Goal: Task Accomplishment & Management: Manage account settings

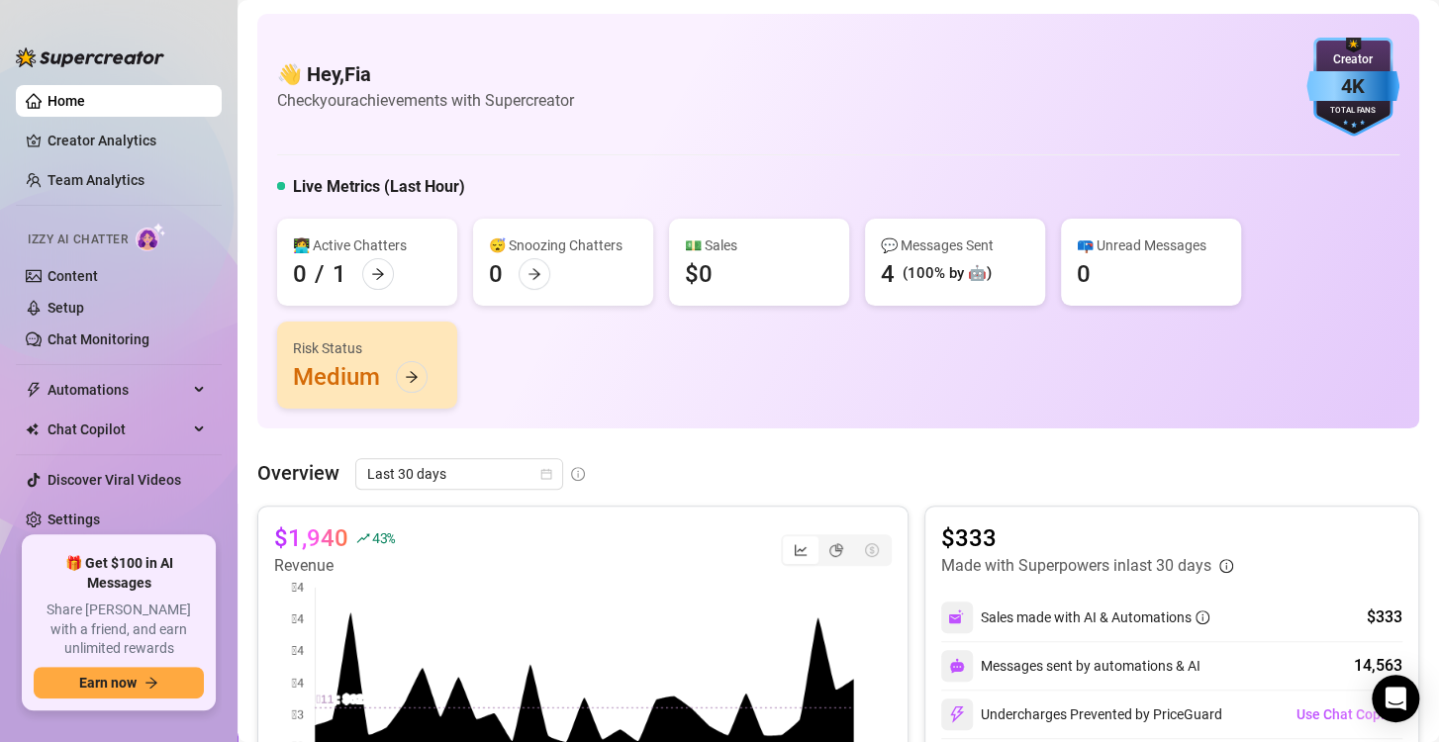
scroll to position [356, 0]
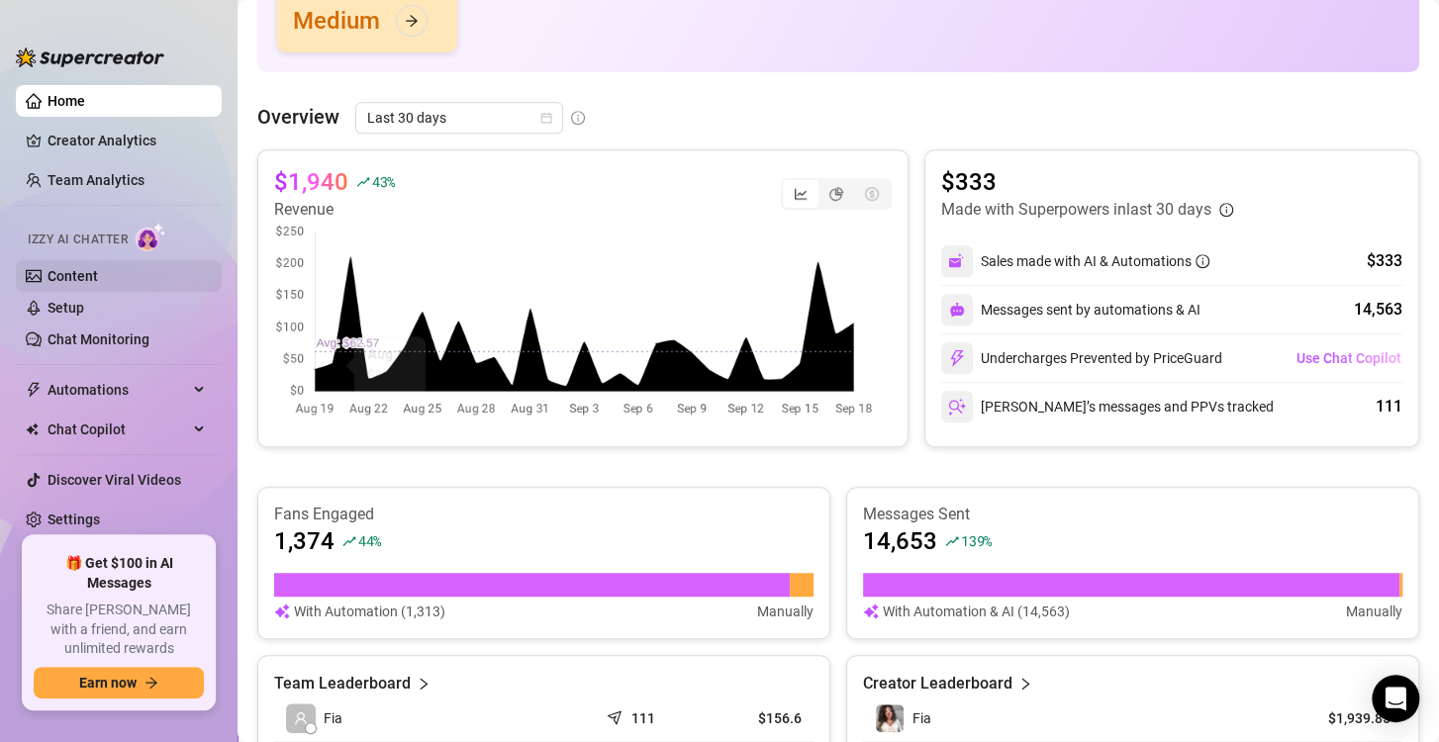
click at [88, 269] on link "Content" at bounding box center [73, 276] width 50 height 16
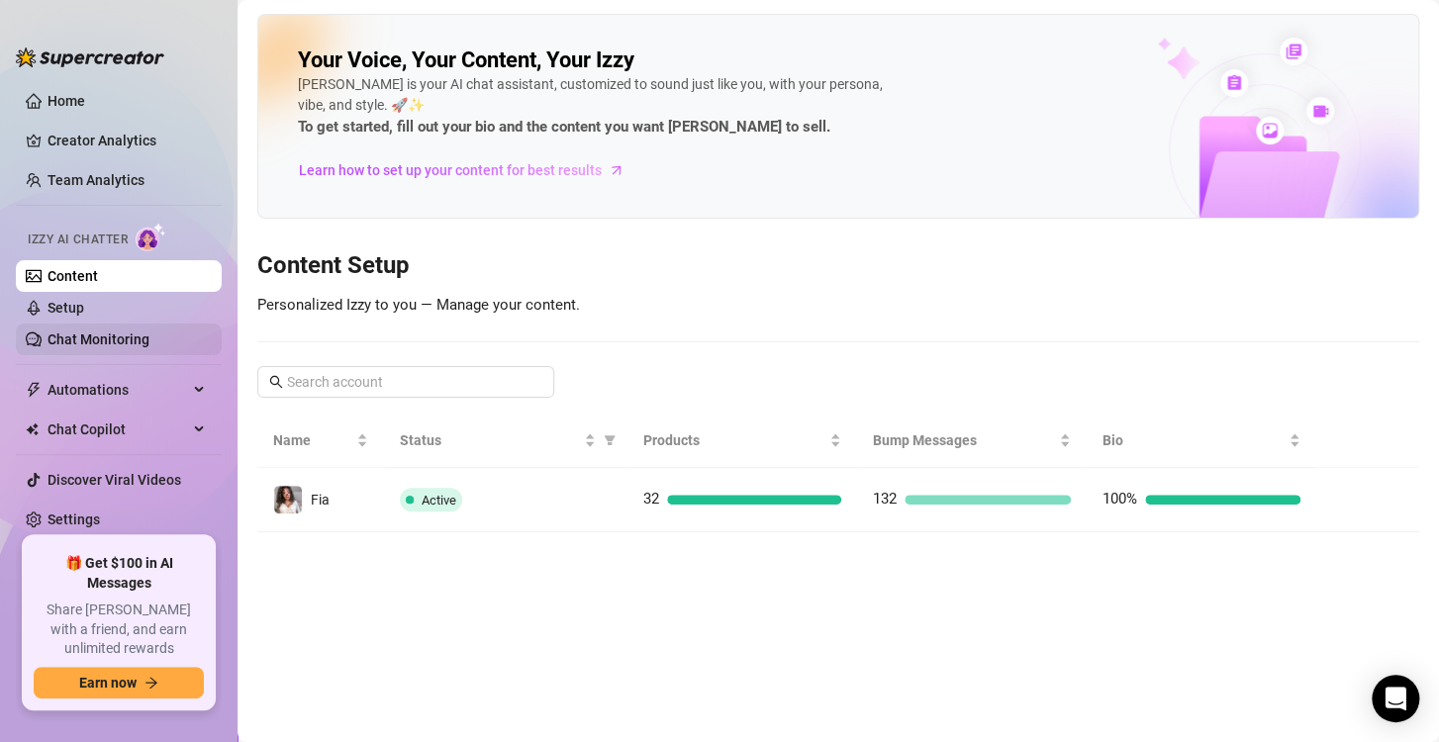
click at [135, 345] on link "Chat Monitoring" at bounding box center [99, 340] width 102 height 16
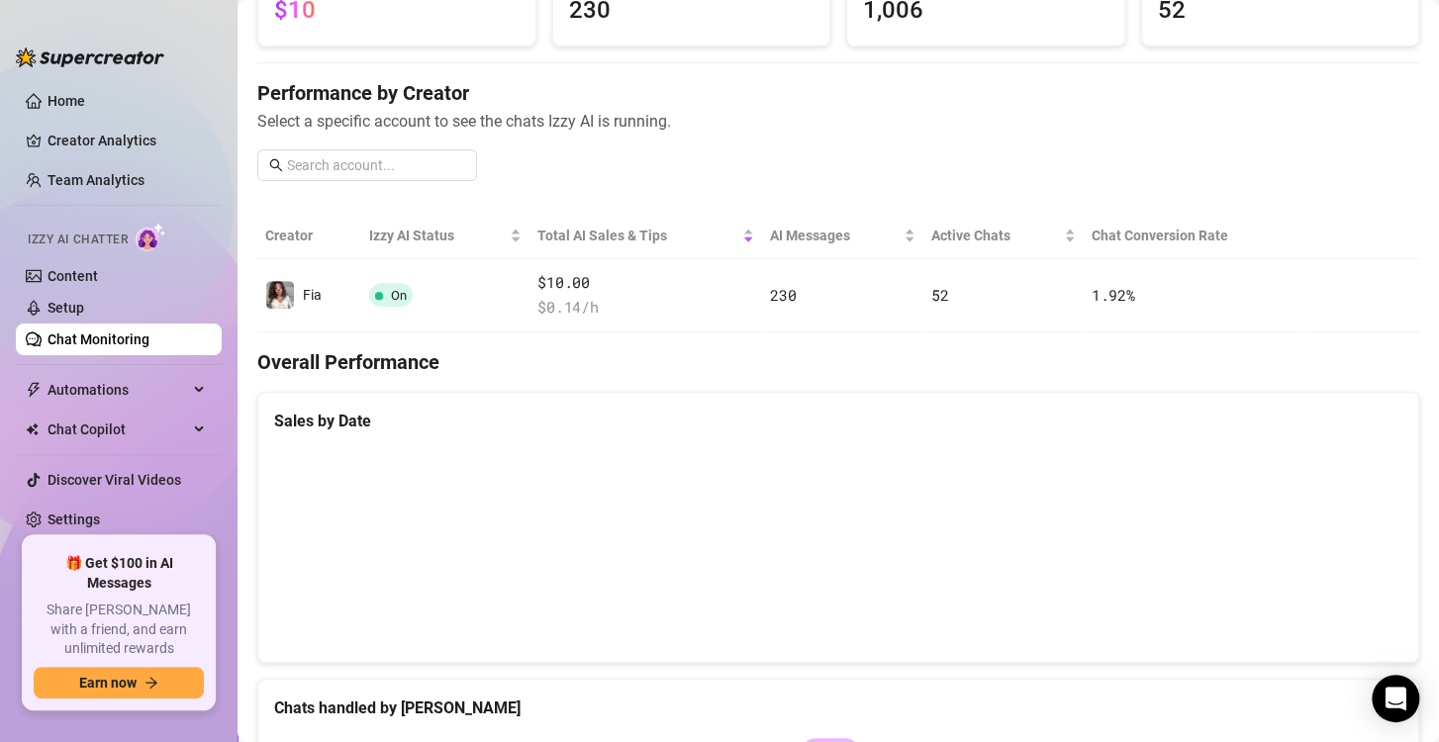
scroll to position [198, 0]
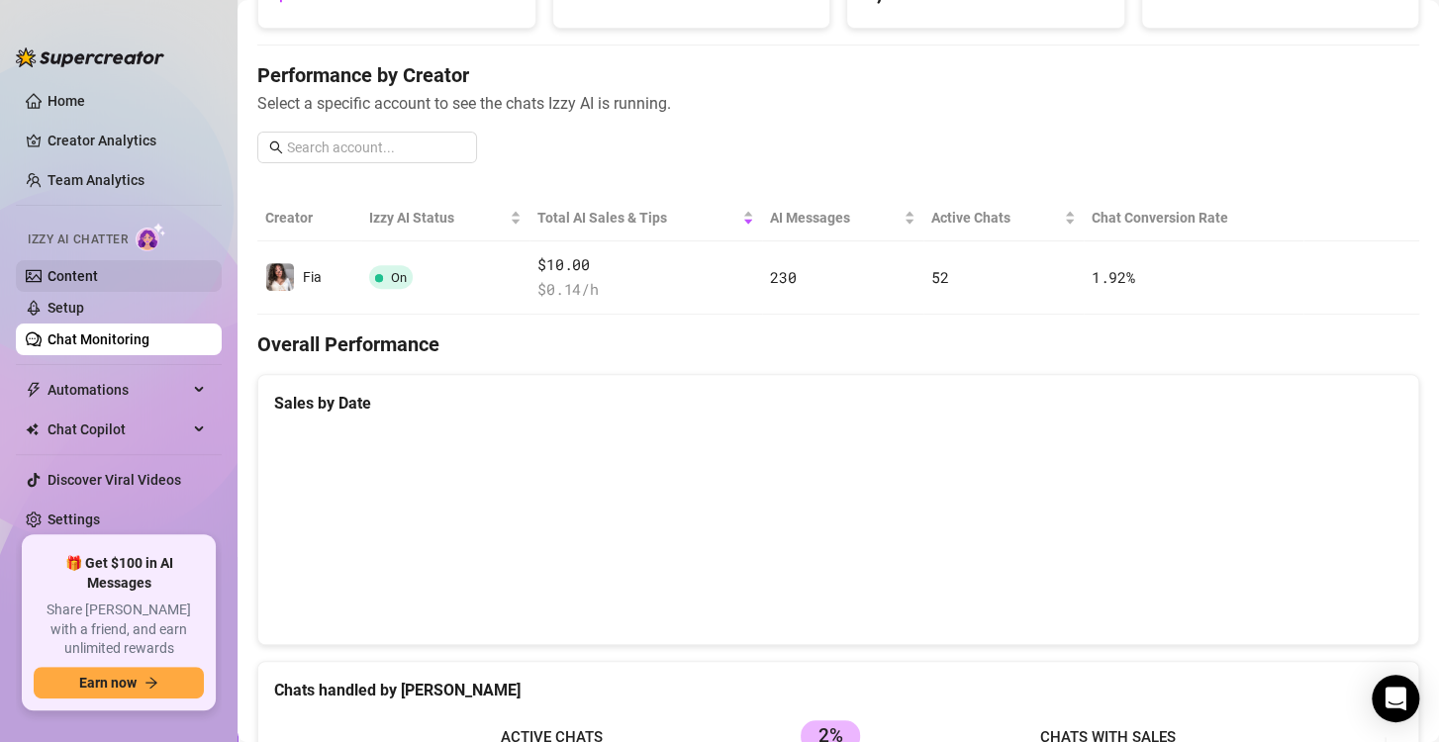
click at [74, 284] on link "Content" at bounding box center [73, 276] width 50 height 16
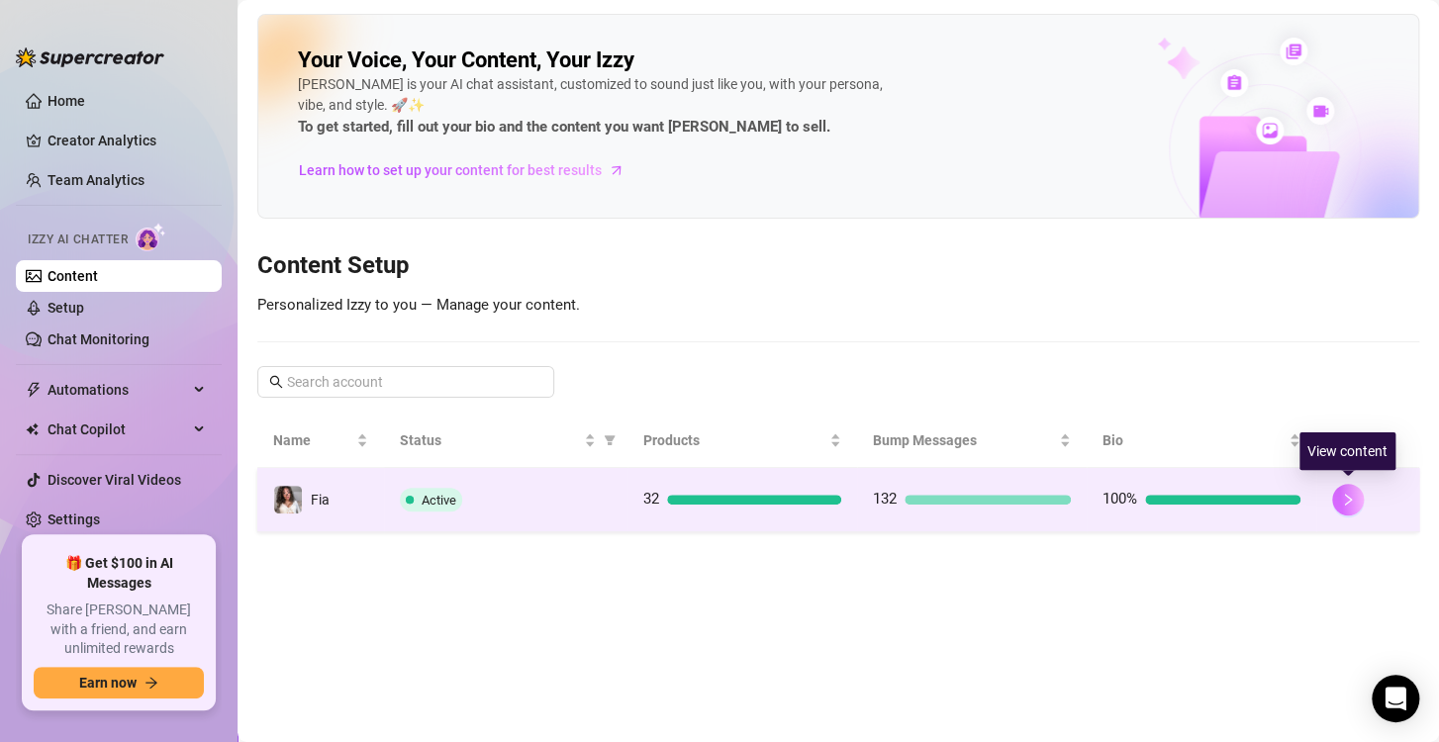
click at [1349, 498] on icon "right" at bounding box center [1348, 500] width 14 height 14
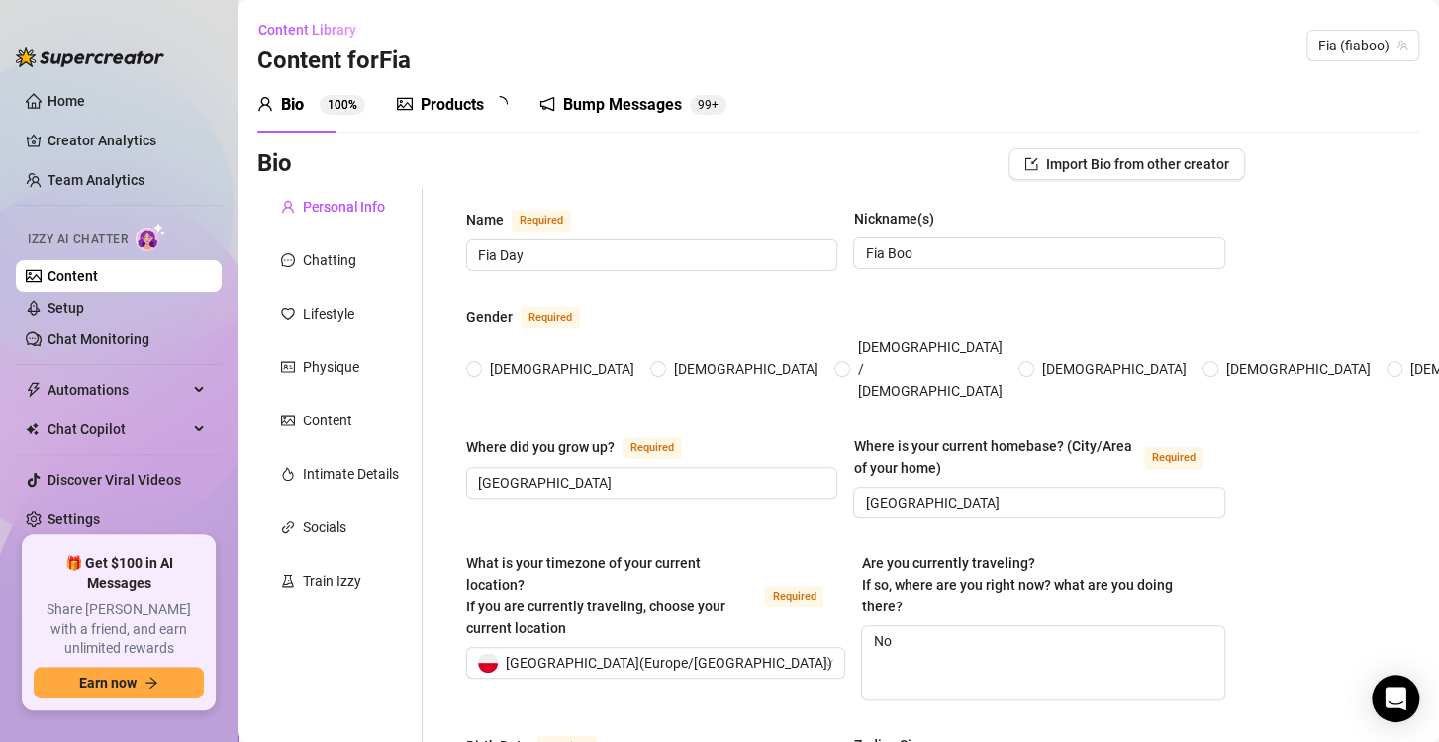
type input "Fia Day"
type input "Fia Boo"
type input "[GEOGRAPHIC_DATA]"
type textarea "No"
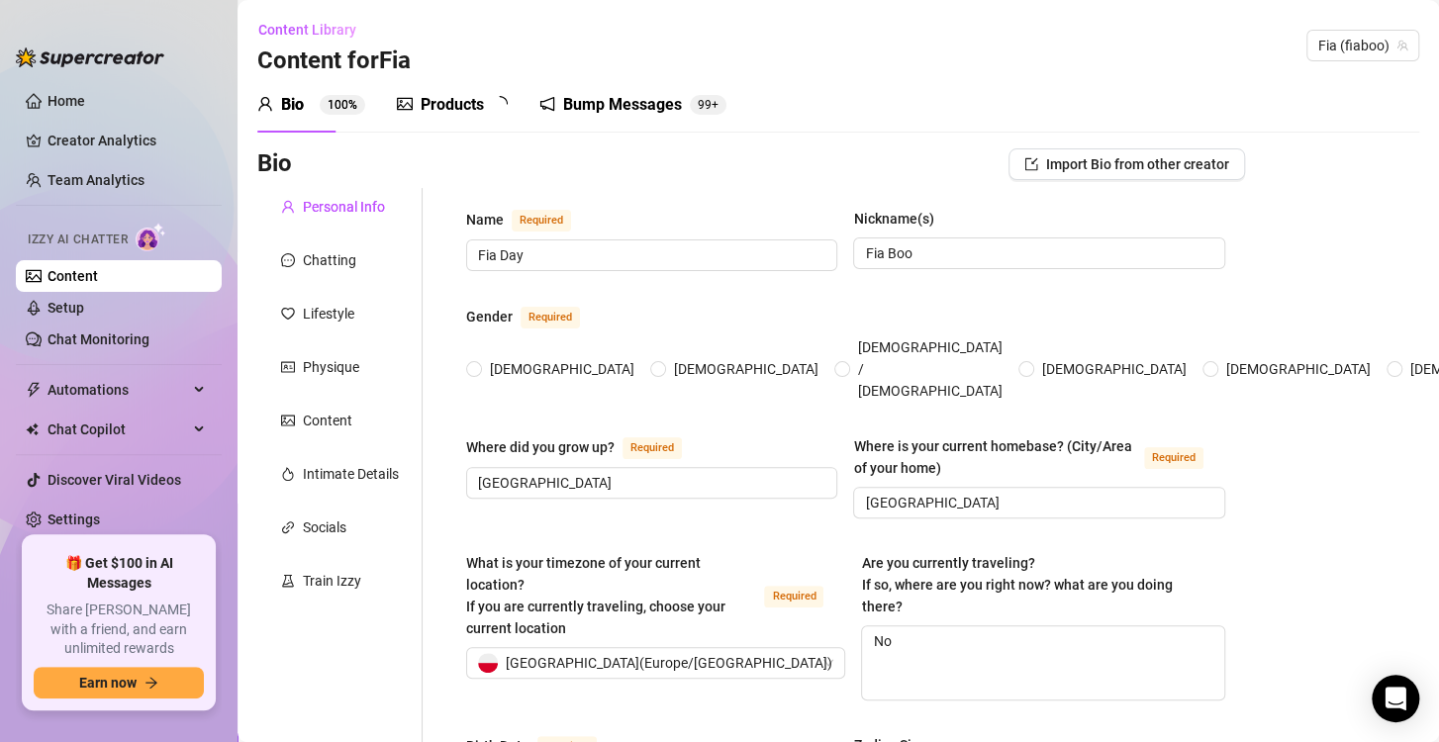
type input "[DEMOGRAPHIC_DATA]"
type input "single"
type input "1"
type input "0"
type input "1 cat"
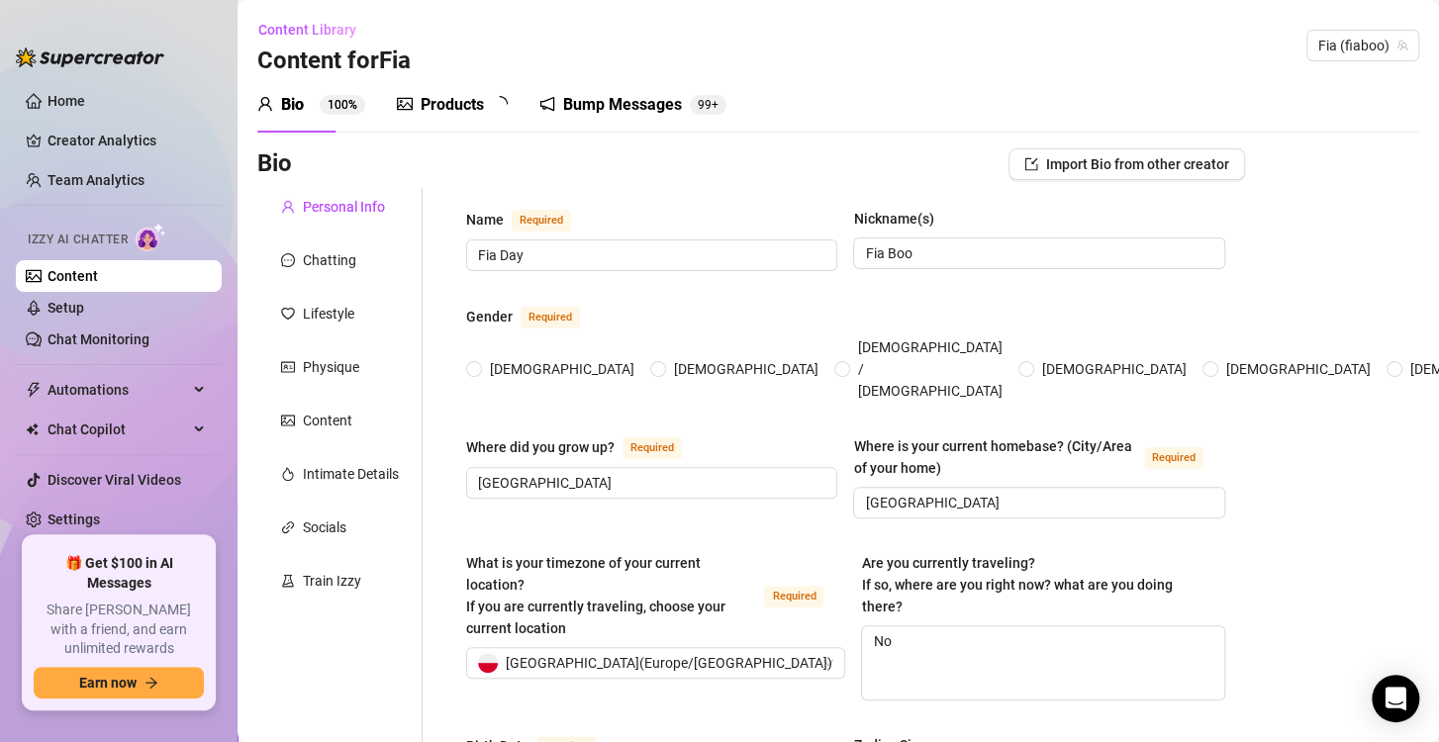
type input "Interpreter"
type input "waitress"
type input "Im an interpreter"
type input "none"
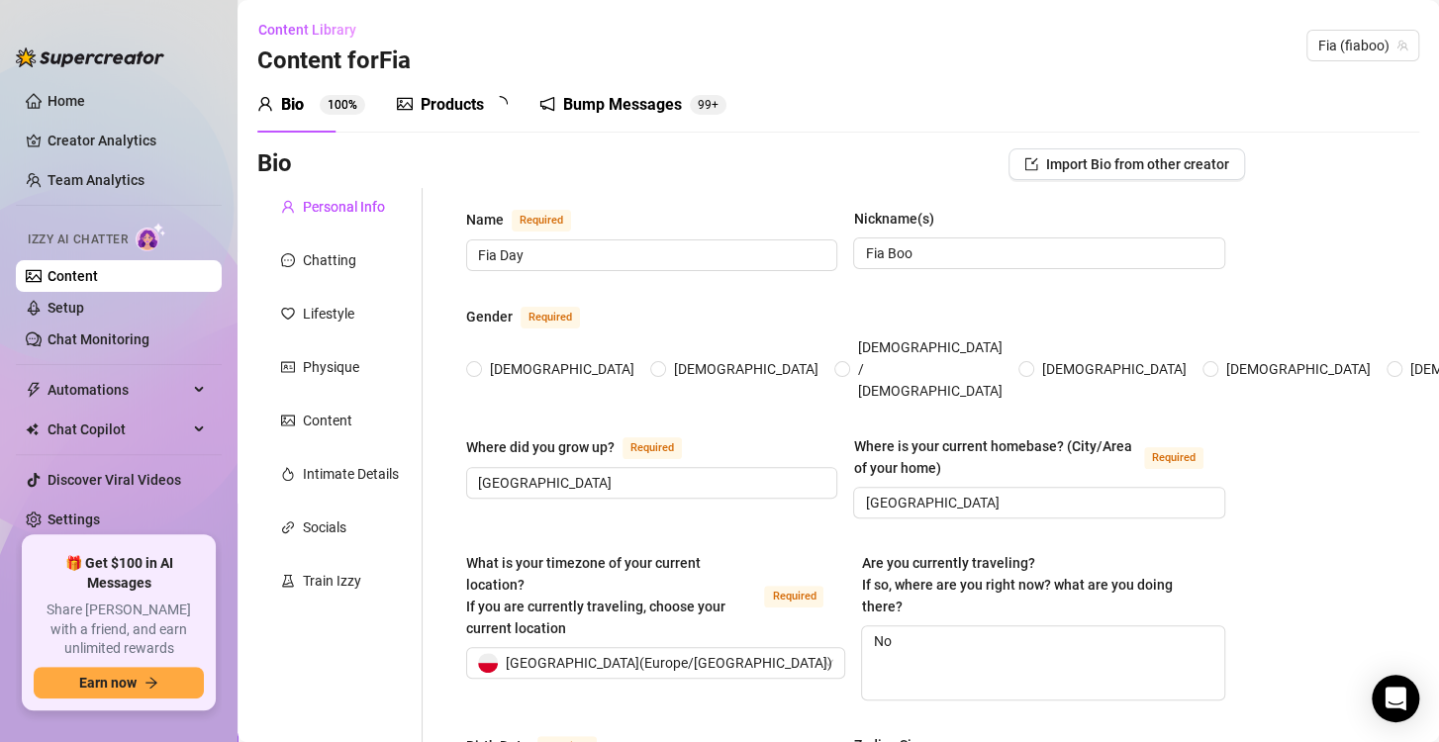
type textarea "I would love to open an animal shelter"
type textarea "Once I was on a summer camp and me and my friends that were staying in the same…"
type textarea "I dont like the taste of peanut butter. I can speak some languages. I like rock…"
type textarea "Im [DEMOGRAPHIC_DATA] and I was born in [DEMOGRAPHIC_DATA]. Im not interested i…"
radio input "true"
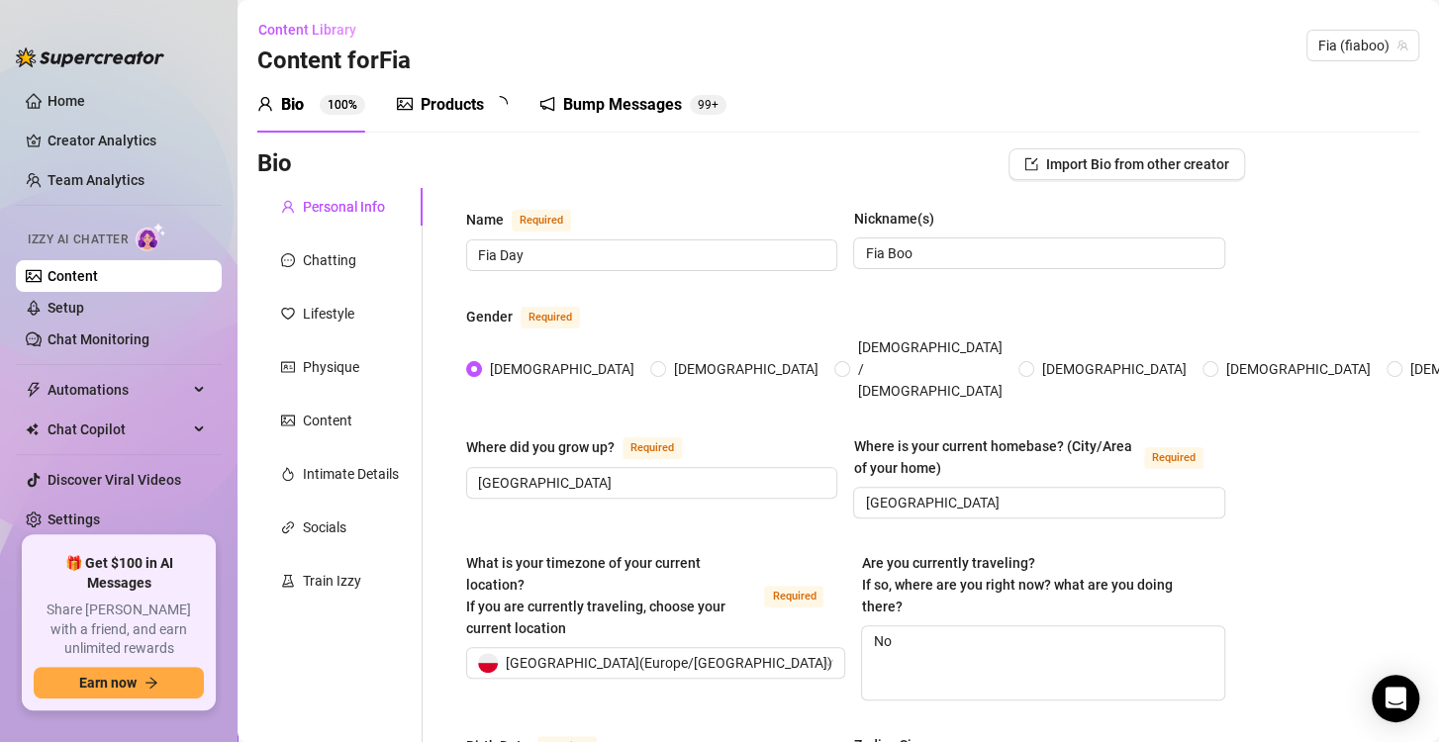
type input "[DATE]"
click at [477, 107] on div "Products" at bounding box center [452, 105] width 63 height 24
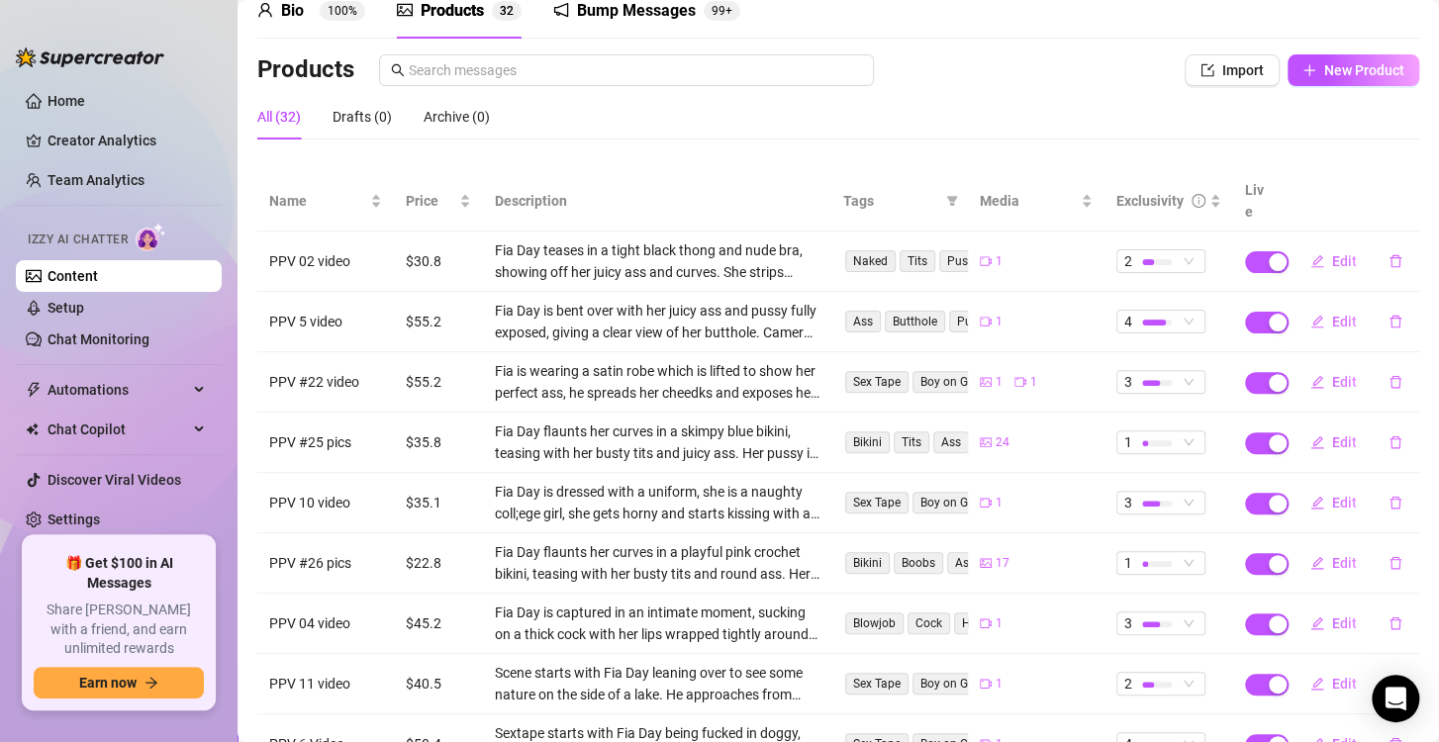
scroll to position [99, 0]
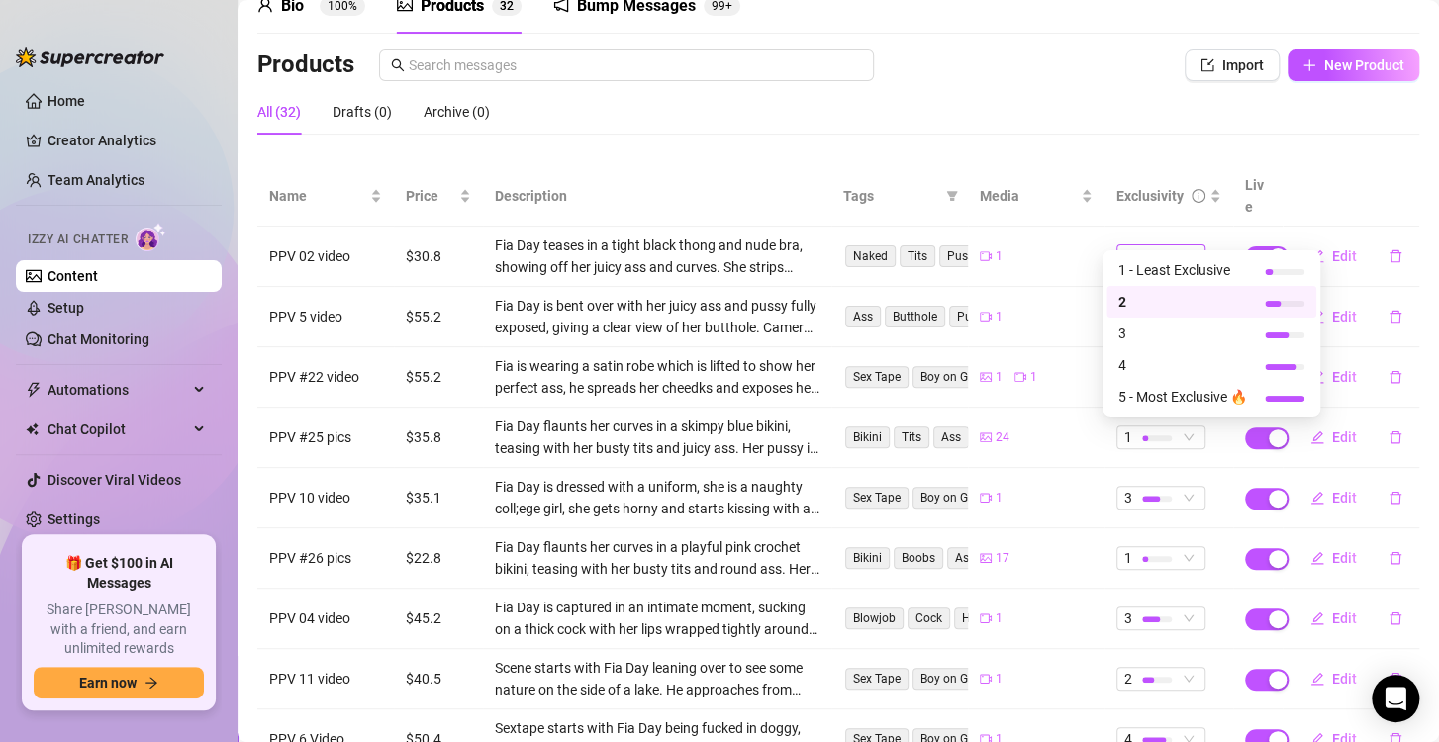
click at [1142, 247] on div at bounding box center [1157, 256] width 30 height 19
click at [1189, 338] on span "3" at bounding box center [1182, 334] width 129 height 22
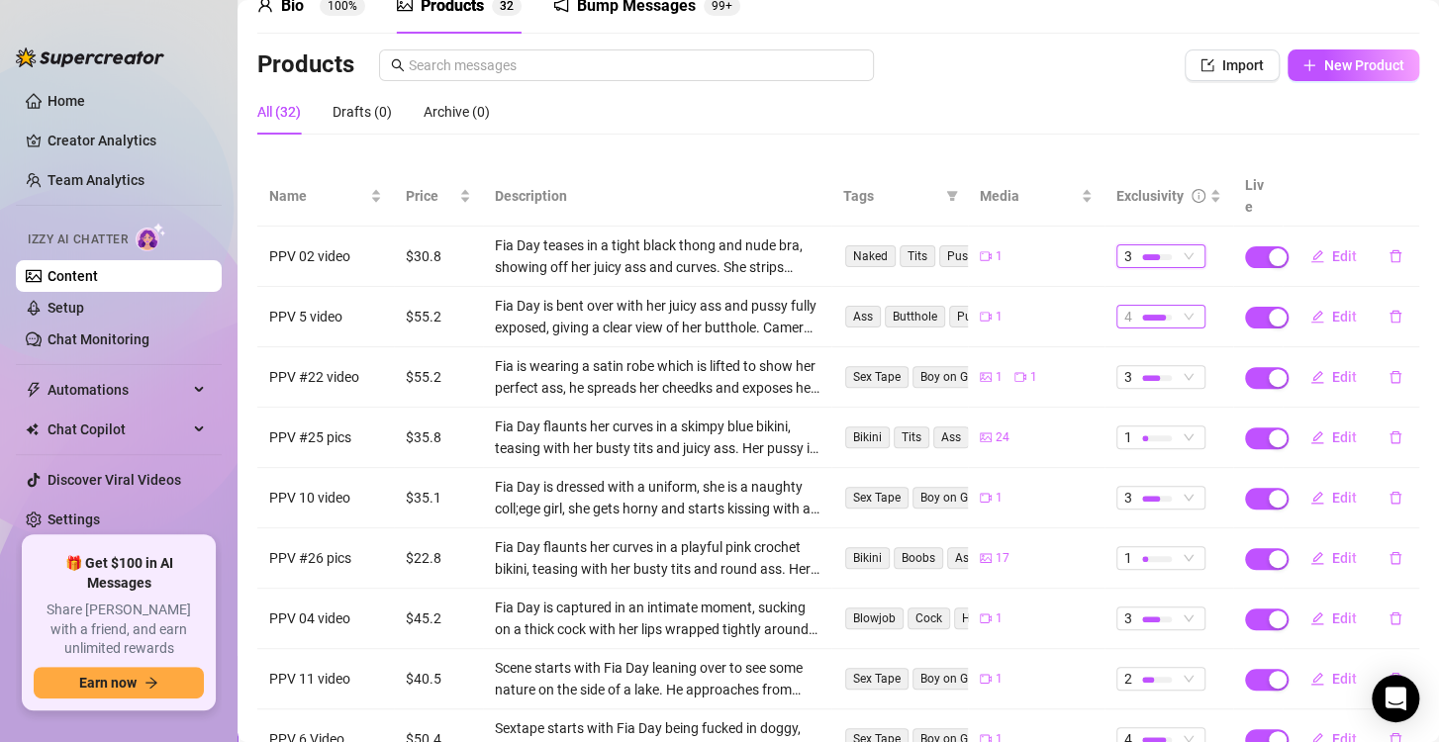
click at [1124, 306] on span "4" at bounding box center [1128, 317] width 8 height 22
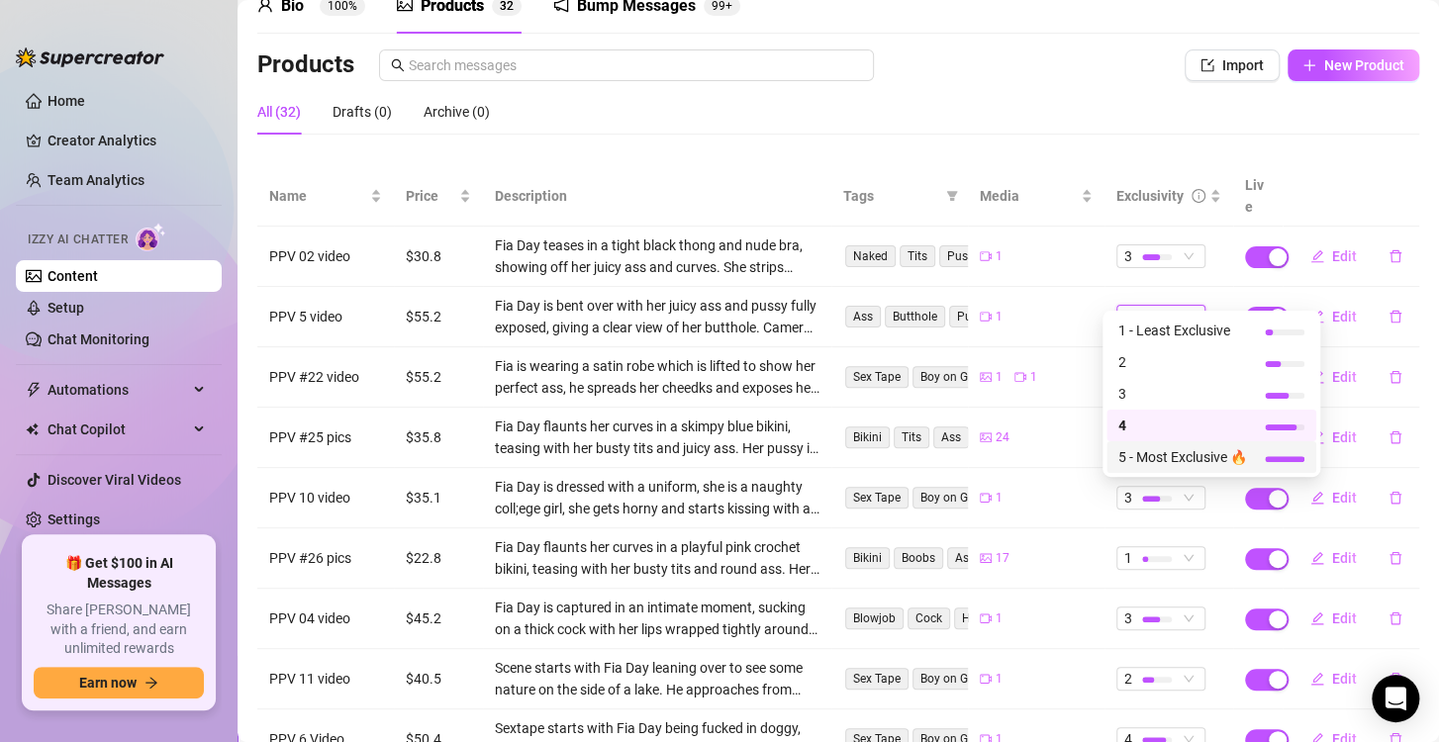
click at [1144, 443] on div "5 - Most Exclusive 🔥" at bounding box center [1211, 457] width 210 height 32
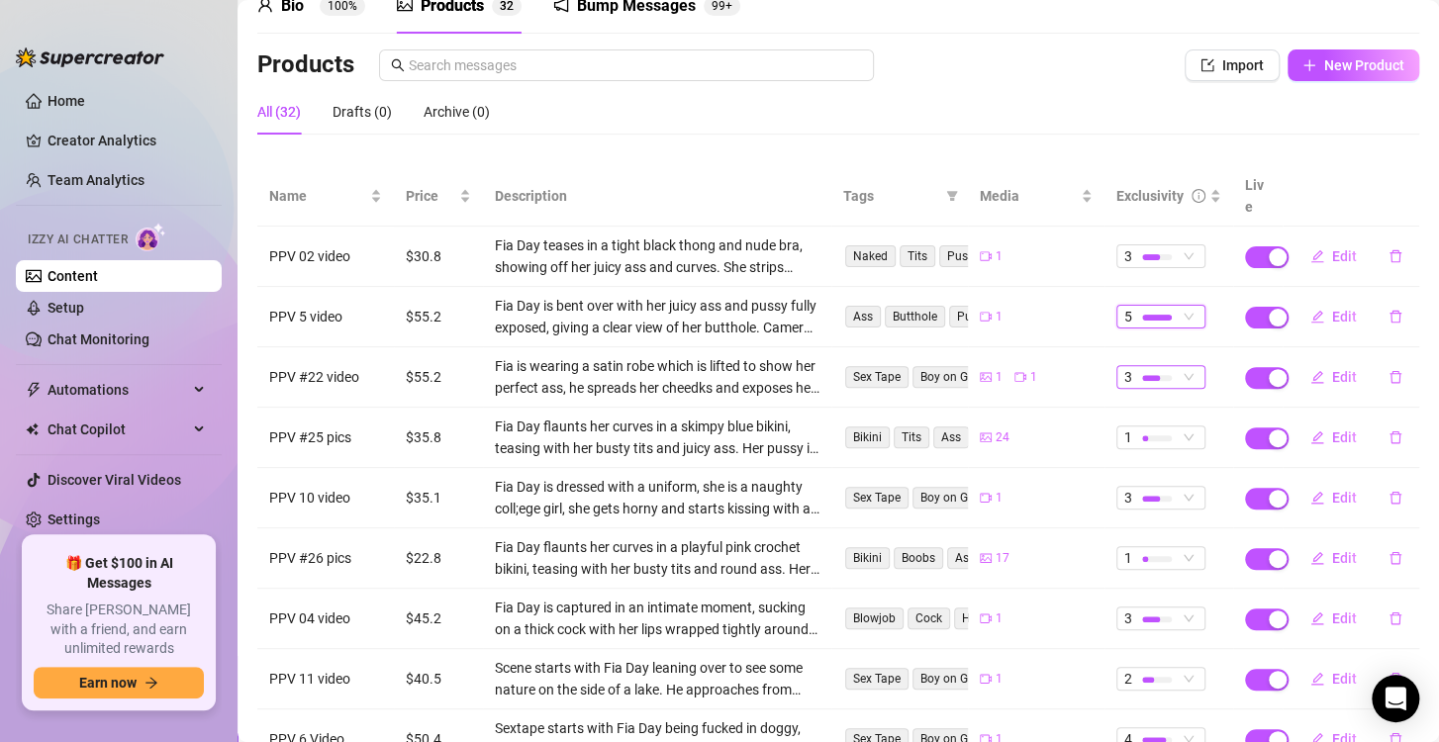
click at [1163, 366] on div "3" at bounding box center [1150, 377] width 52 height 22
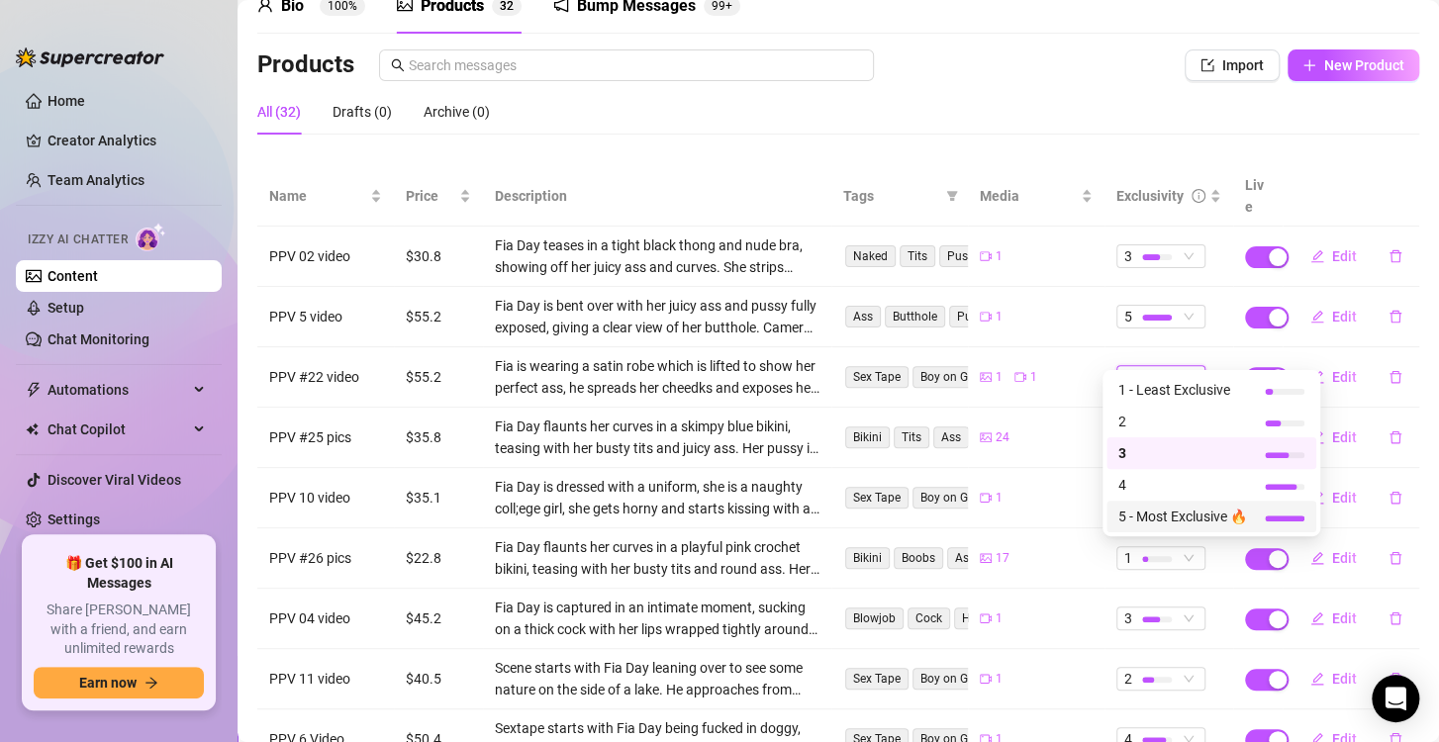
click at [1203, 512] on span "5 - Most Exclusive 🔥" at bounding box center [1182, 517] width 129 height 22
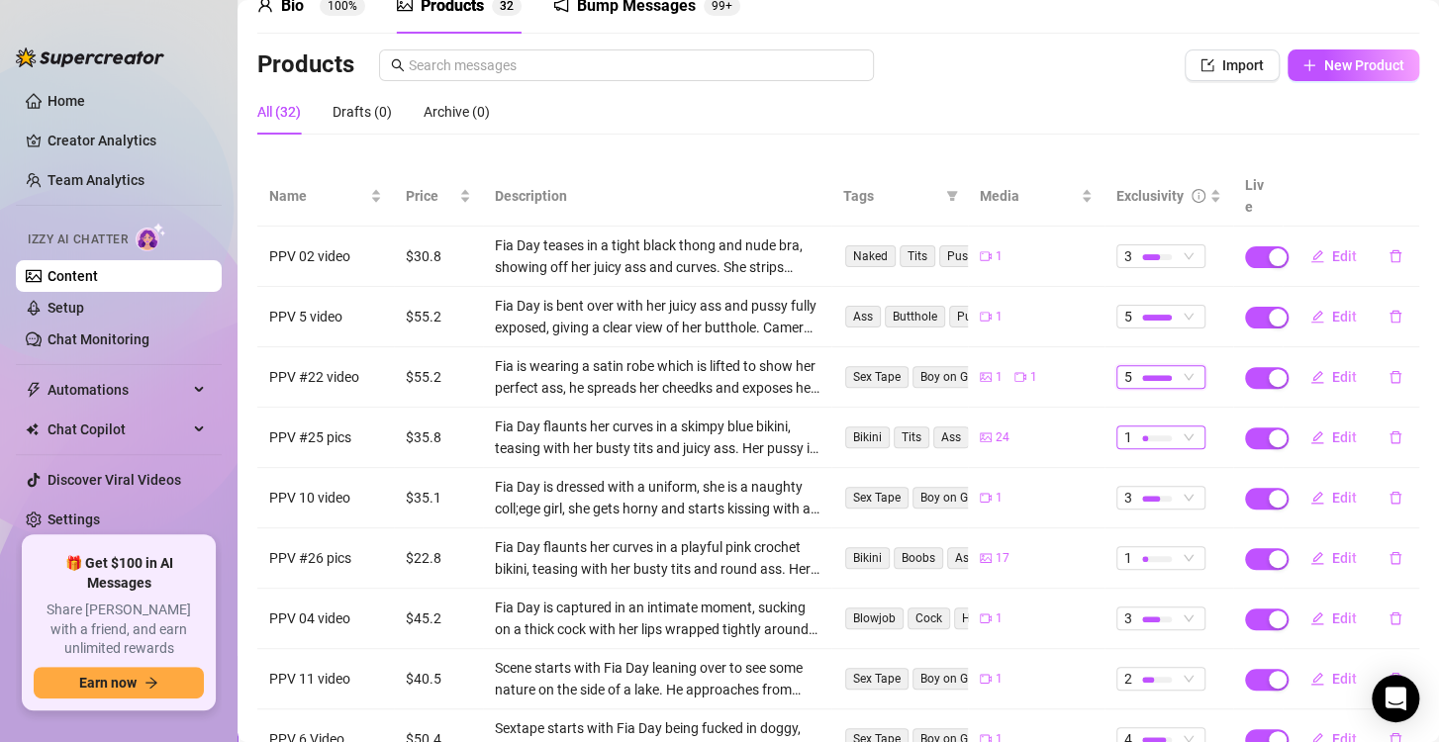
click at [1142, 428] on div at bounding box center [1157, 437] width 30 height 19
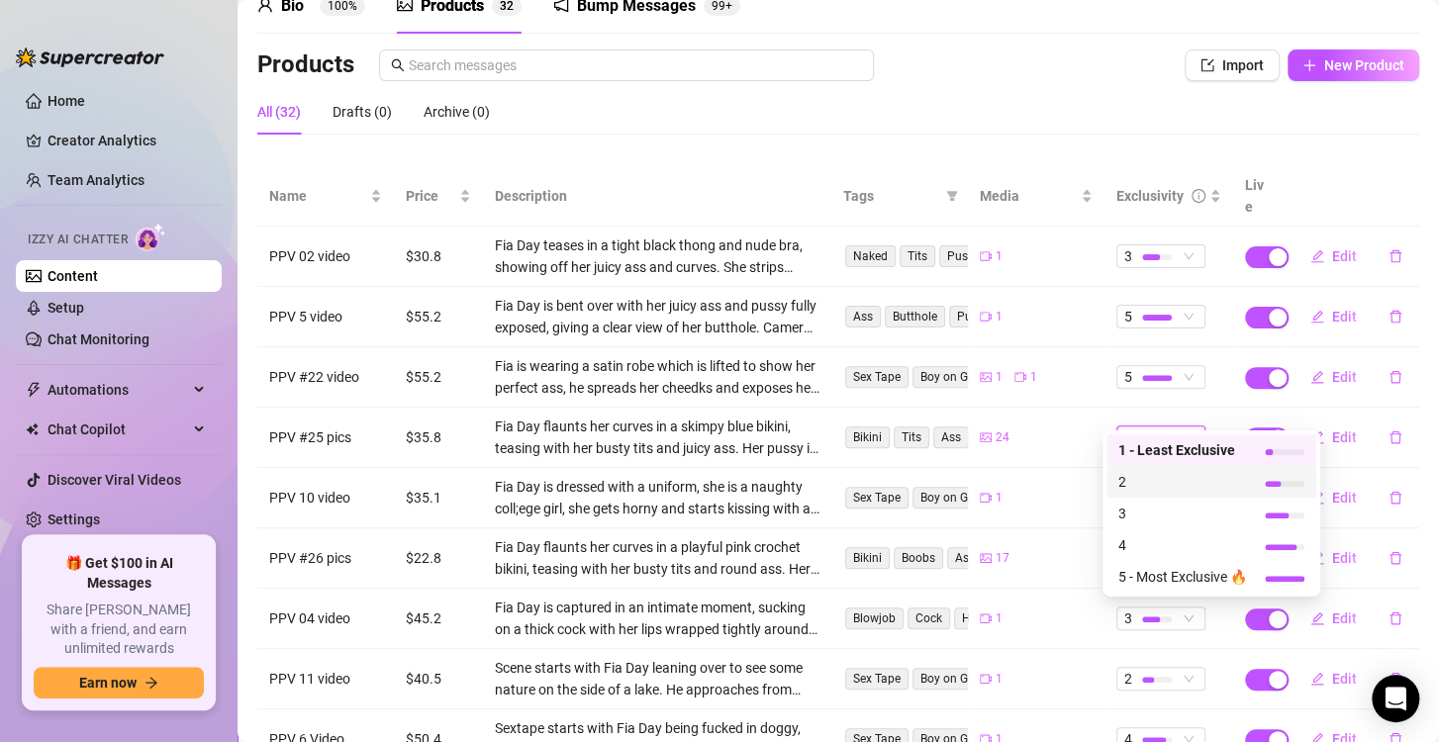
click at [1133, 493] on div "2" at bounding box center [1211, 482] width 210 height 32
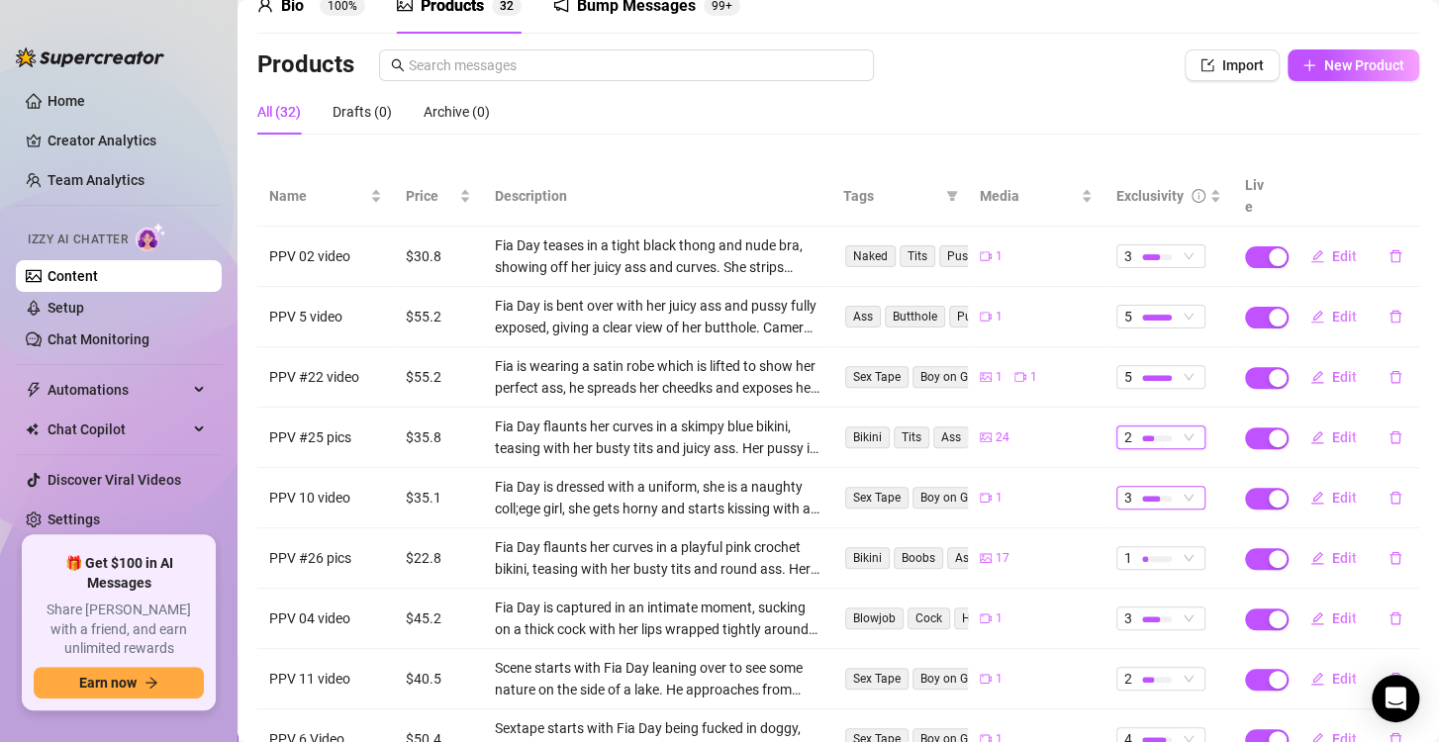
click at [1172, 487] on span "3" at bounding box center [1160, 498] width 73 height 22
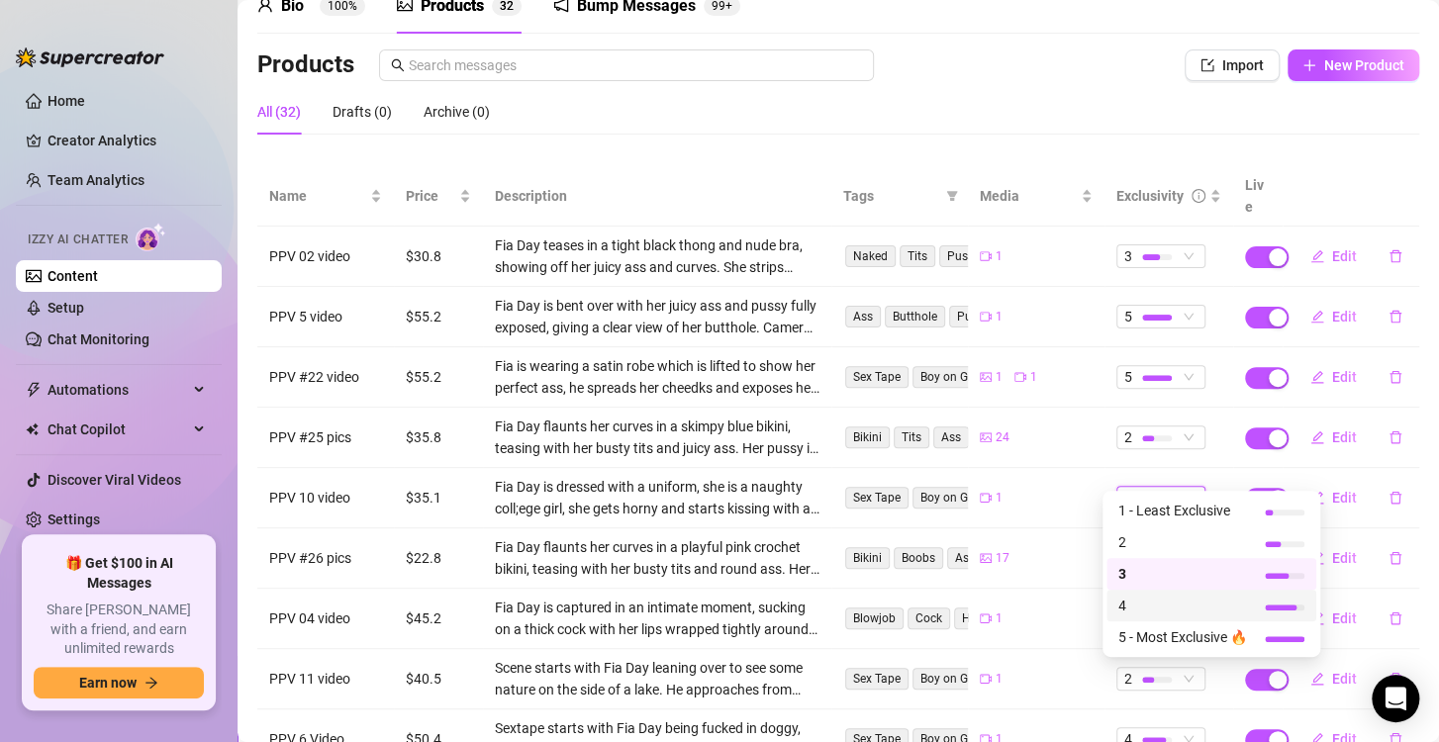
click at [1156, 592] on div "4" at bounding box center [1211, 606] width 210 height 32
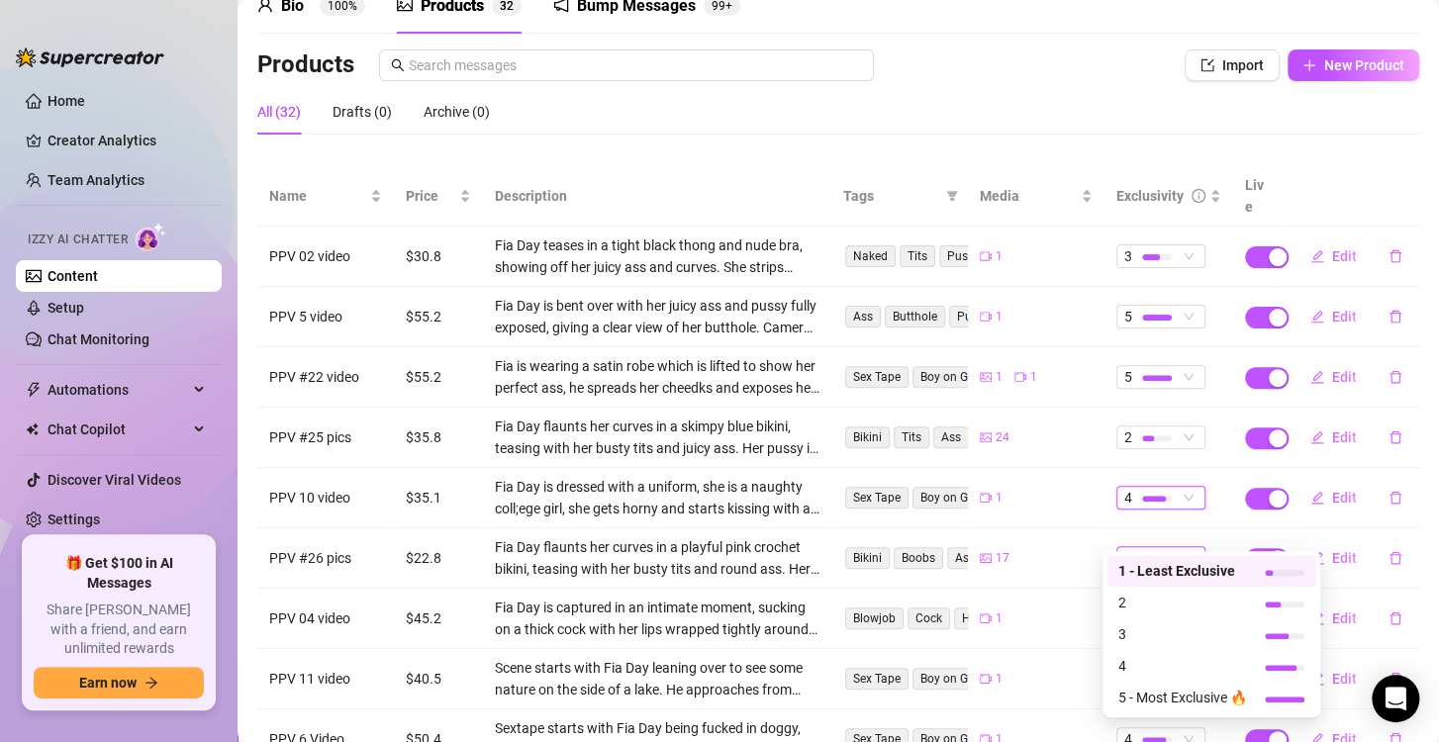
click at [1179, 547] on span "1" at bounding box center [1160, 558] width 73 height 22
click at [1163, 606] on span "2" at bounding box center [1182, 603] width 129 height 22
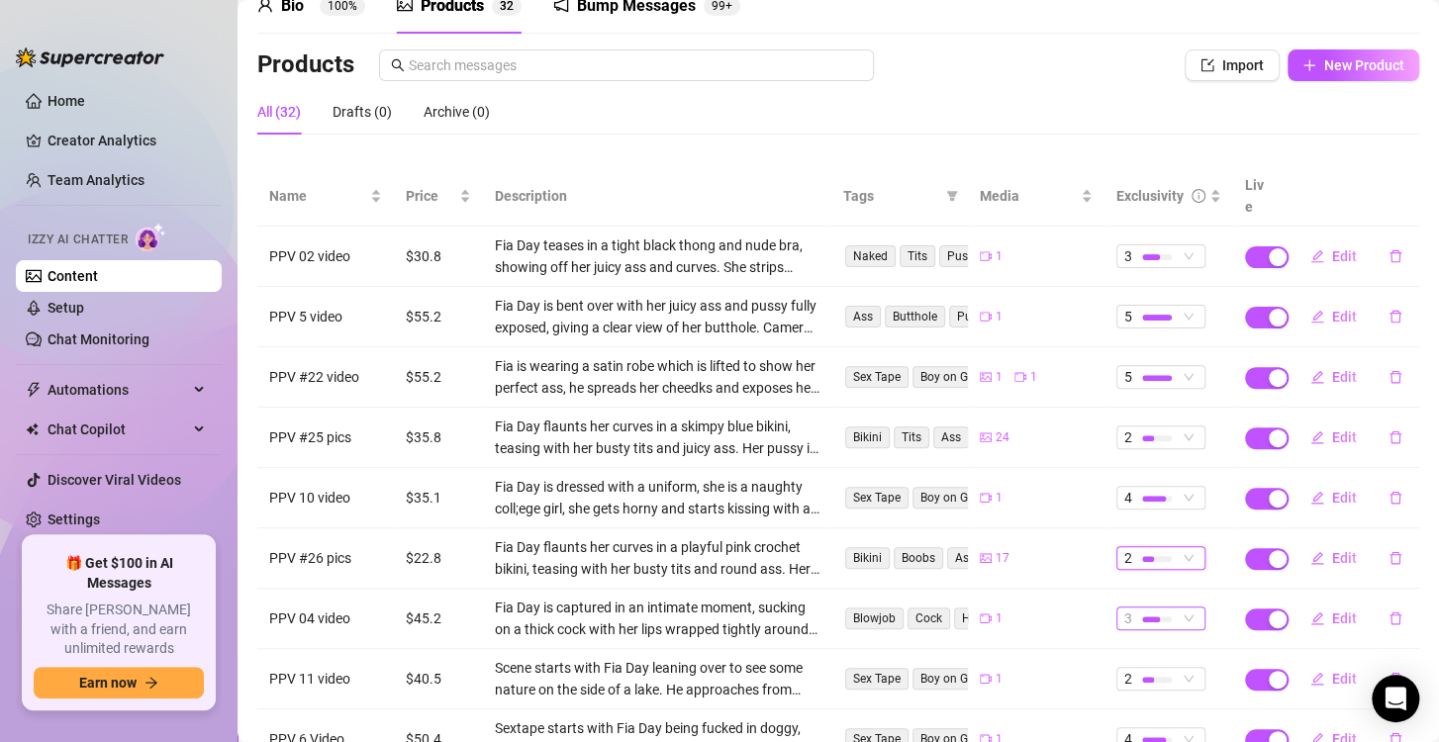
click at [1156, 617] on div at bounding box center [1157, 620] width 30 height 6
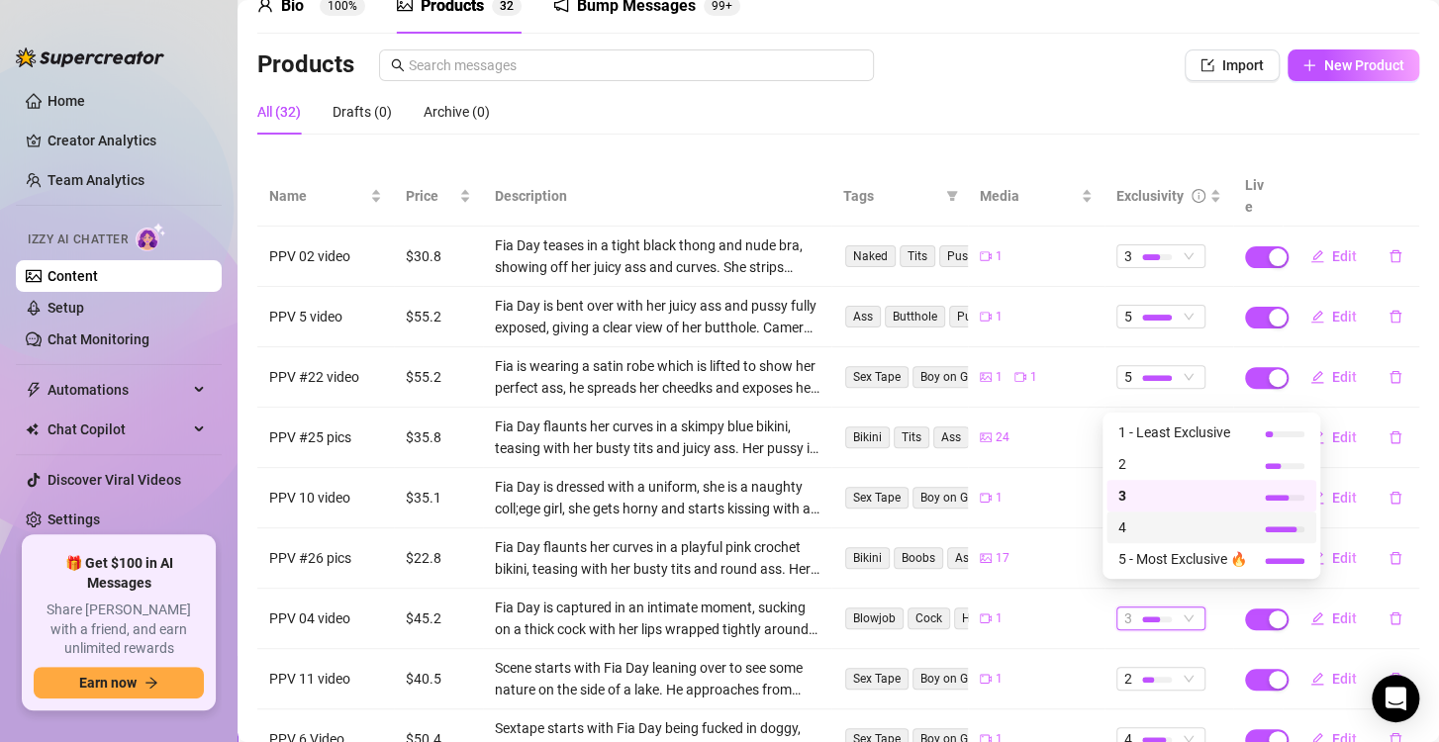
click at [1152, 524] on span "4" at bounding box center [1182, 528] width 129 height 22
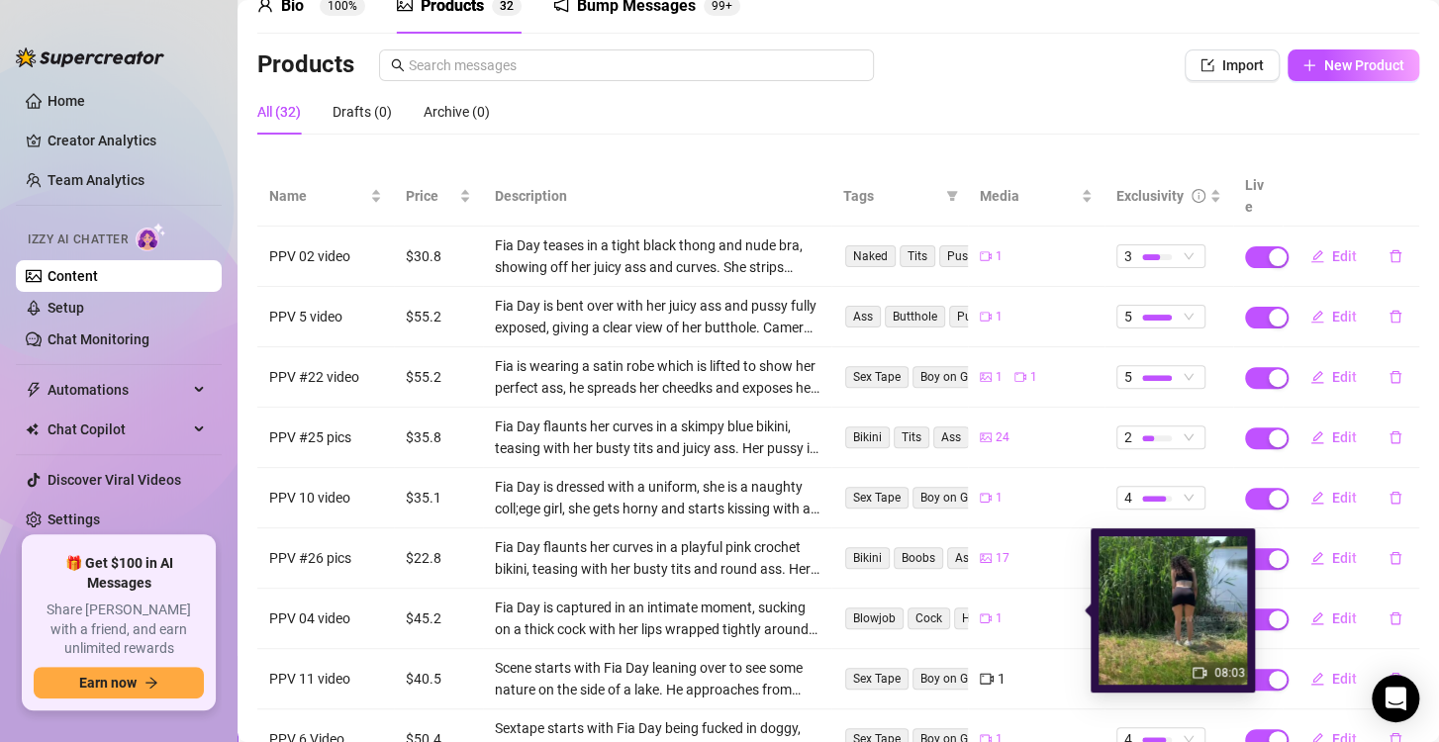
scroll to position [277, 0]
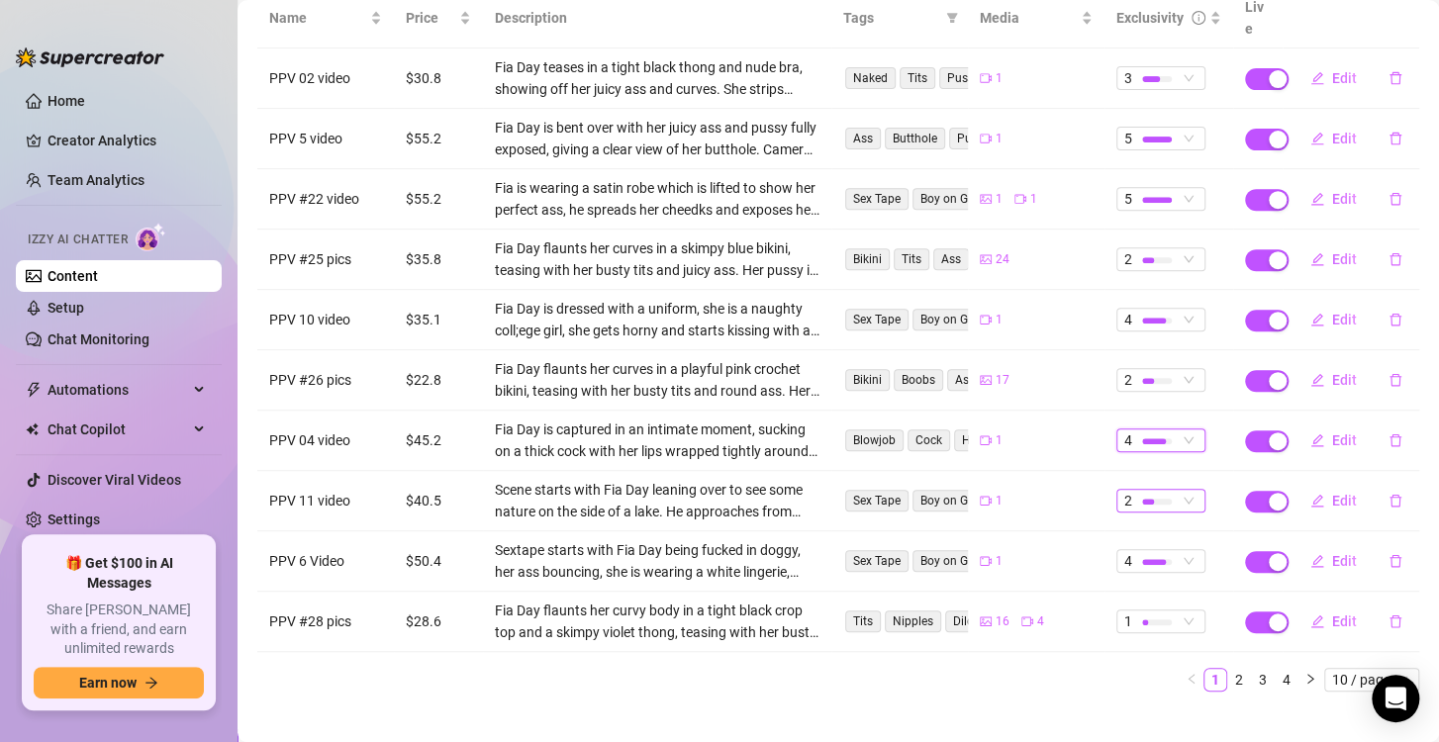
click at [1155, 492] on div at bounding box center [1157, 501] width 30 height 19
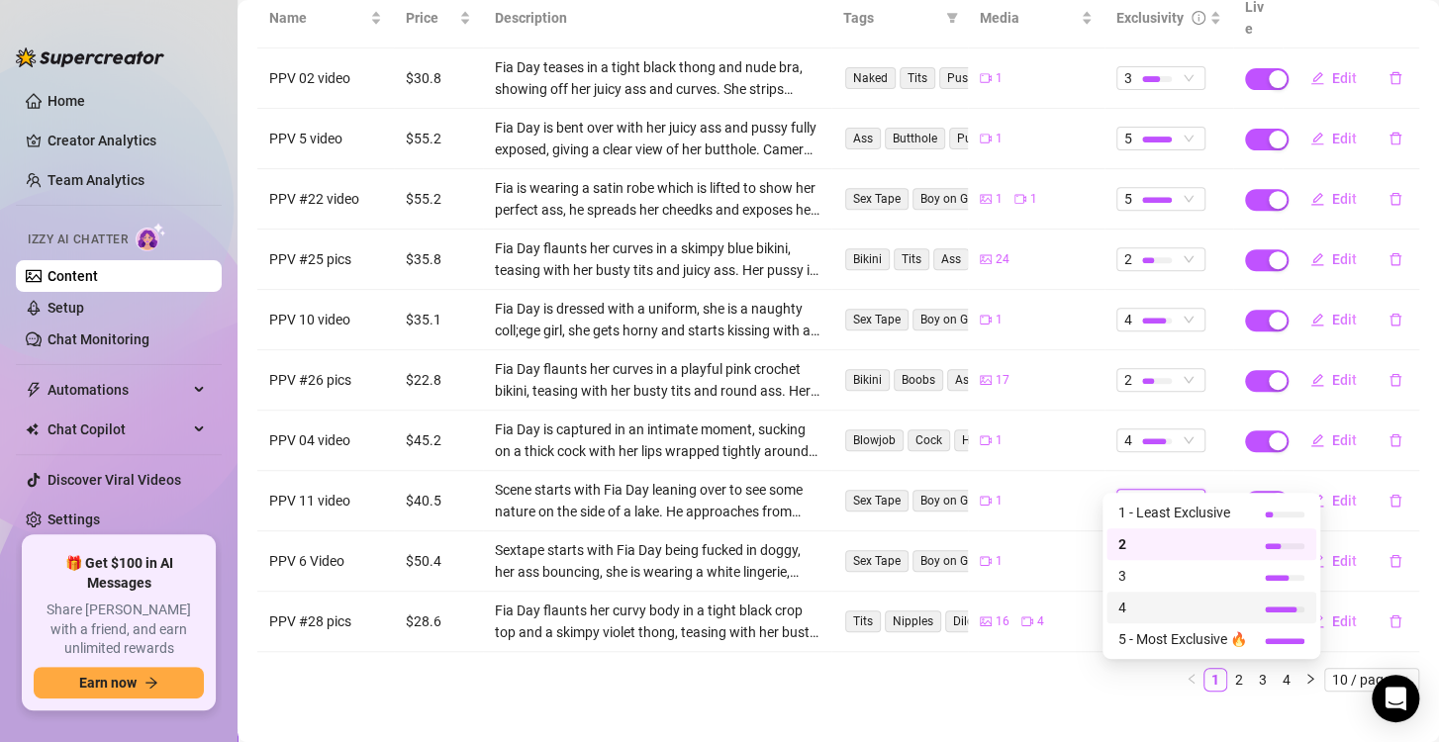
click at [1158, 604] on span "4" at bounding box center [1182, 608] width 129 height 22
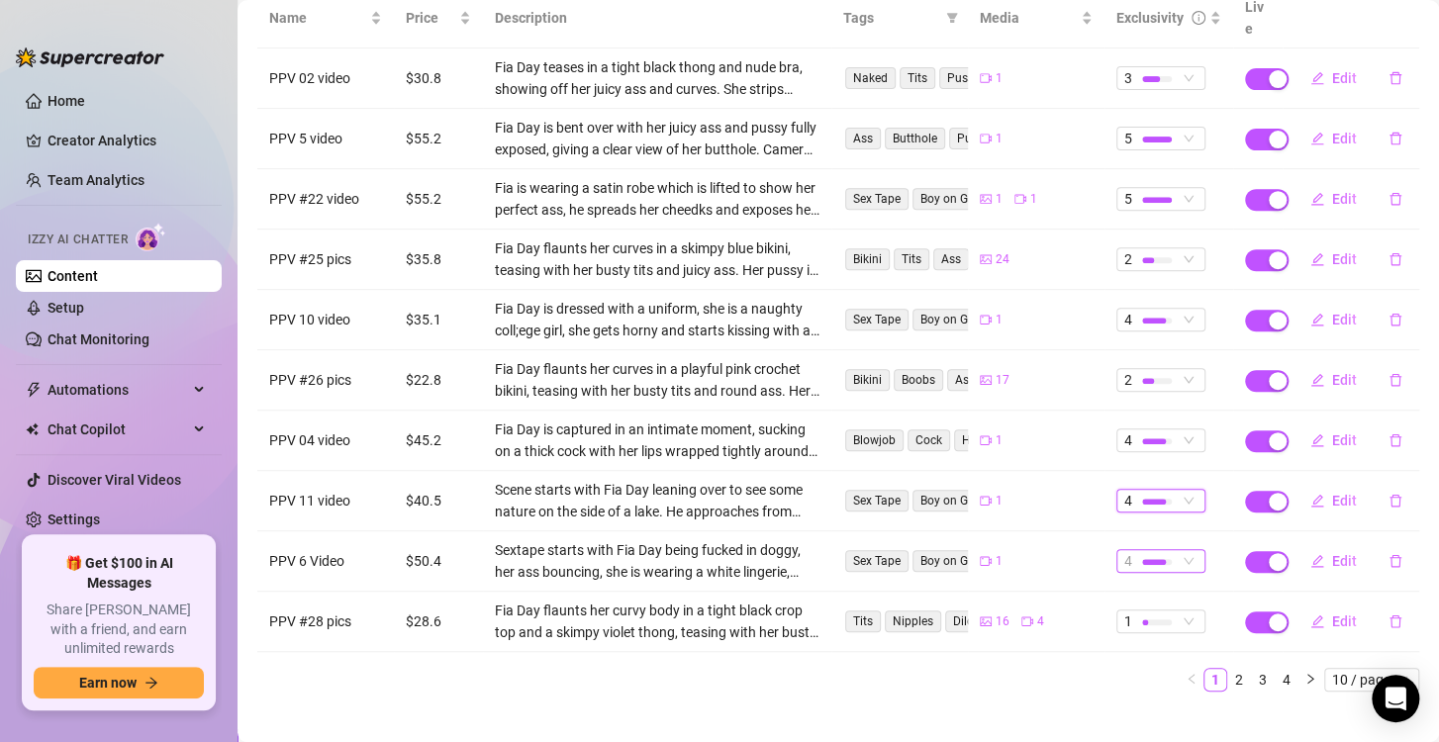
click at [1142, 552] on div at bounding box center [1157, 561] width 30 height 19
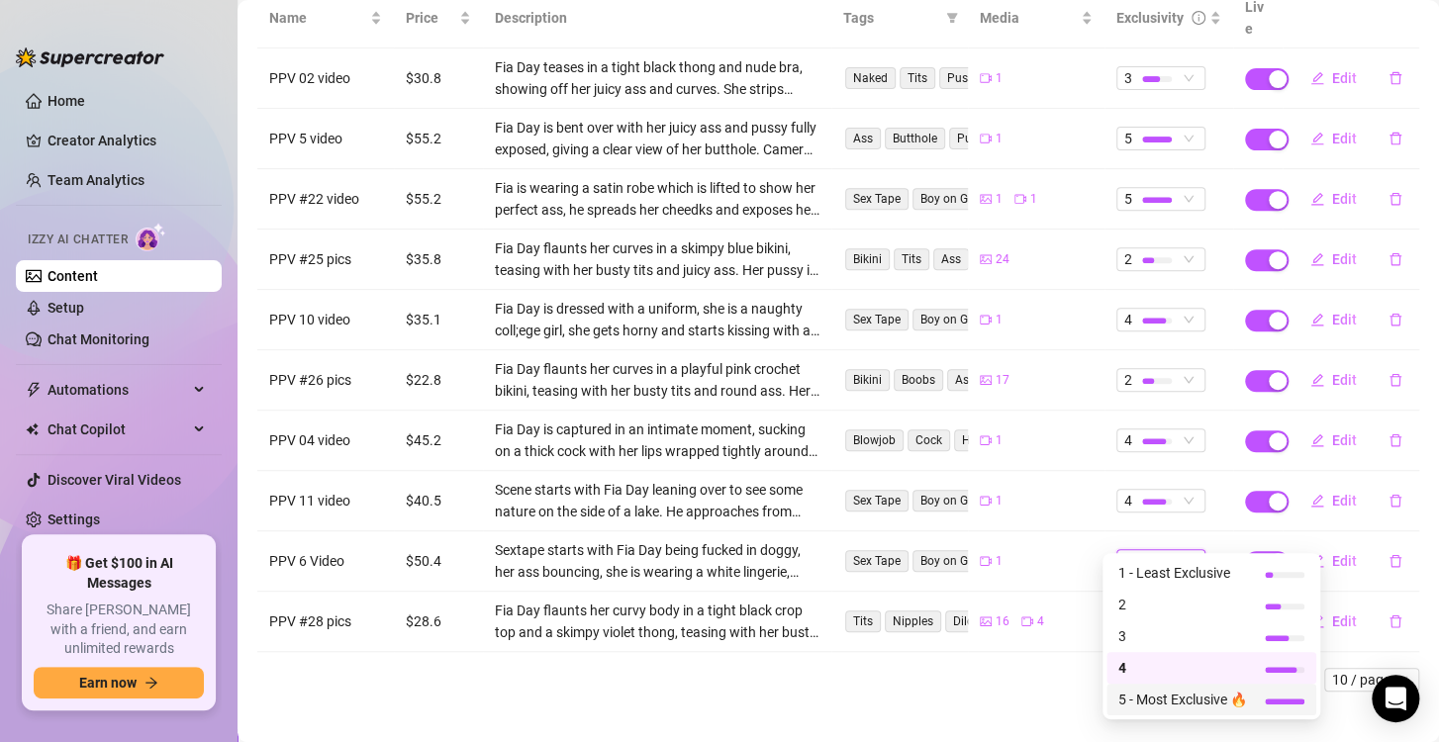
click at [1167, 712] on div "5 - Most Exclusive 🔥" at bounding box center [1211, 700] width 210 height 32
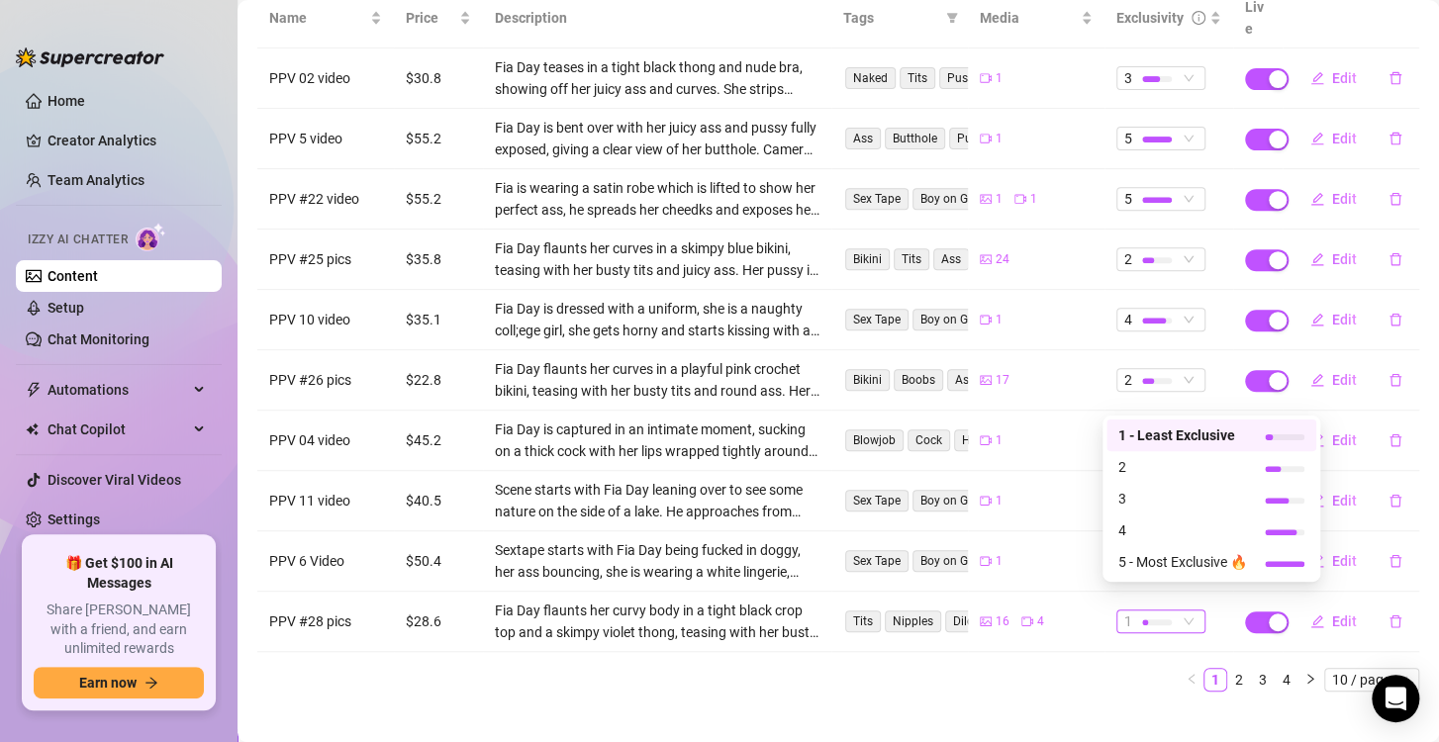
click at [1142, 619] on div at bounding box center [1157, 622] width 30 height 6
click at [1157, 471] on span "2" at bounding box center [1182, 467] width 129 height 22
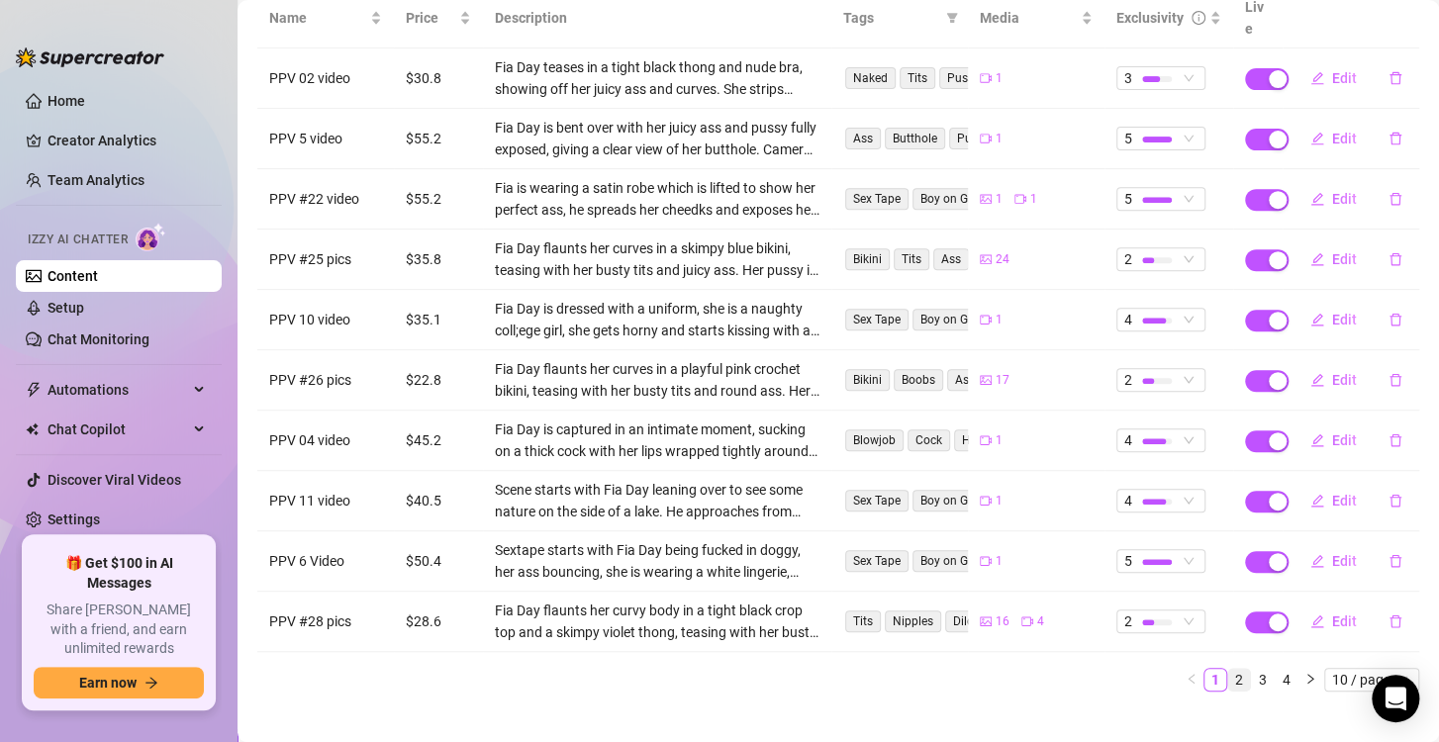
click at [1228, 669] on link "2" at bounding box center [1239, 680] width 22 height 22
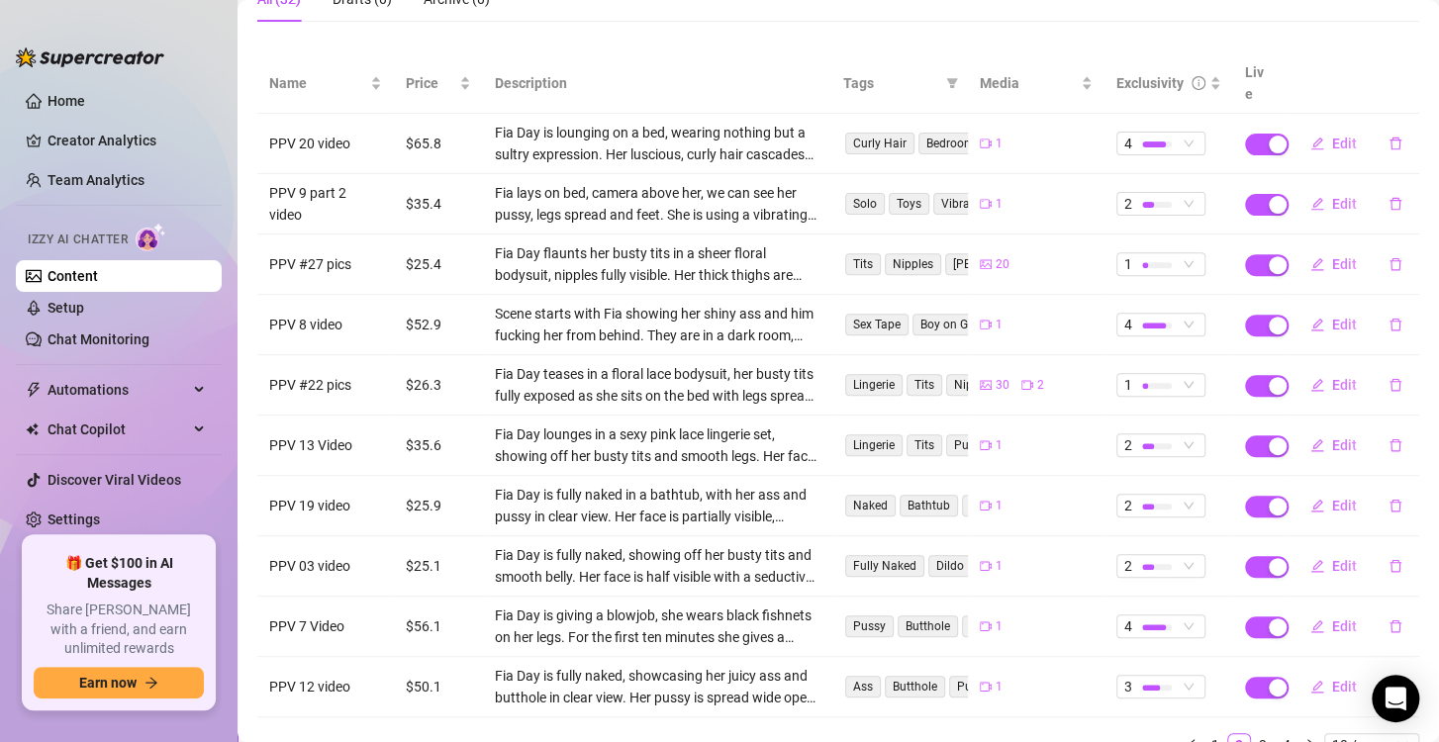
scroll to position [0, 0]
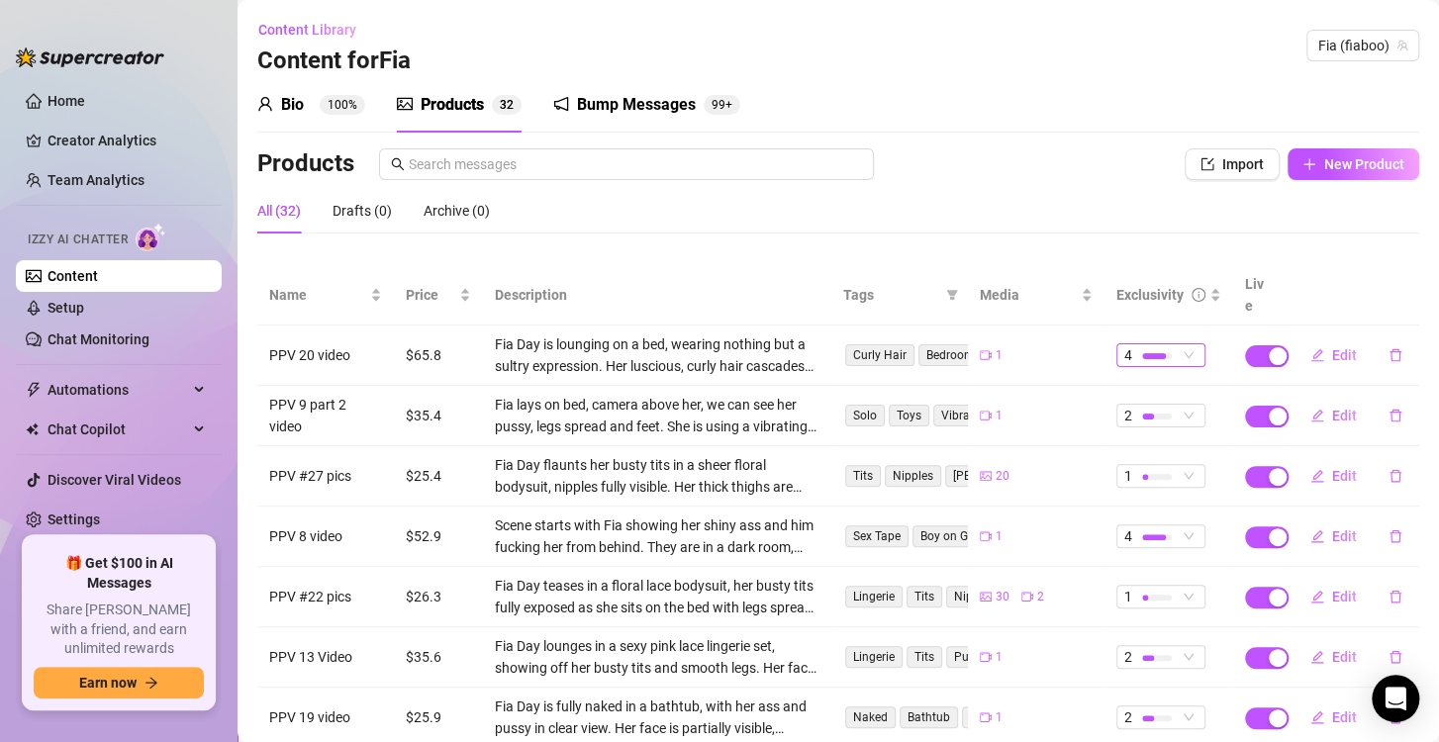
click at [1124, 344] on div "4" at bounding box center [1150, 355] width 52 height 22
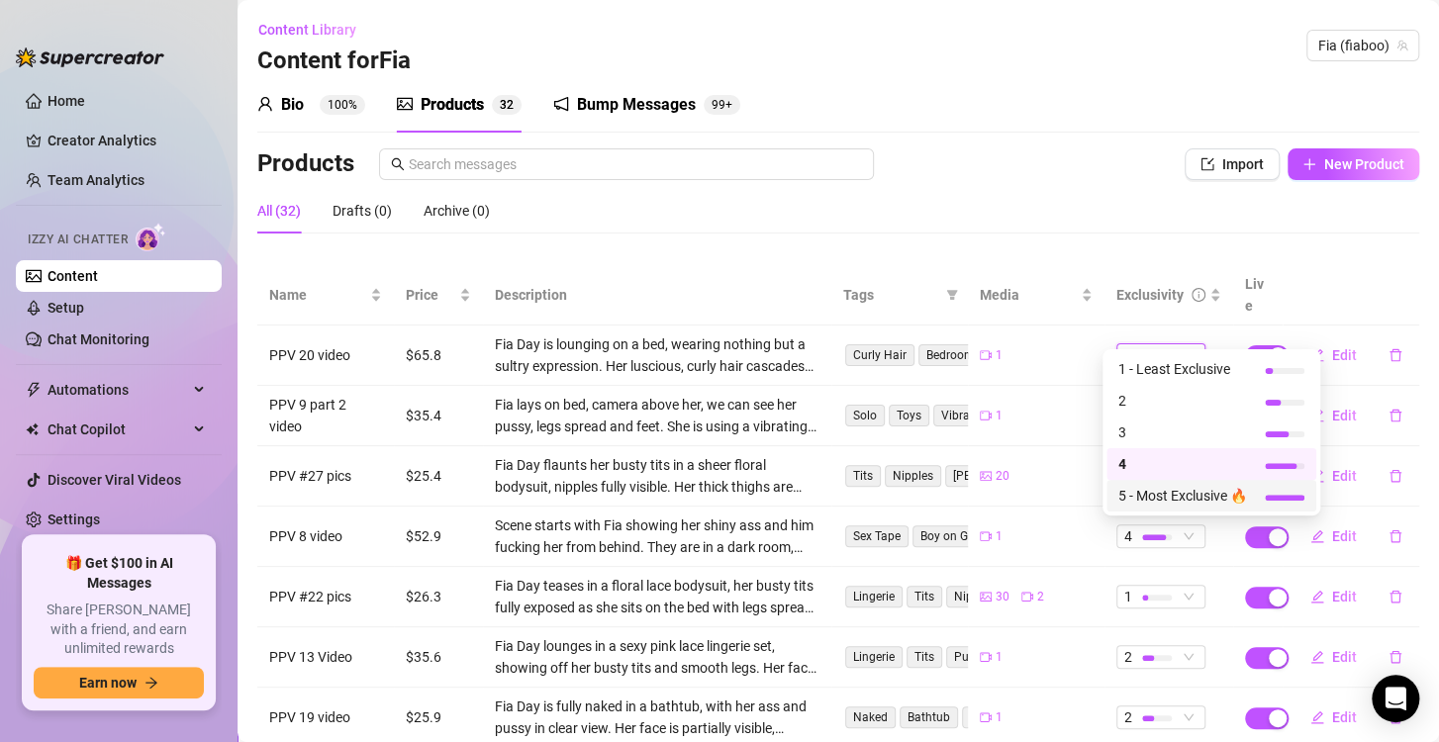
click at [1146, 491] on span "5 - Most Exclusive 🔥" at bounding box center [1182, 496] width 129 height 22
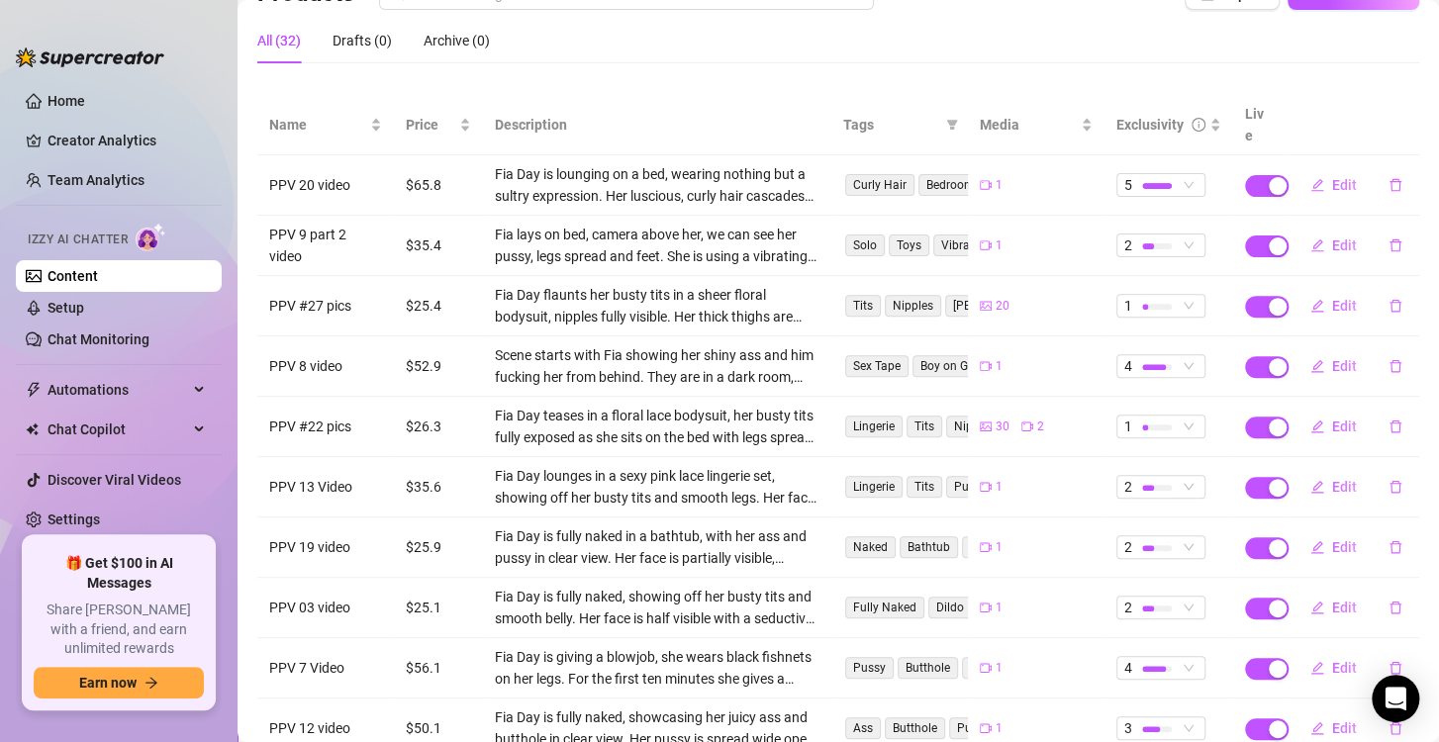
scroll to position [277, 0]
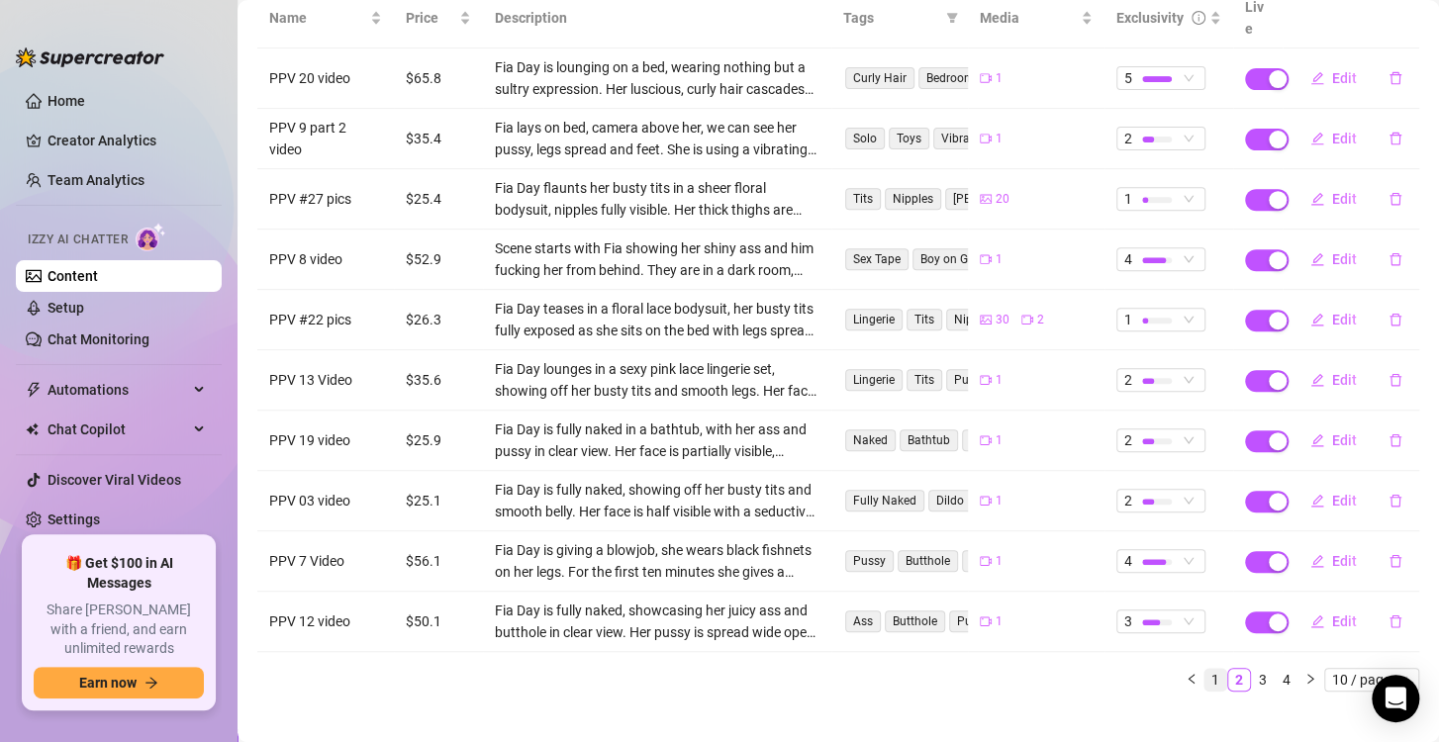
click at [1204, 669] on link "1" at bounding box center [1215, 680] width 22 height 22
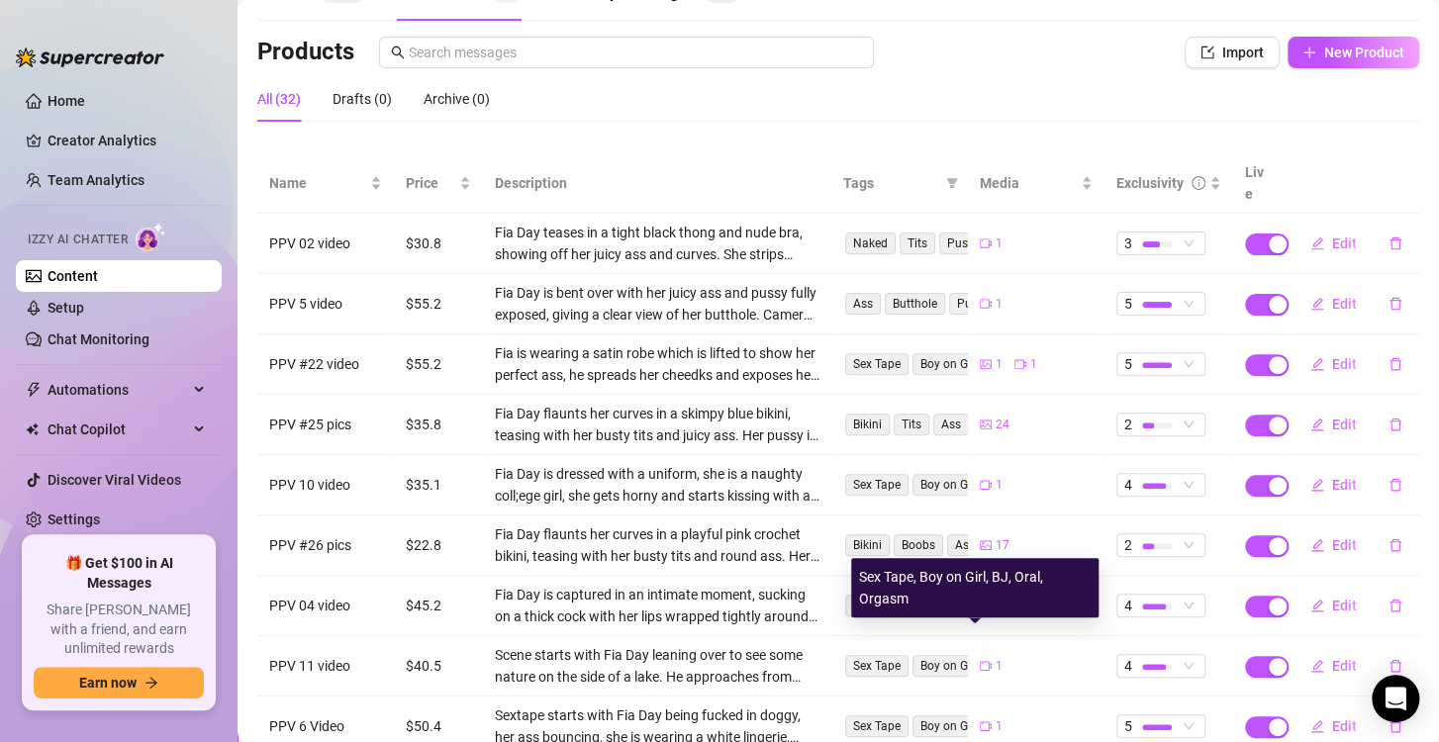
scroll to position [79, 0]
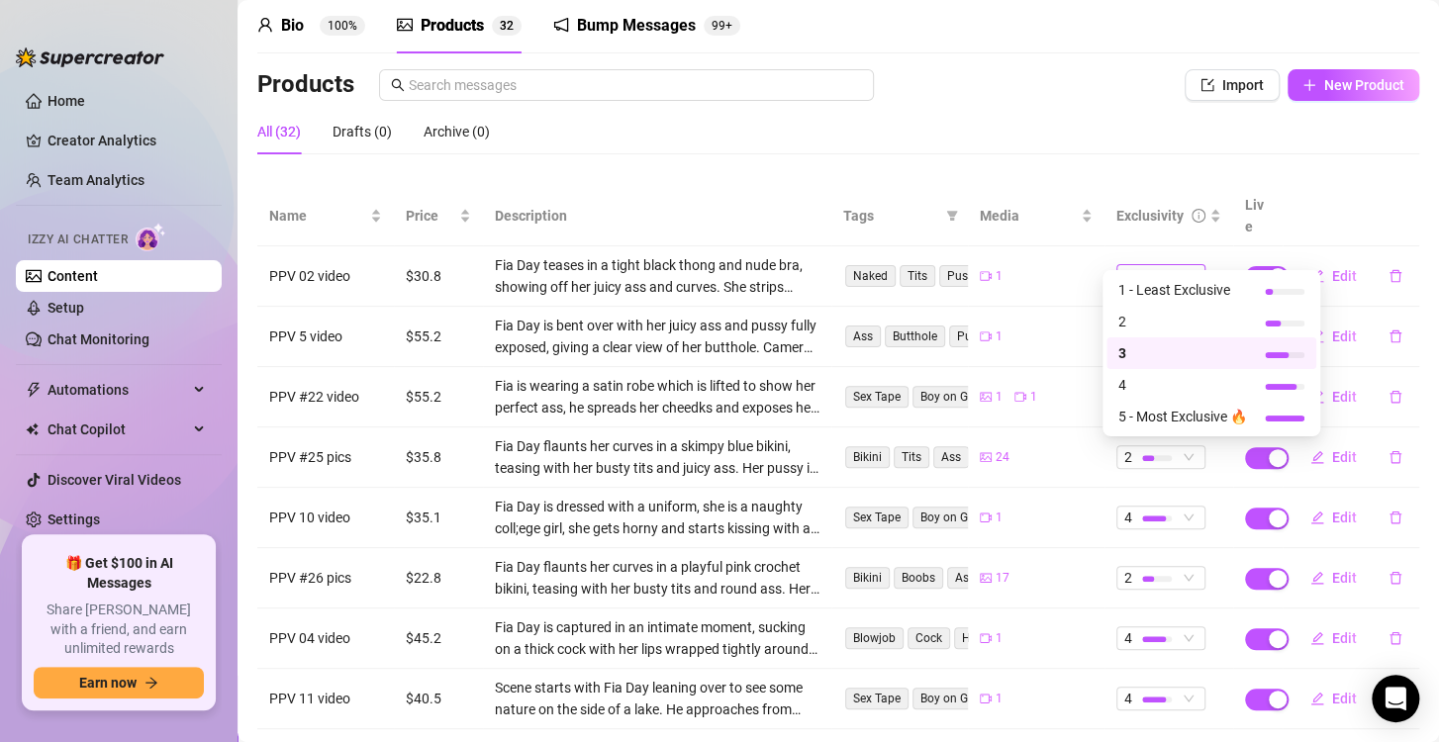
click at [1163, 265] on div "3" at bounding box center [1150, 276] width 52 height 22
click at [1147, 371] on div "4" at bounding box center [1211, 385] width 210 height 32
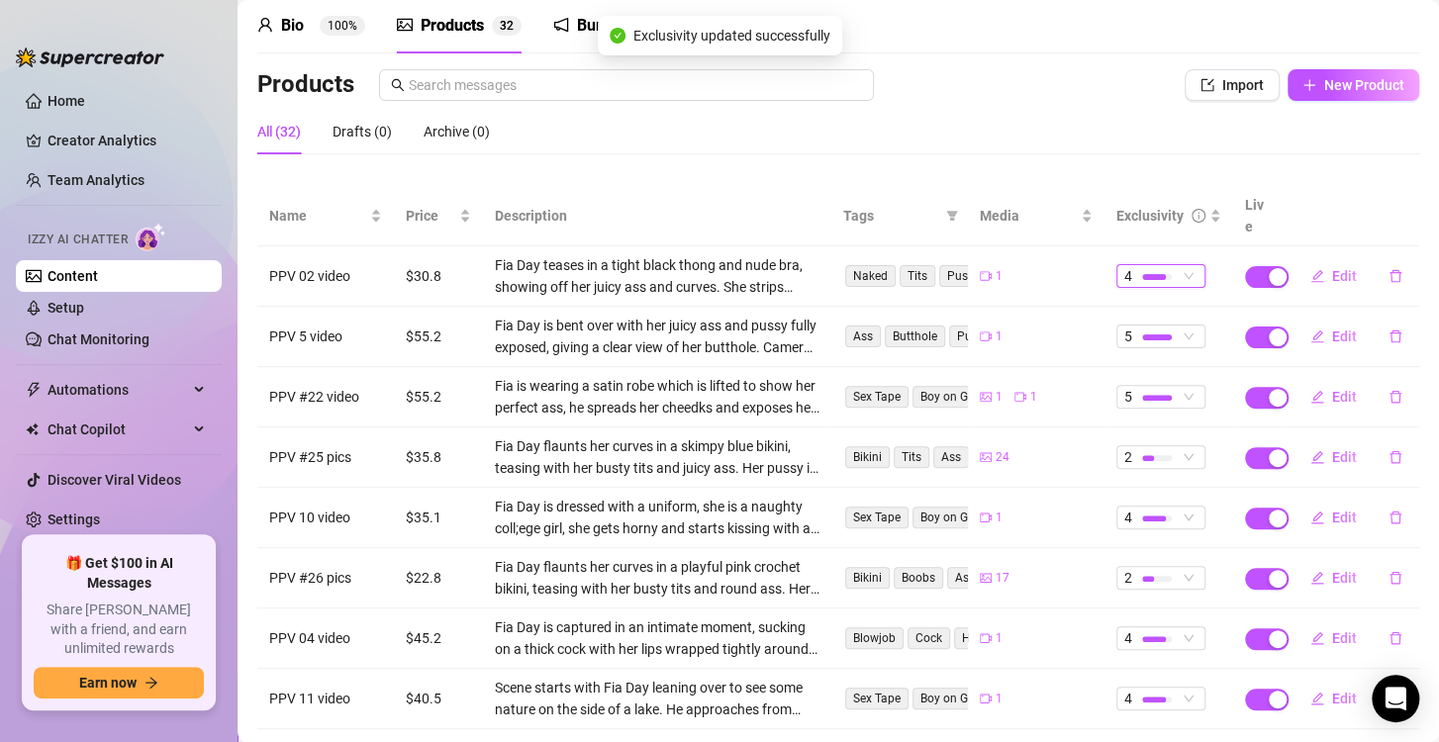
click at [1142, 267] on div at bounding box center [1157, 276] width 30 height 19
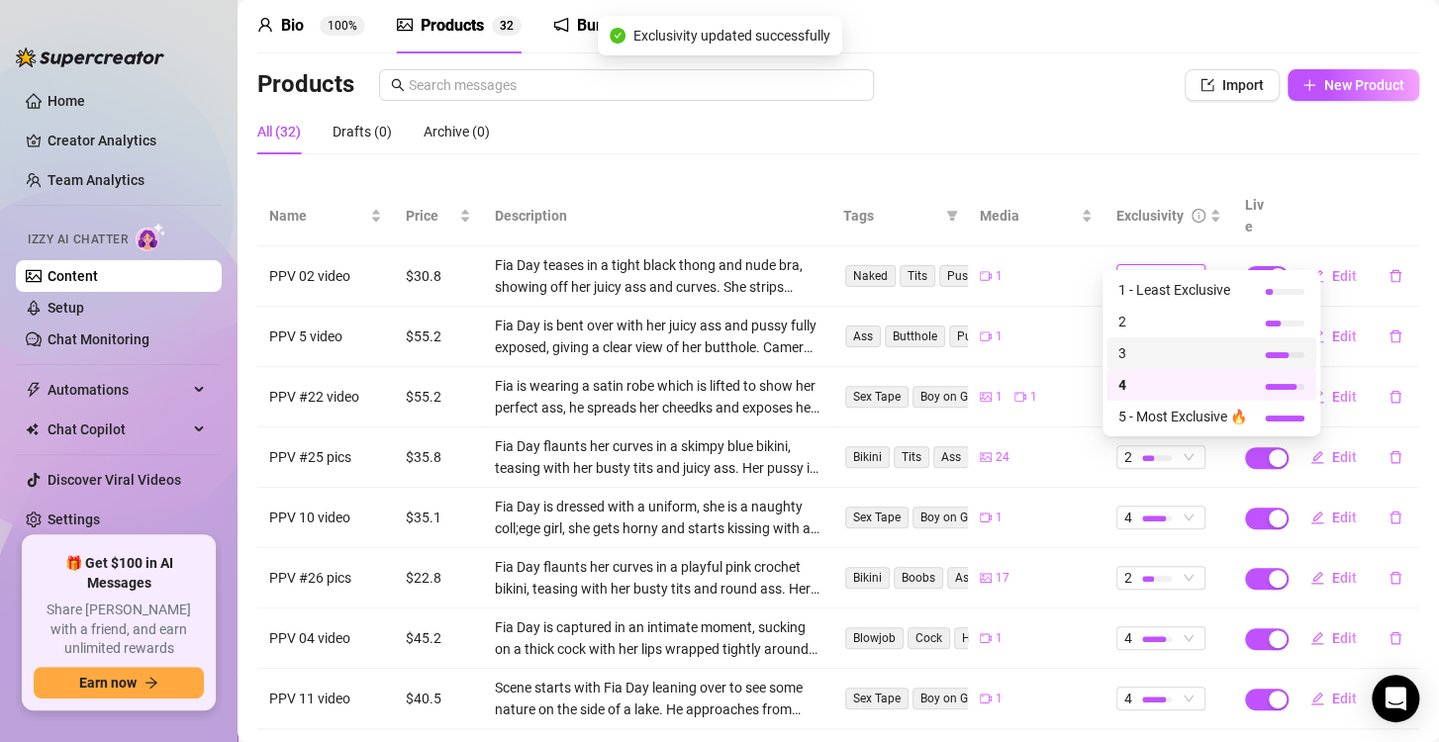
click at [1147, 353] on span "3" at bounding box center [1182, 353] width 129 height 22
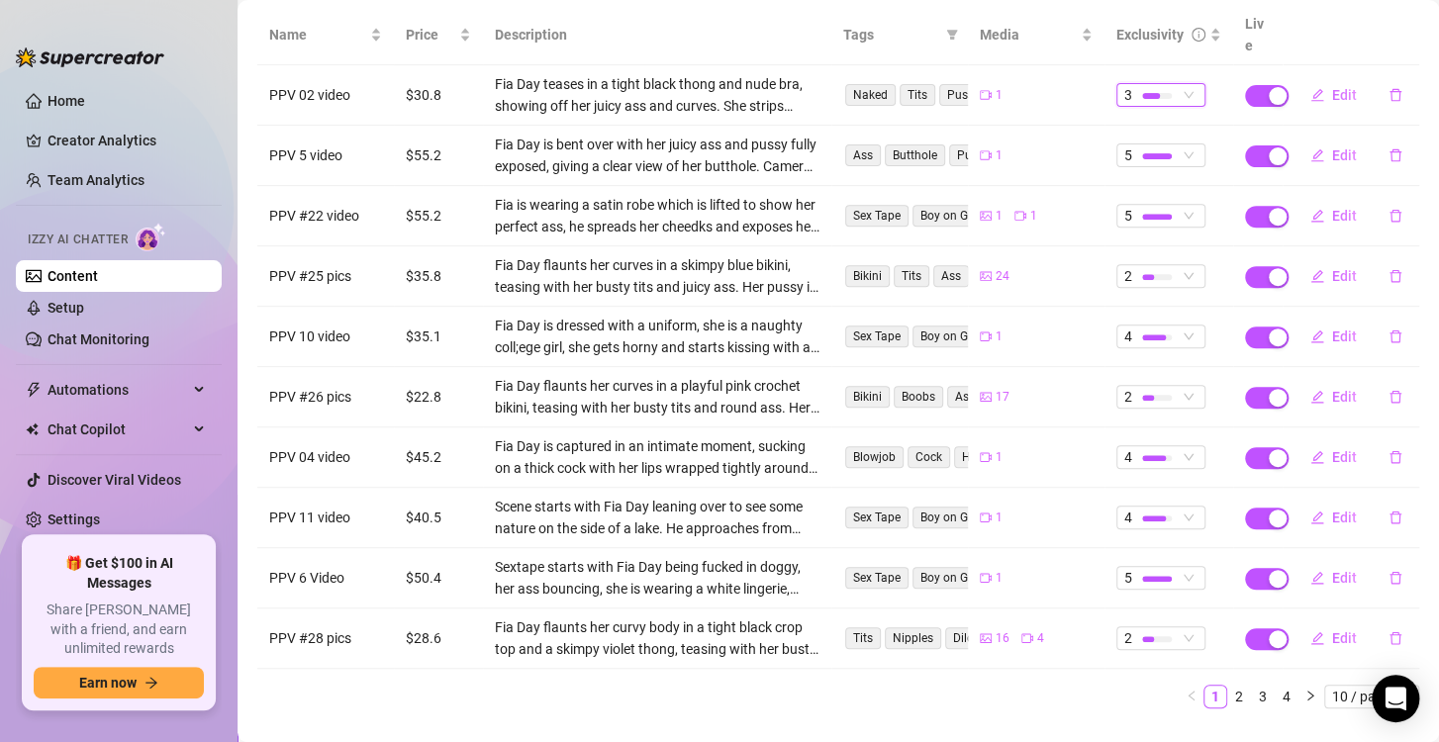
scroll to position [277, 0]
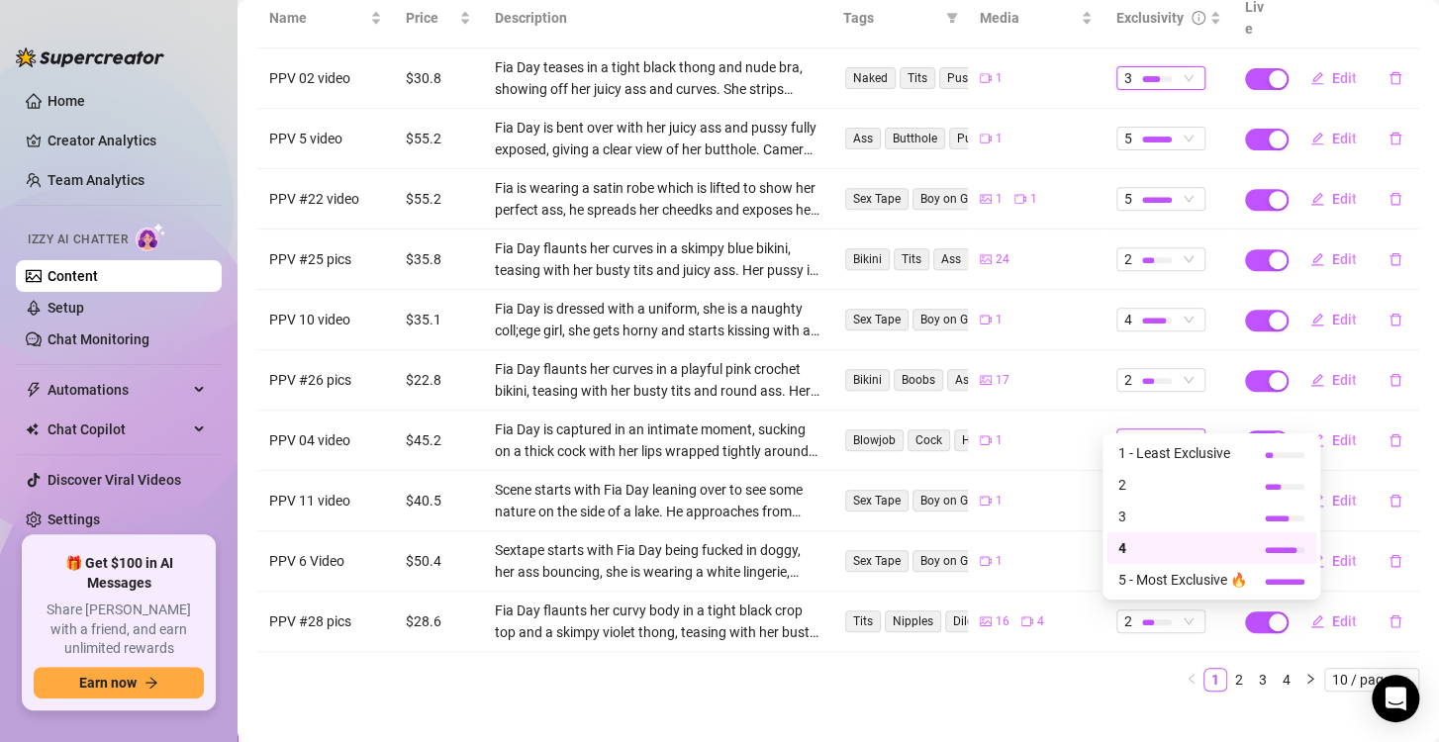
click at [1154, 438] on div at bounding box center [1157, 441] width 30 height 6
click at [1175, 578] on span "5 - Most Exclusive 🔥" at bounding box center [1182, 580] width 129 height 22
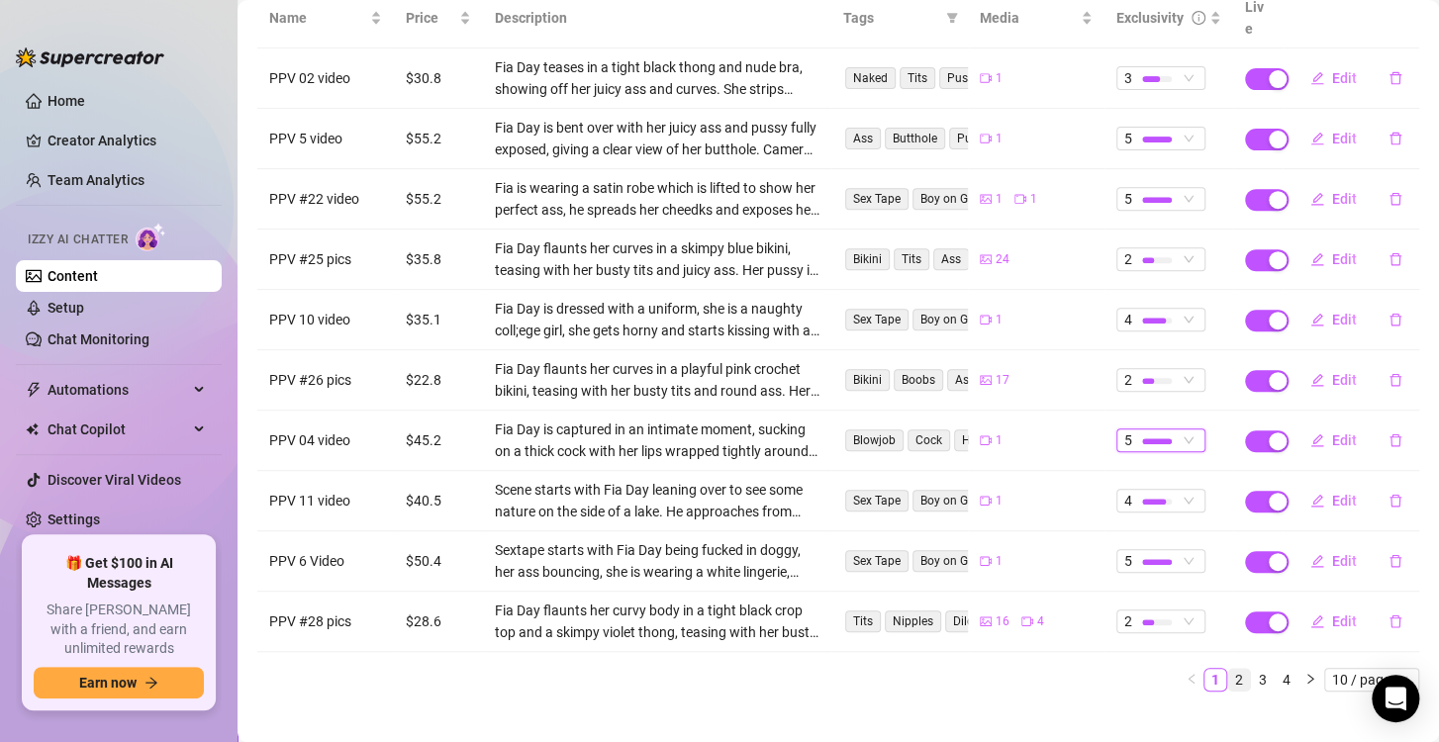
click at [1230, 669] on link "2" at bounding box center [1239, 680] width 22 height 22
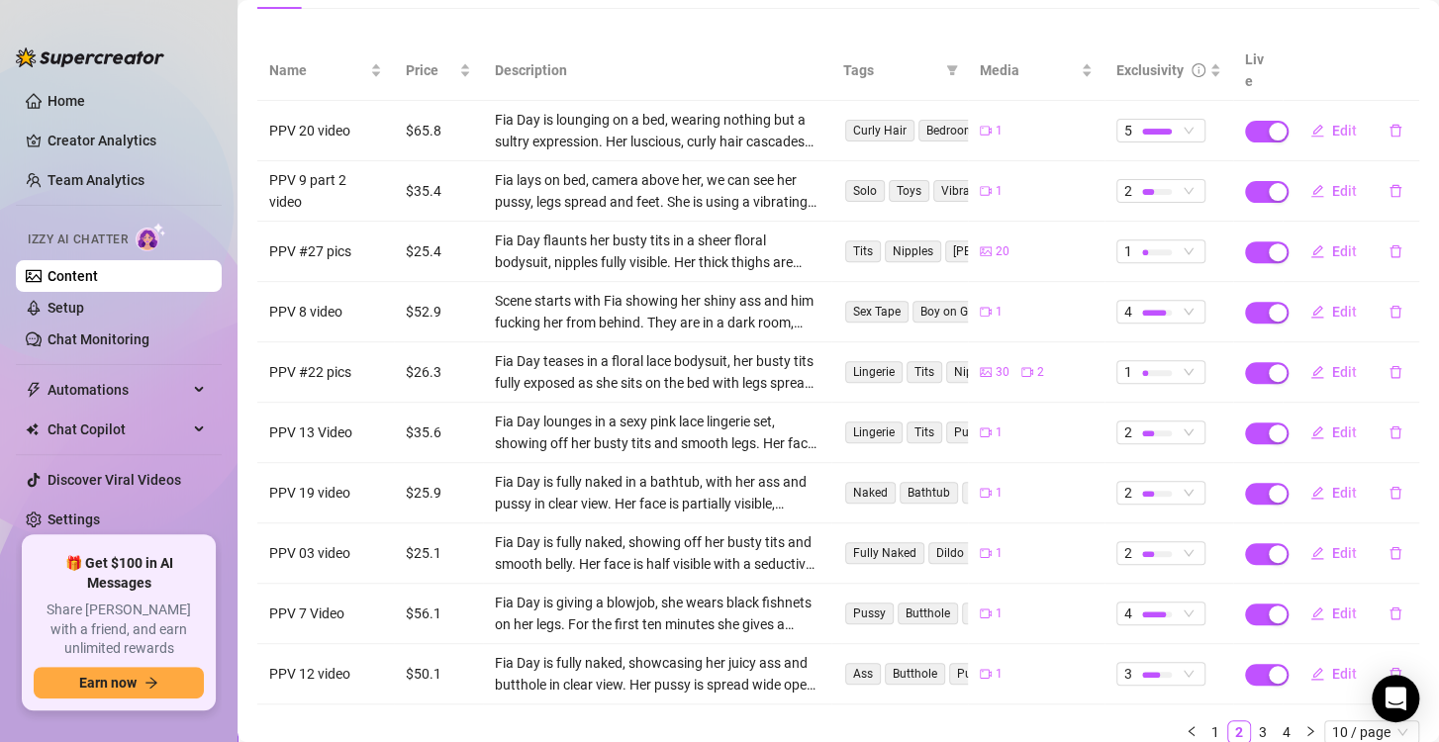
scroll to position [79, 0]
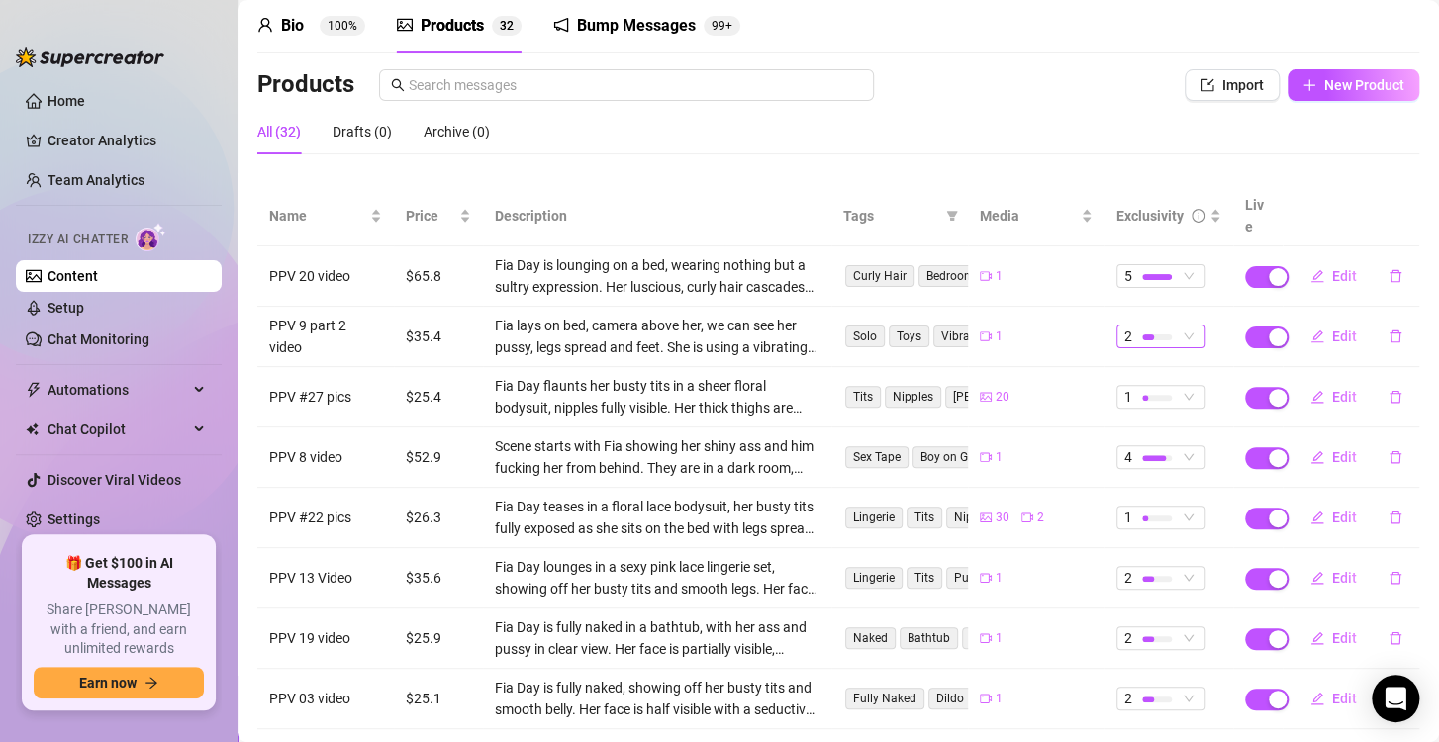
click at [1142, 334] on div at bounding box center [1148, 337] width 12 height 6
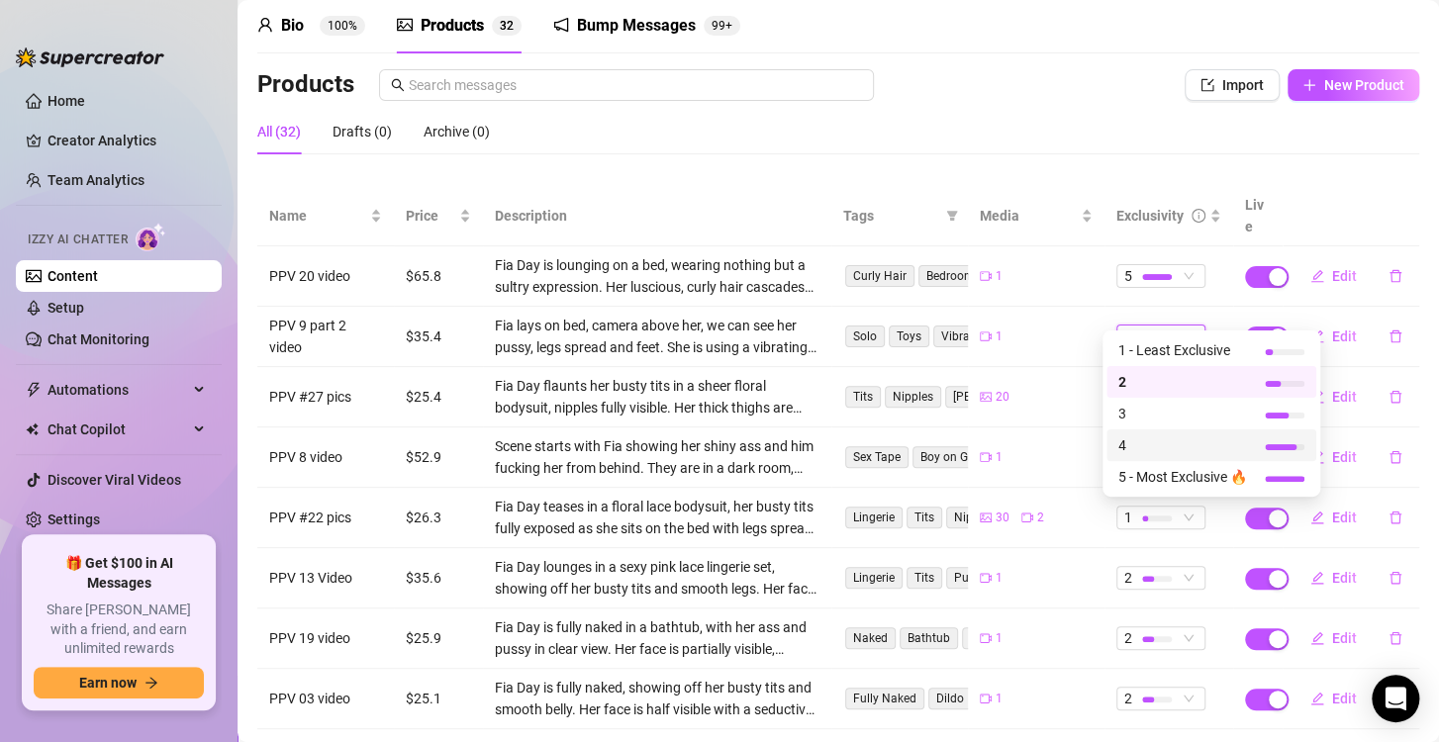
click at [1137, 435] on span "4" at bounding box center [1182, 445] width 129 height 22
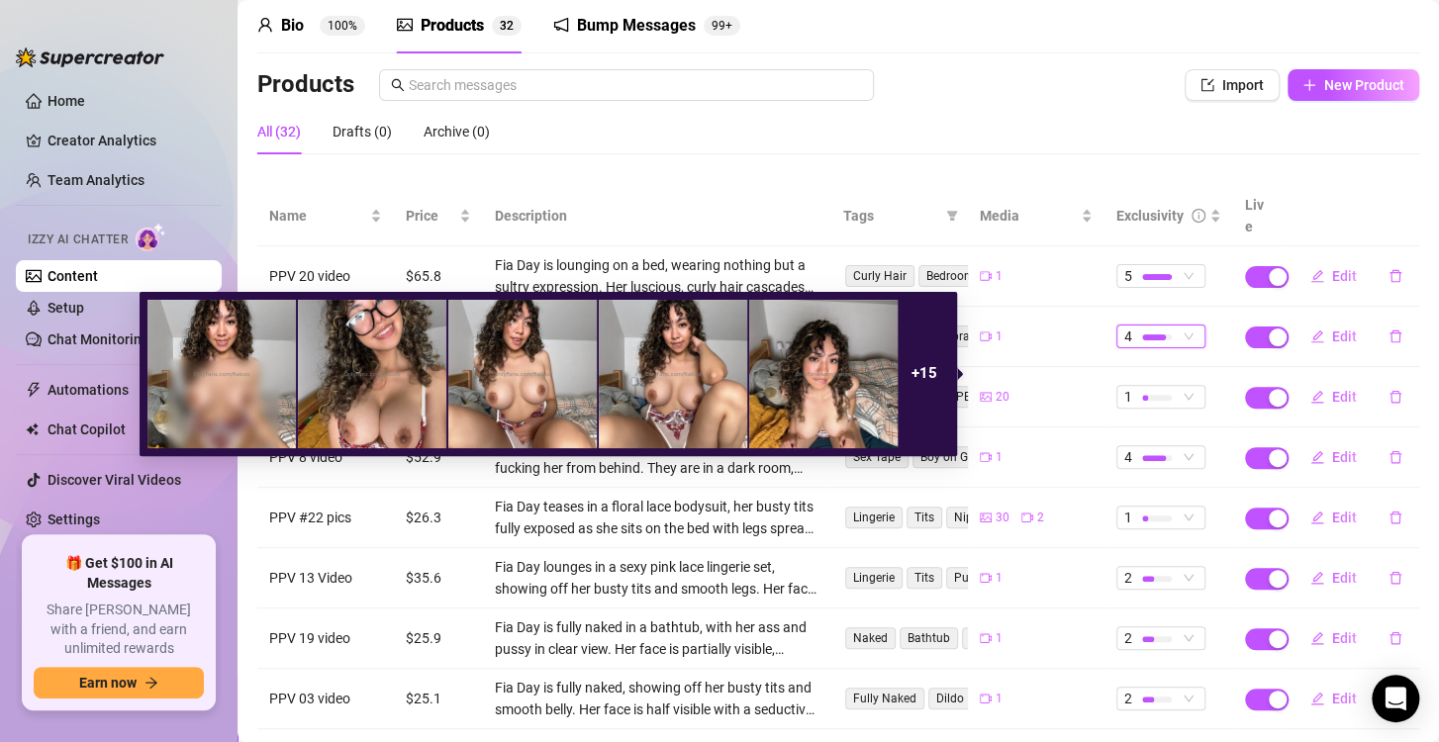
click at [996, 388] on span "20" at bounding box center [1003, 397] width 14 height 19
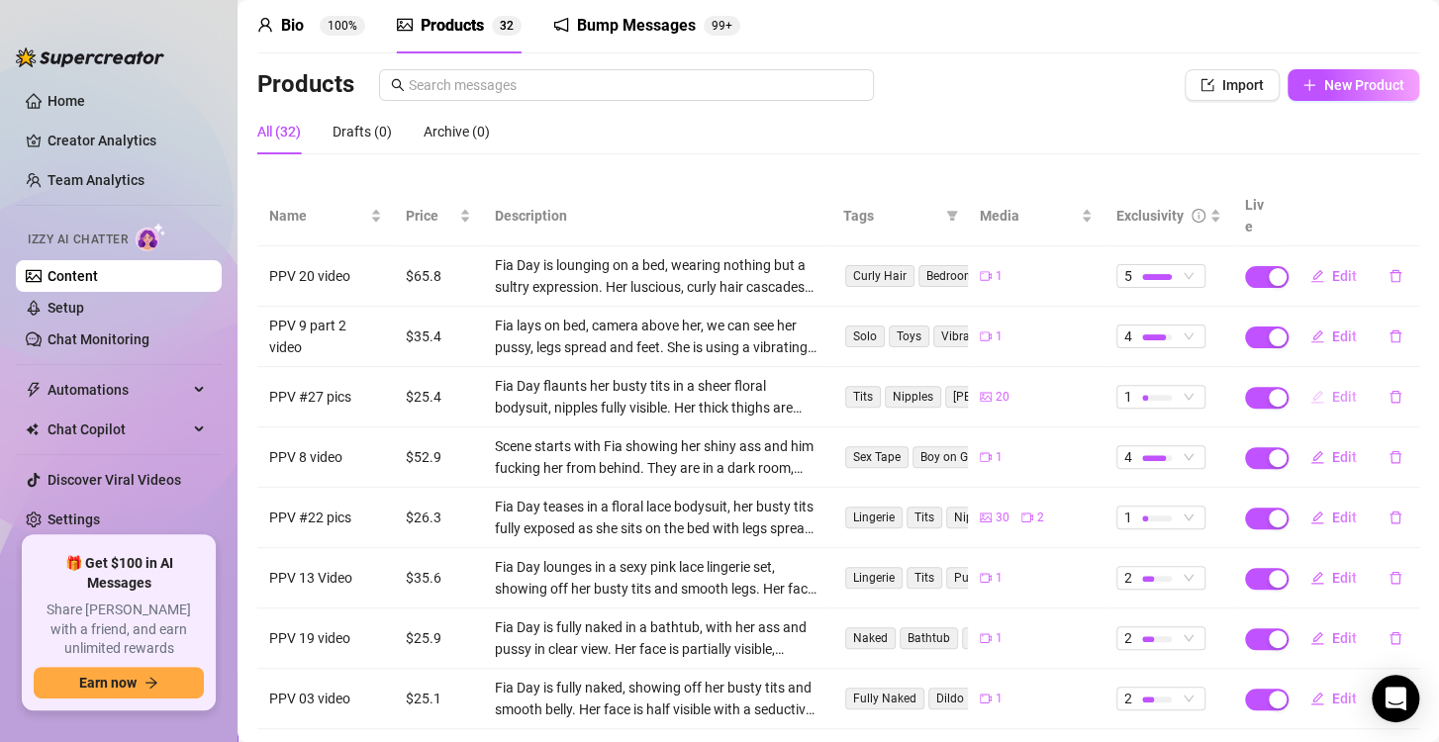
click at [1340, 389] on span "Edit" at bounding box center [1344, 397] width 25 height 16
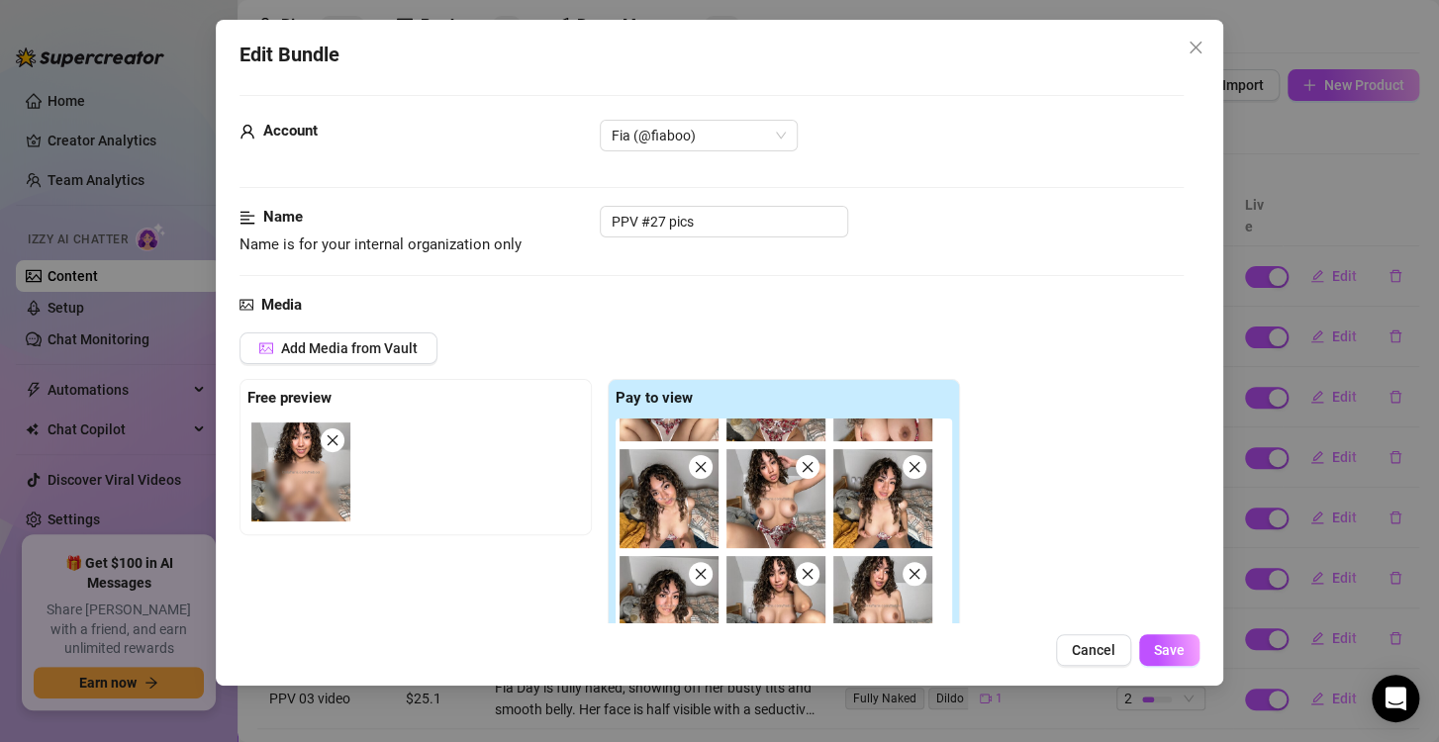
scroll to position [0, 0]
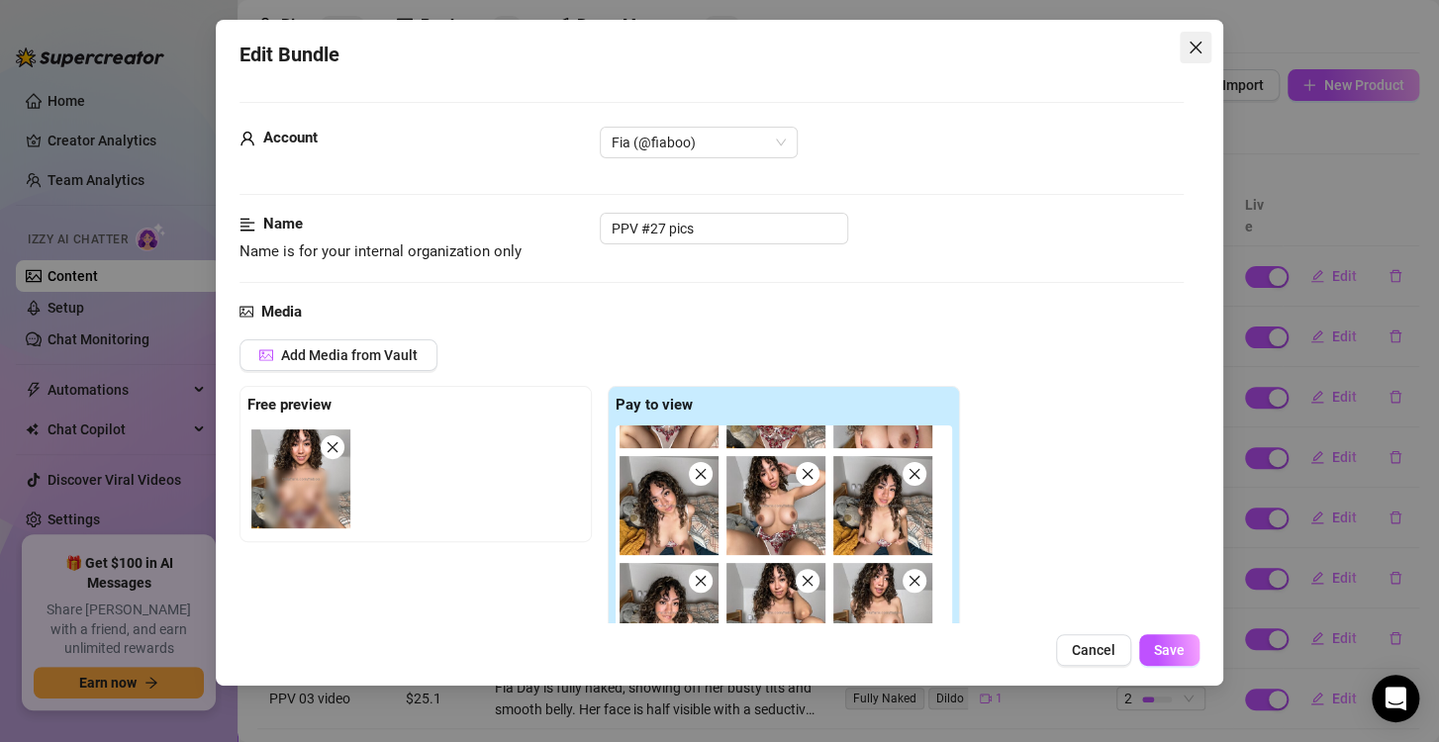
click at [1206, 42] on span "Close" at bounding box center [1196, 48] width 32 height 16
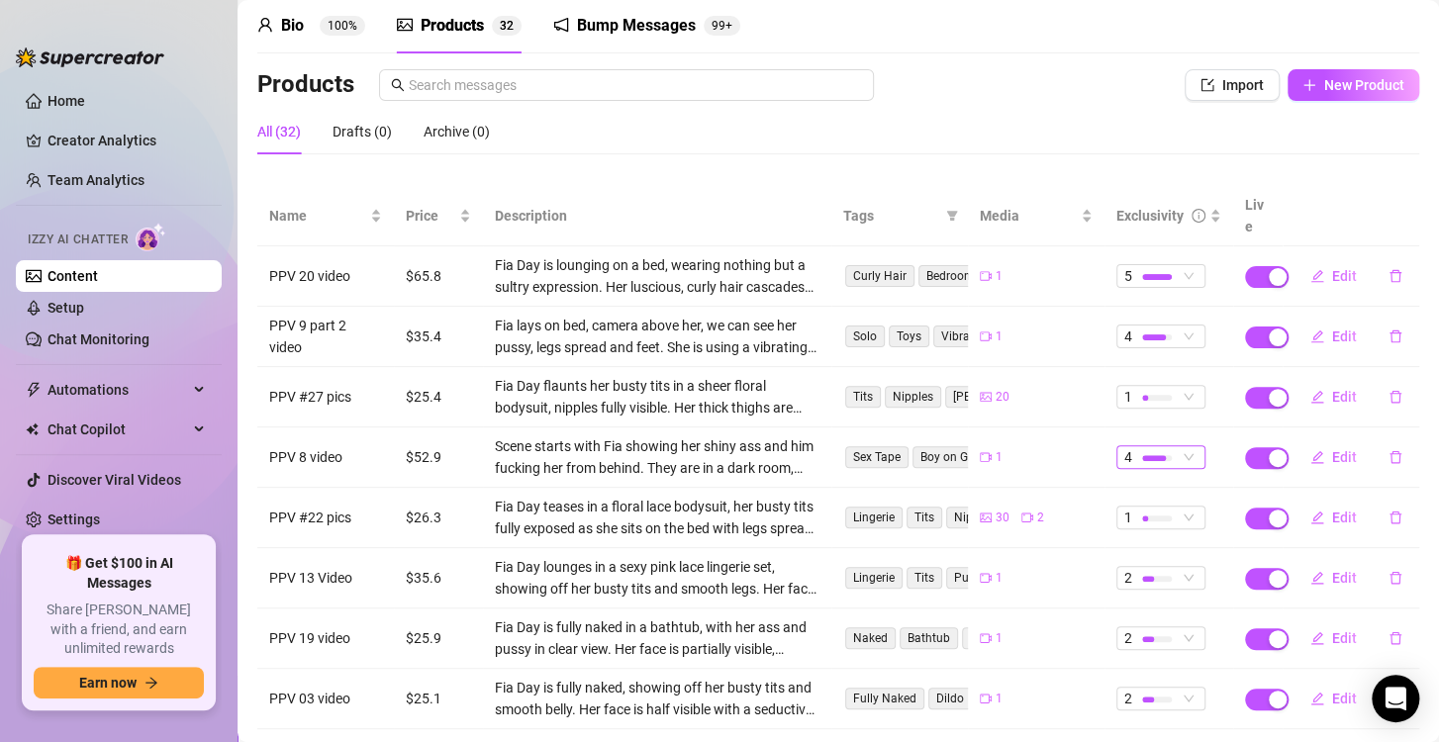
click at [1142, 455] on div at bounding box center [1154, 458] width 24 height 6
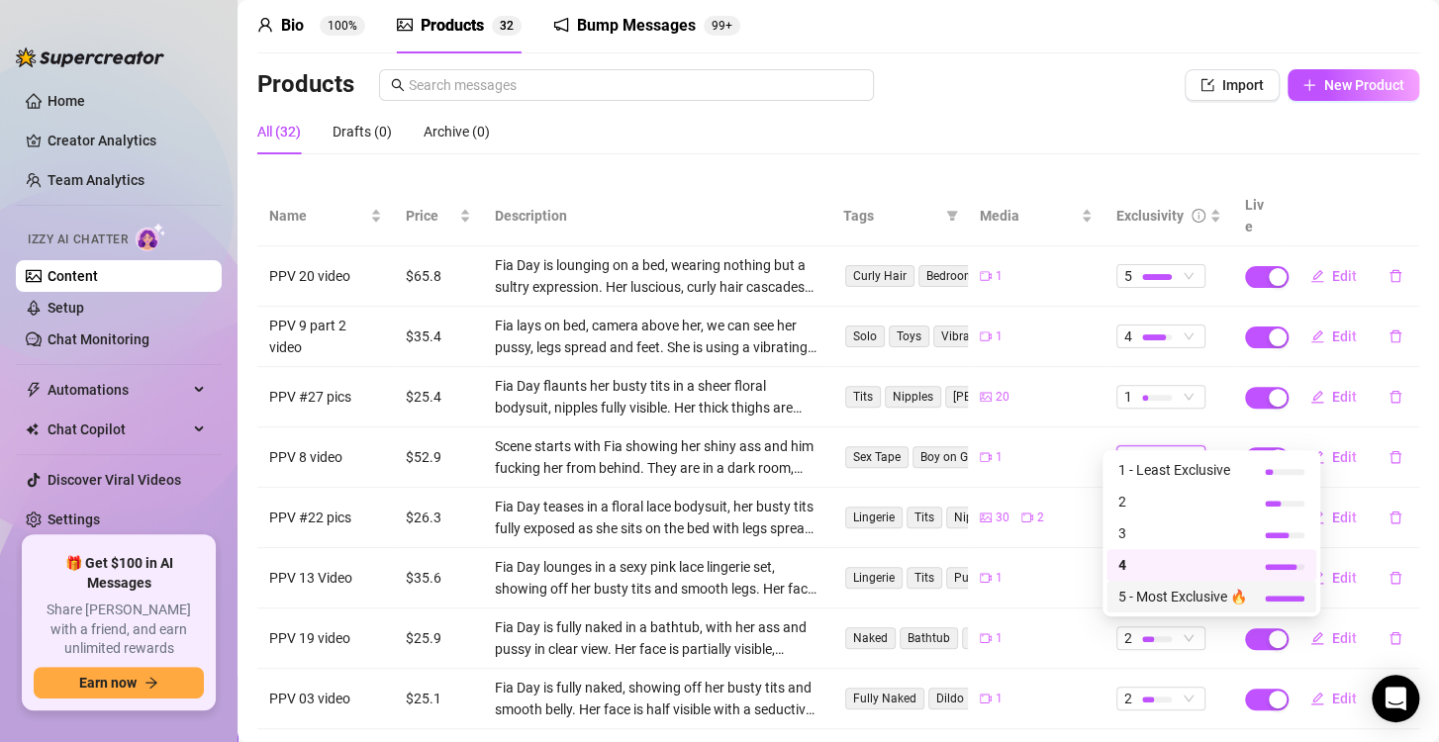
click at [1182, 597] on span "5 - Most Exclusive 🔥" at bounding box center [1182, 597] width 129 height 22
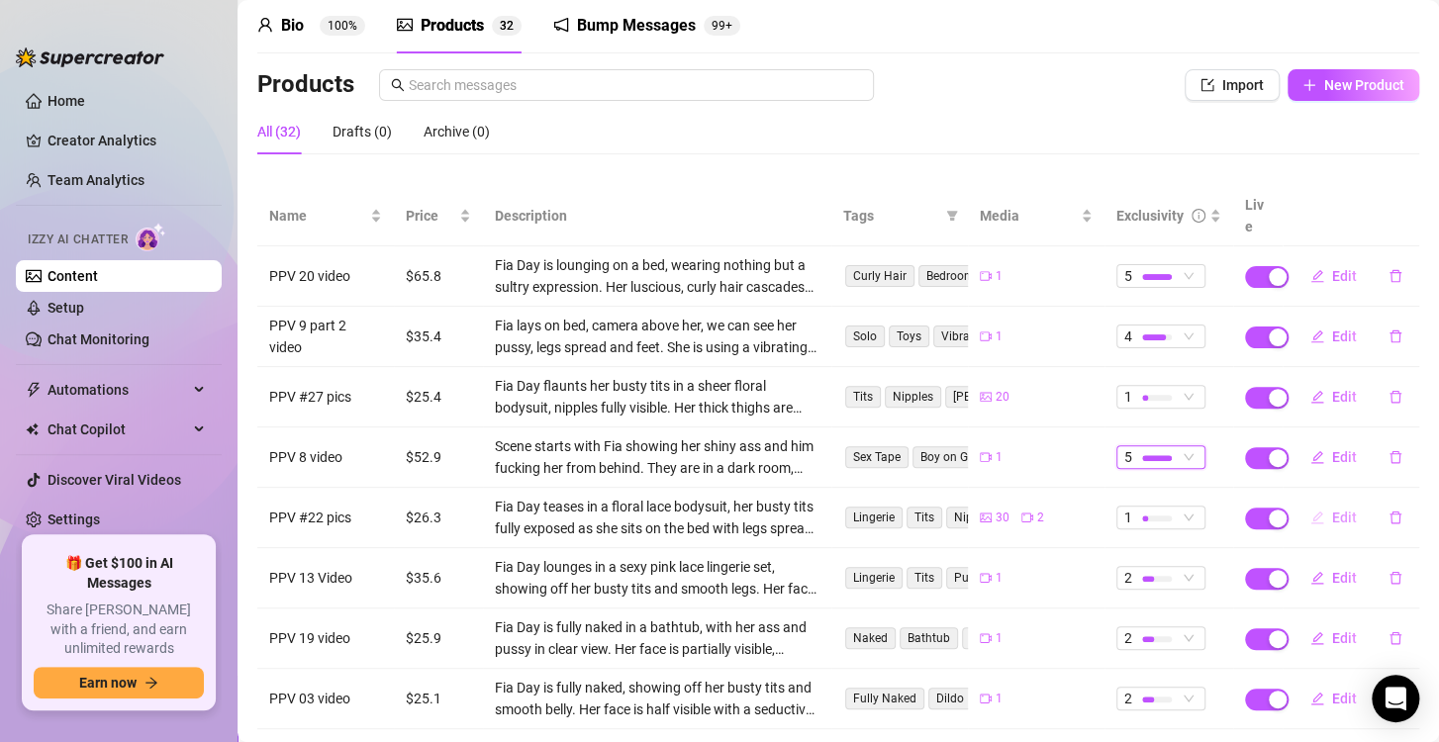
click at [1310, 510] on span "button" at bounding box center [1317, 518] width 14 height 16
type textarea "I’m teasing you in nothing but a floral lace bodysuit… but I couldn’t keep my t…"
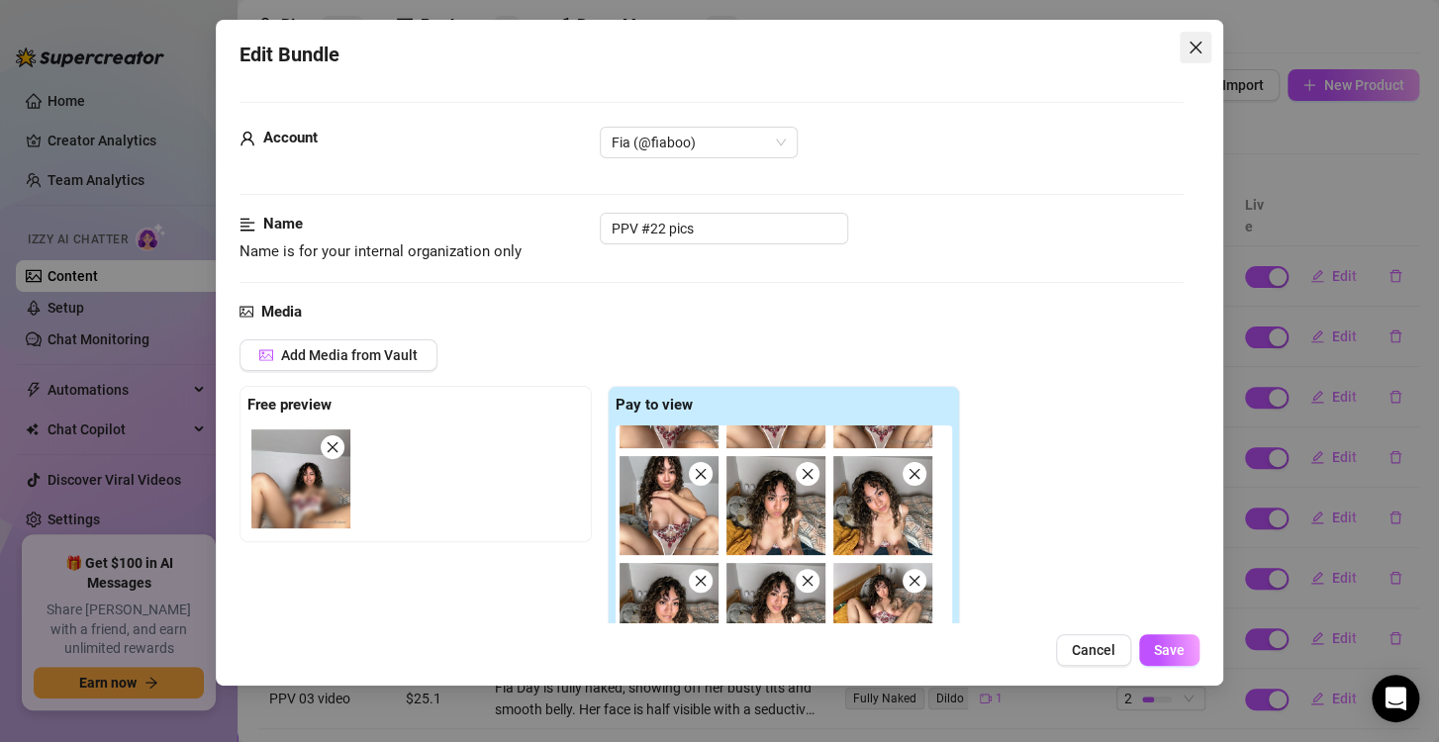
click at [1206, 35] on button "Close" at bounding box center [1196, 48] width 32 height 32
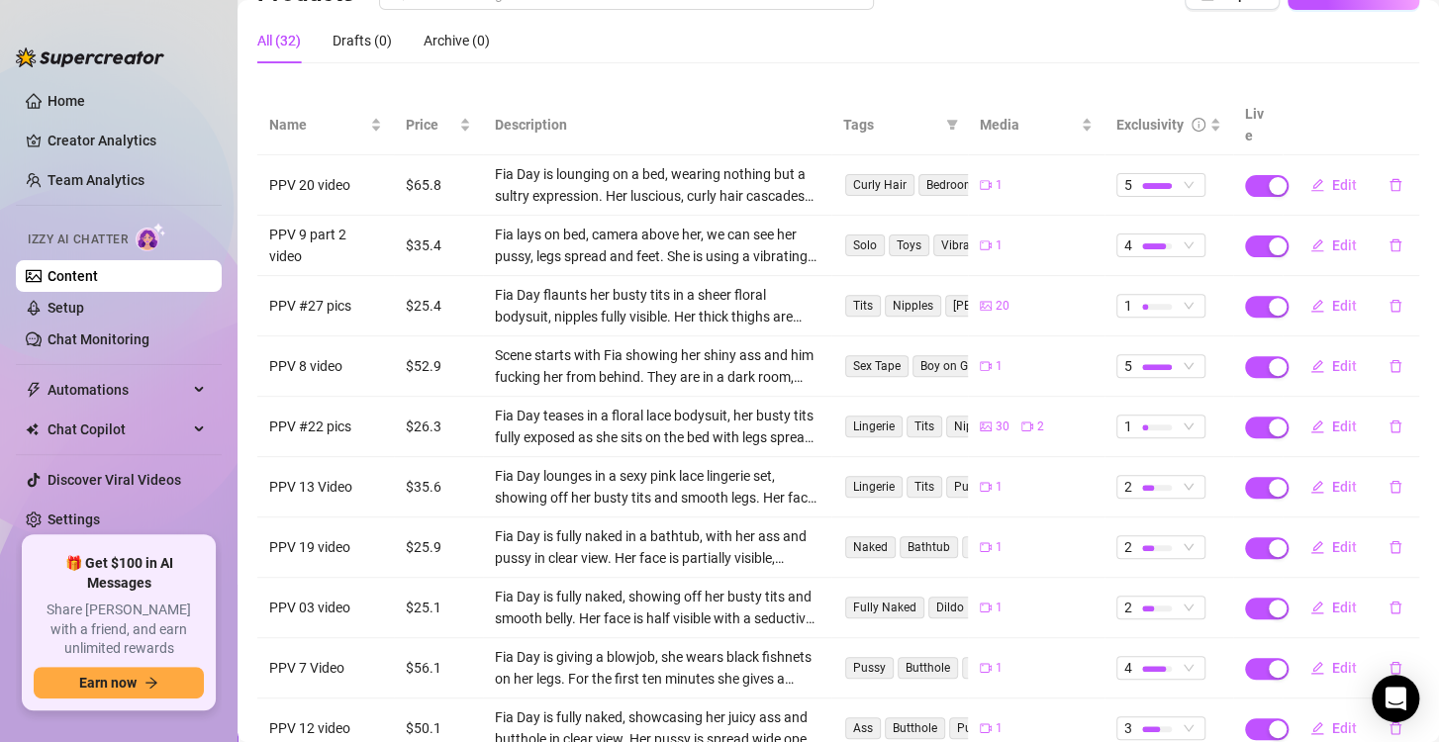
scroll to position [178, 0]
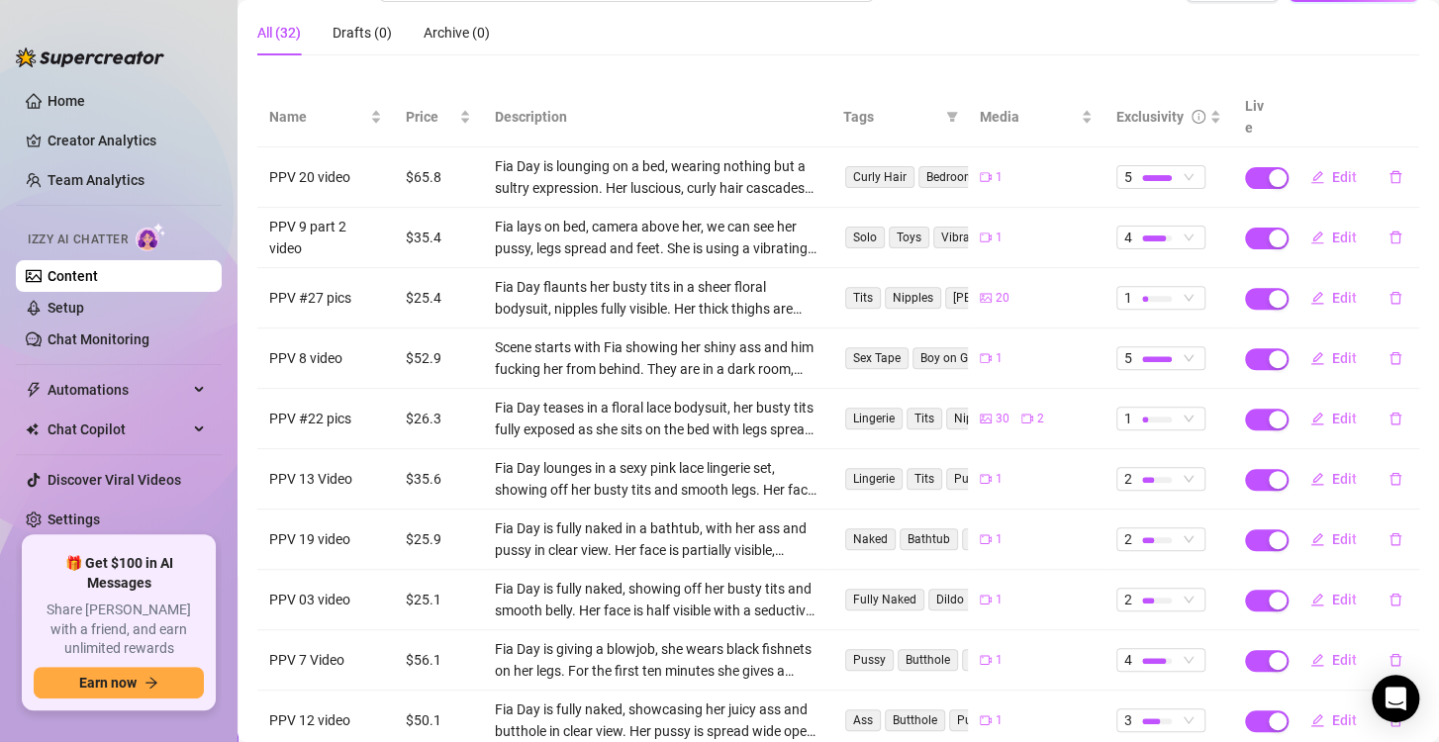
drag, startPoint x: 1135, startPoint y: 396, endPoint x: 1143, endPoint y: 408, distance: 14.3
click at [1142, 410] on div at bounding box center [1157, 419] width 30 height 19
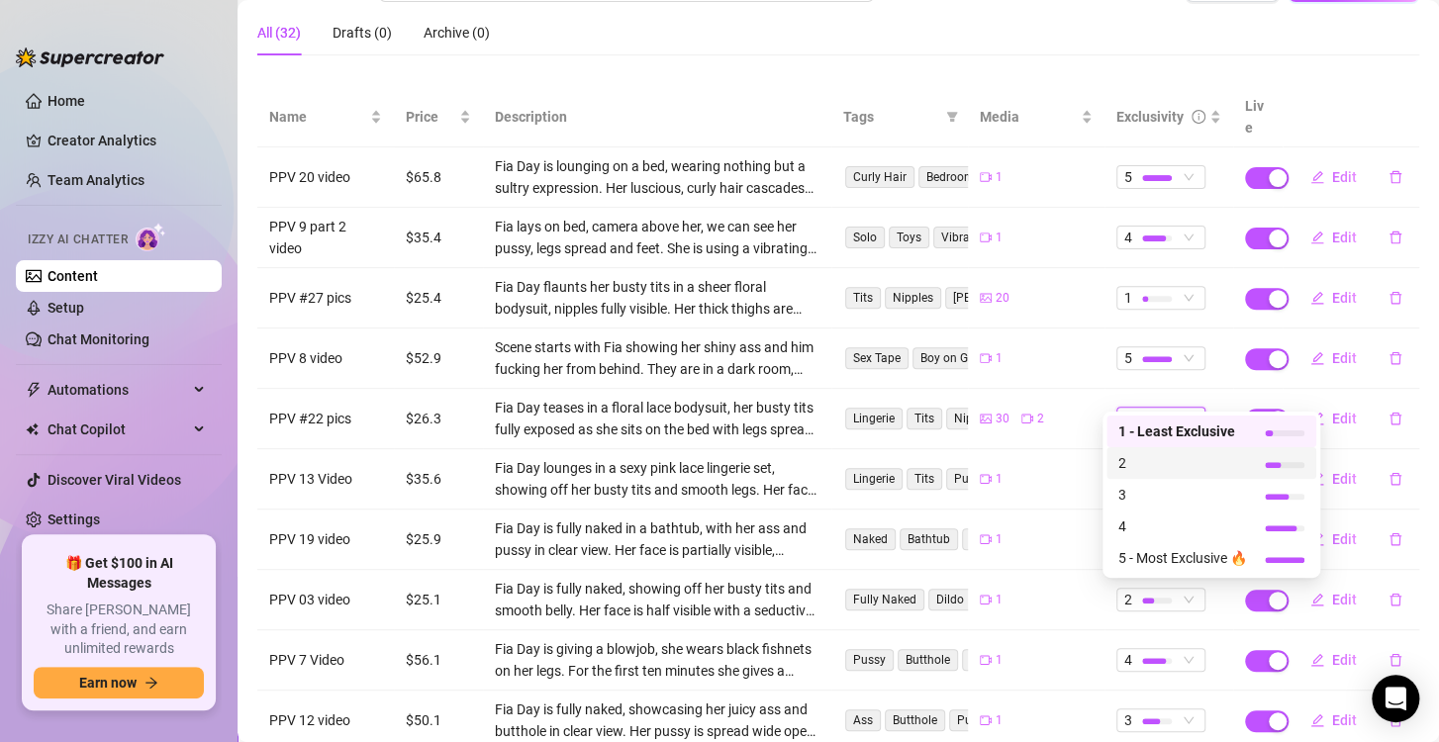
click at [1150, 464] on span "2" at bounding box center [1182, 463] width 129 height 22
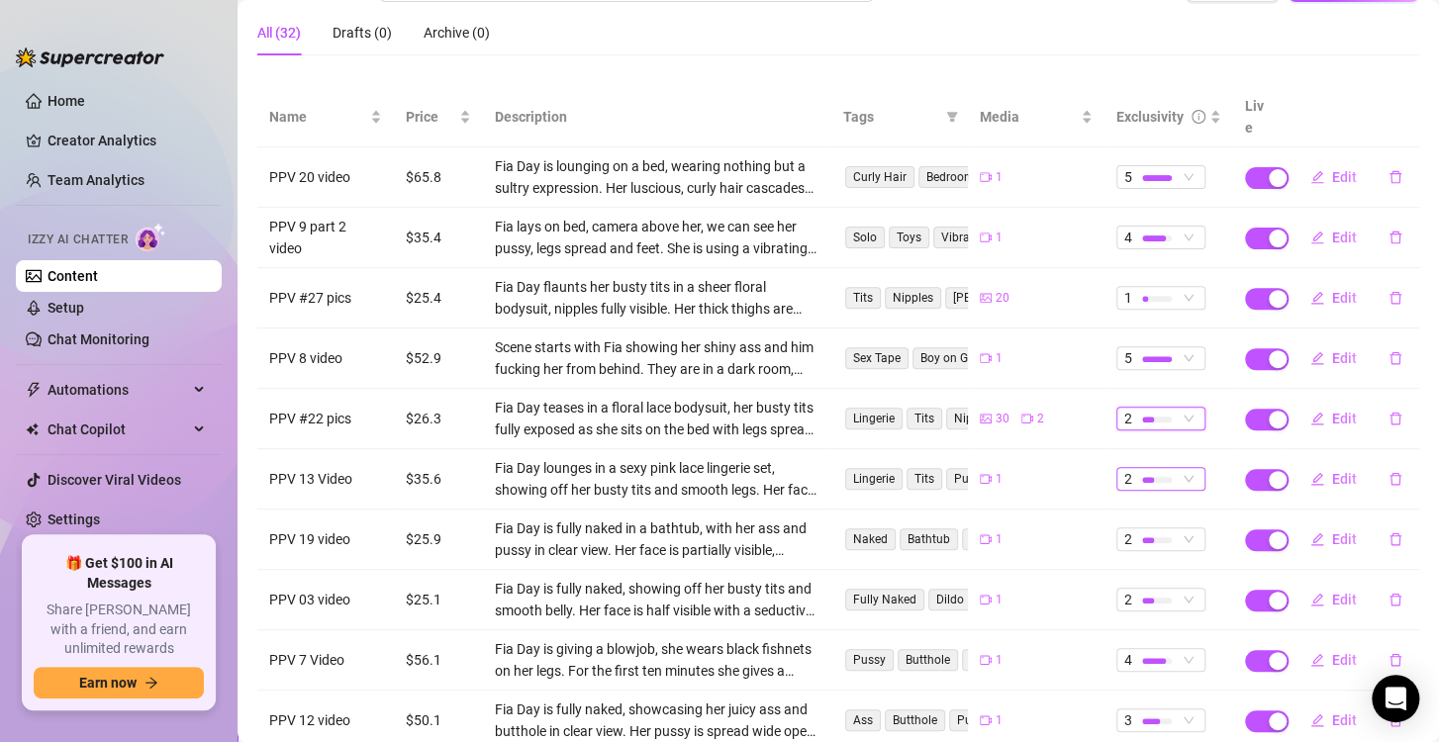
drag, startPoint x: 1136, startPoint y: 452, endPoint x: 1102, endPoint y: 458, distance: 34.2
click at [1124, 468] on div "2" at bounding box center [1150, 479] width 52 height 22
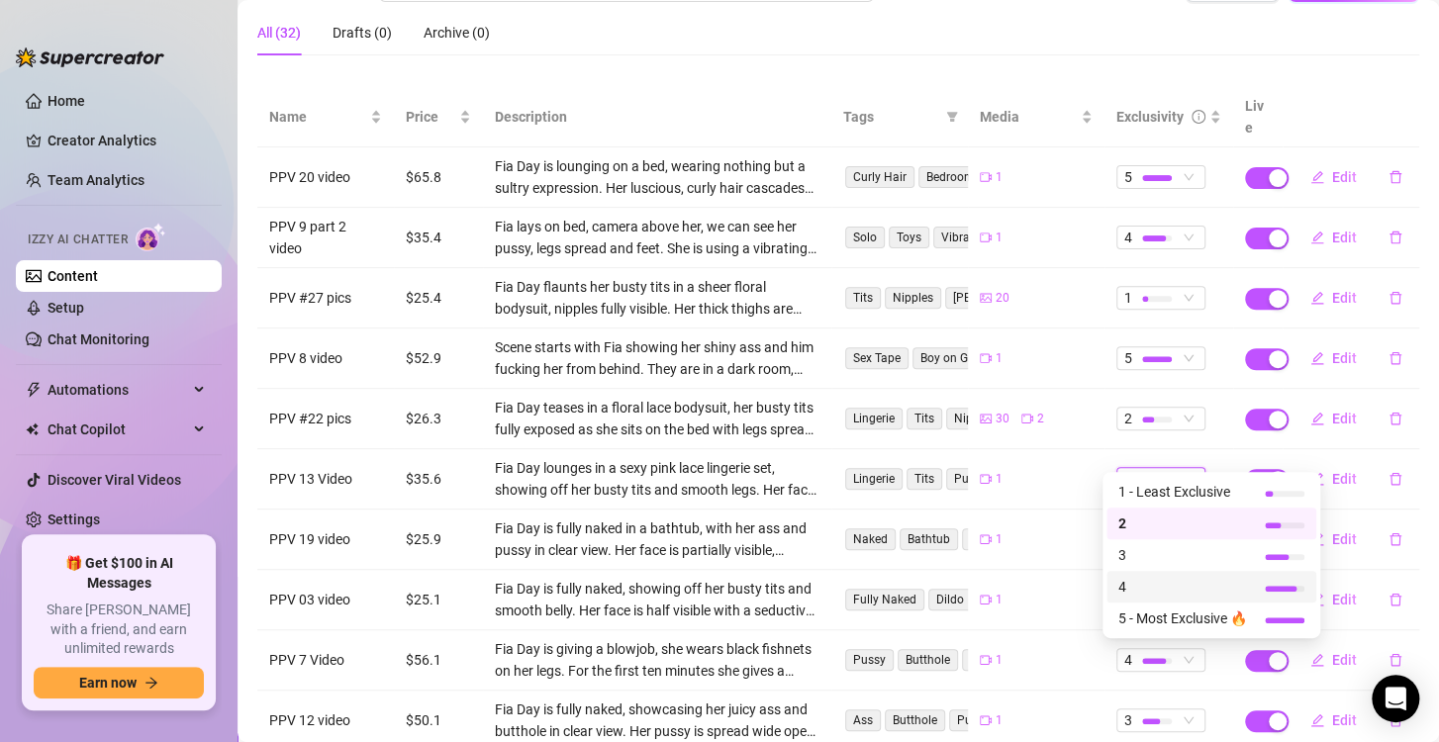
click at [1156, 588] on span "4" at bounding box center [1182, 587] width 129 height 22
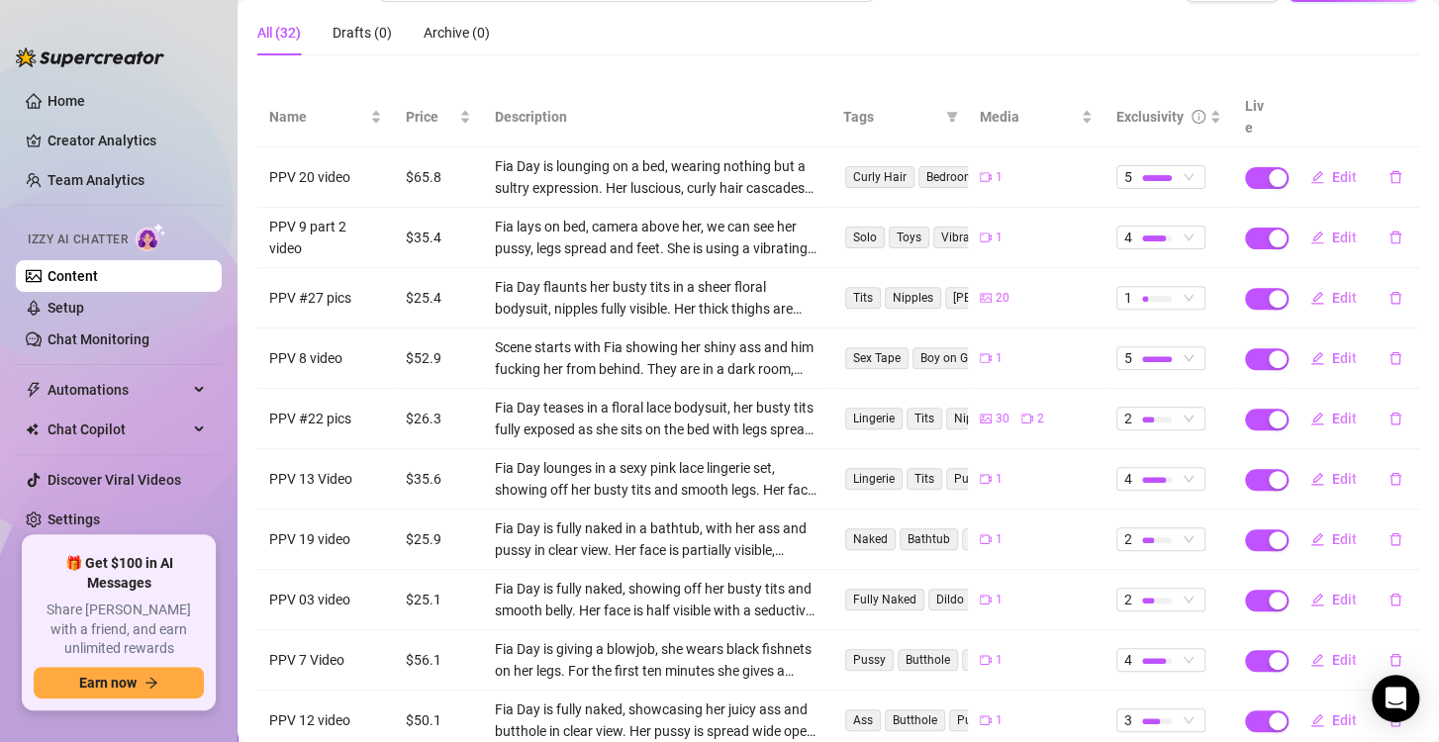
click at [1123, 527] on td "2" at bounding box center [1168, 540] width 129 height 60
click at [1142, 530] on div at bounding box center [1157, 539] width 30 height 19
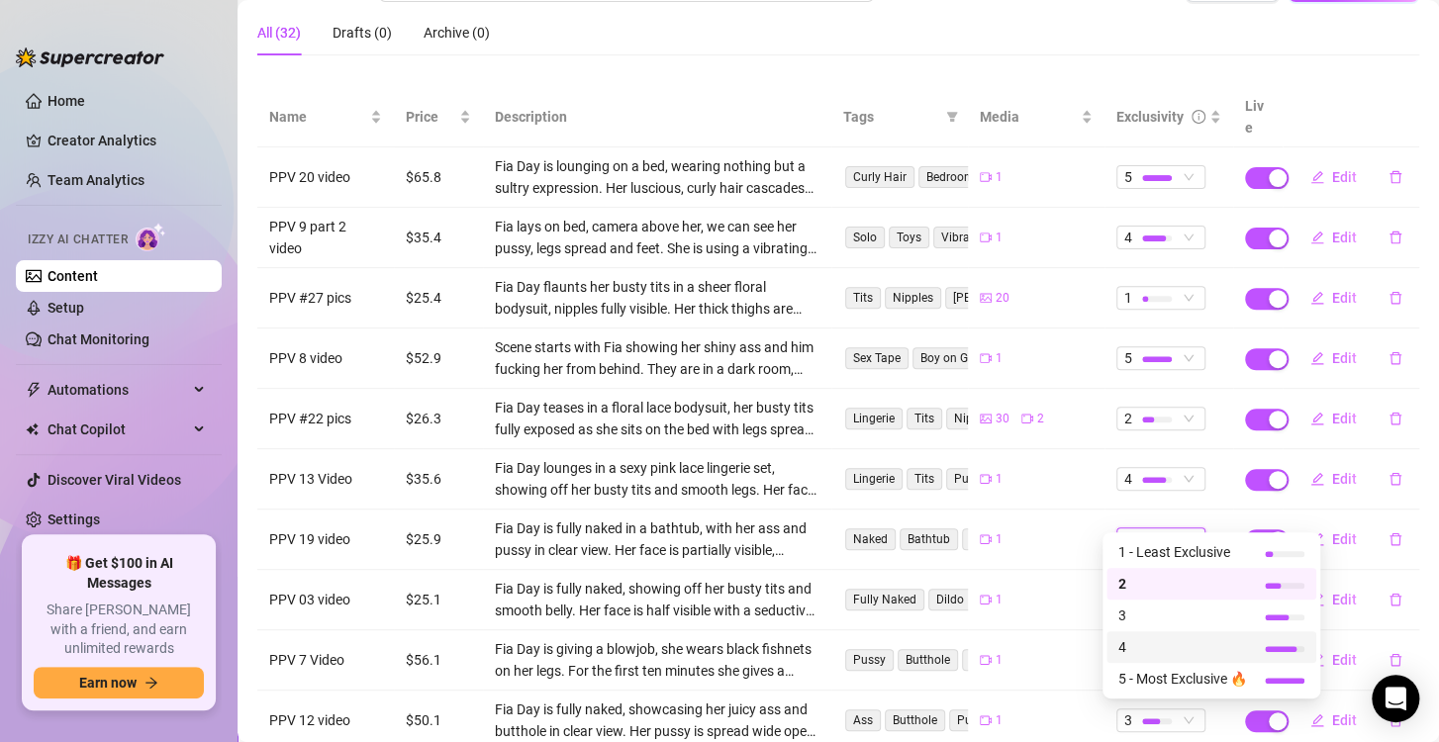
click at [1126, 637] on span "4" at bounding box center [1182, 647] width 129 height 22
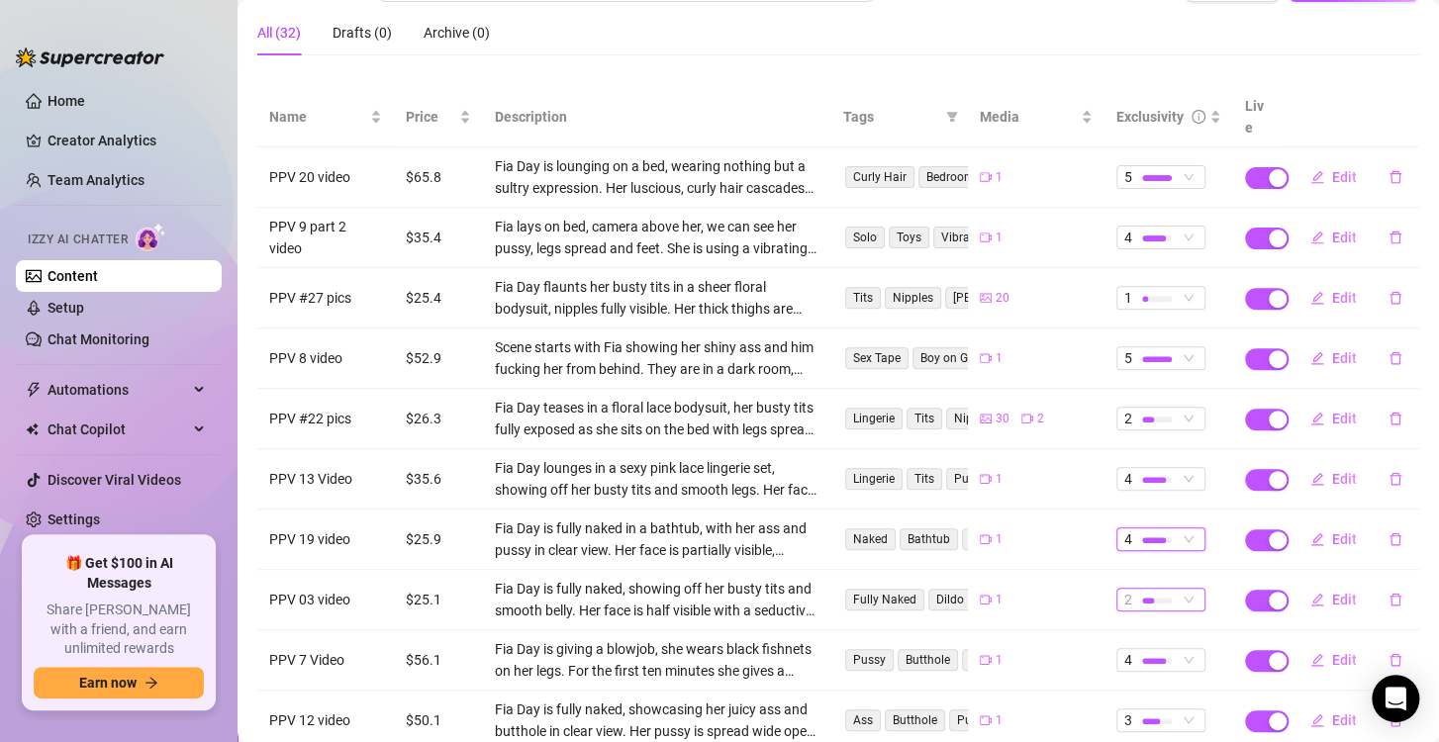
click at [1142, 598] on div at bounding box center [1157, 601] width 30 height 6
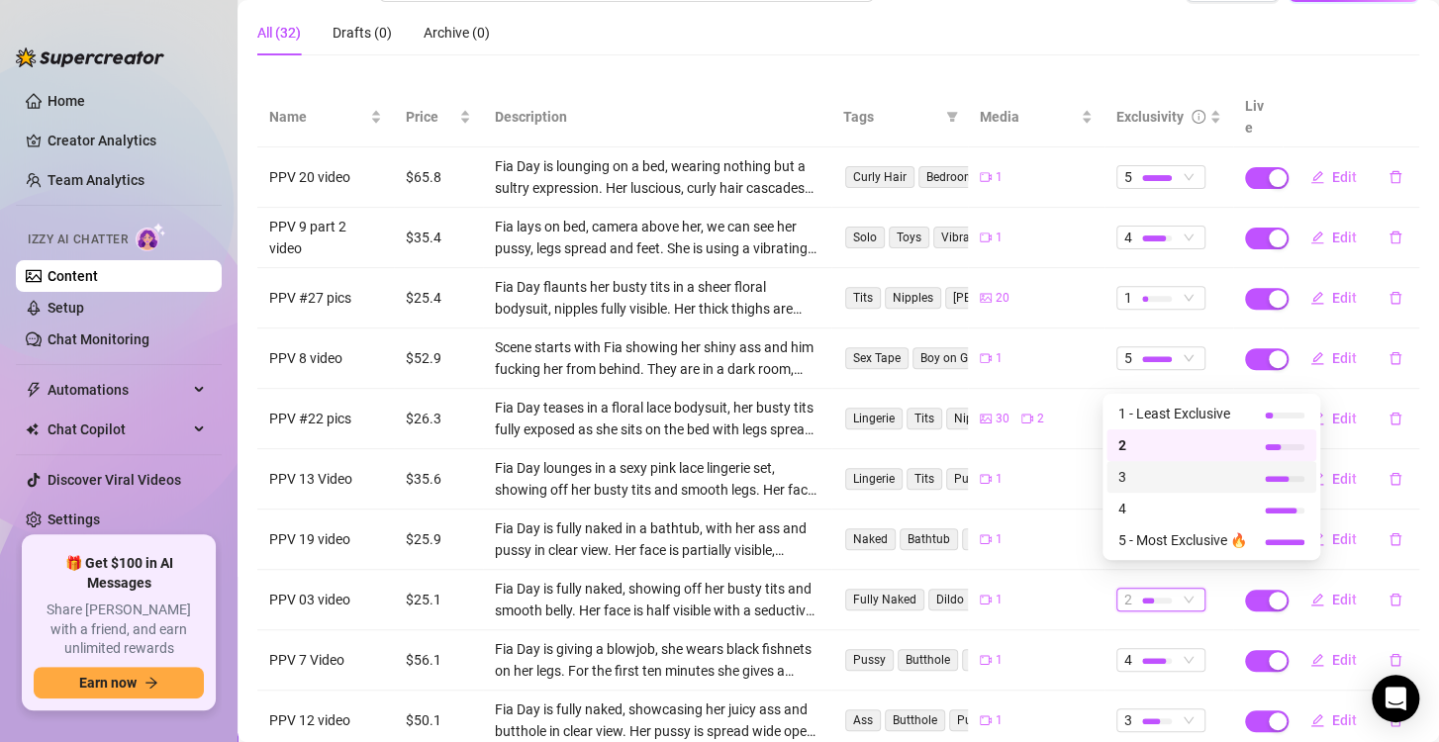
click at [1165, 471] on span "3" at bounding box center [1182, 477] width 129 height 22
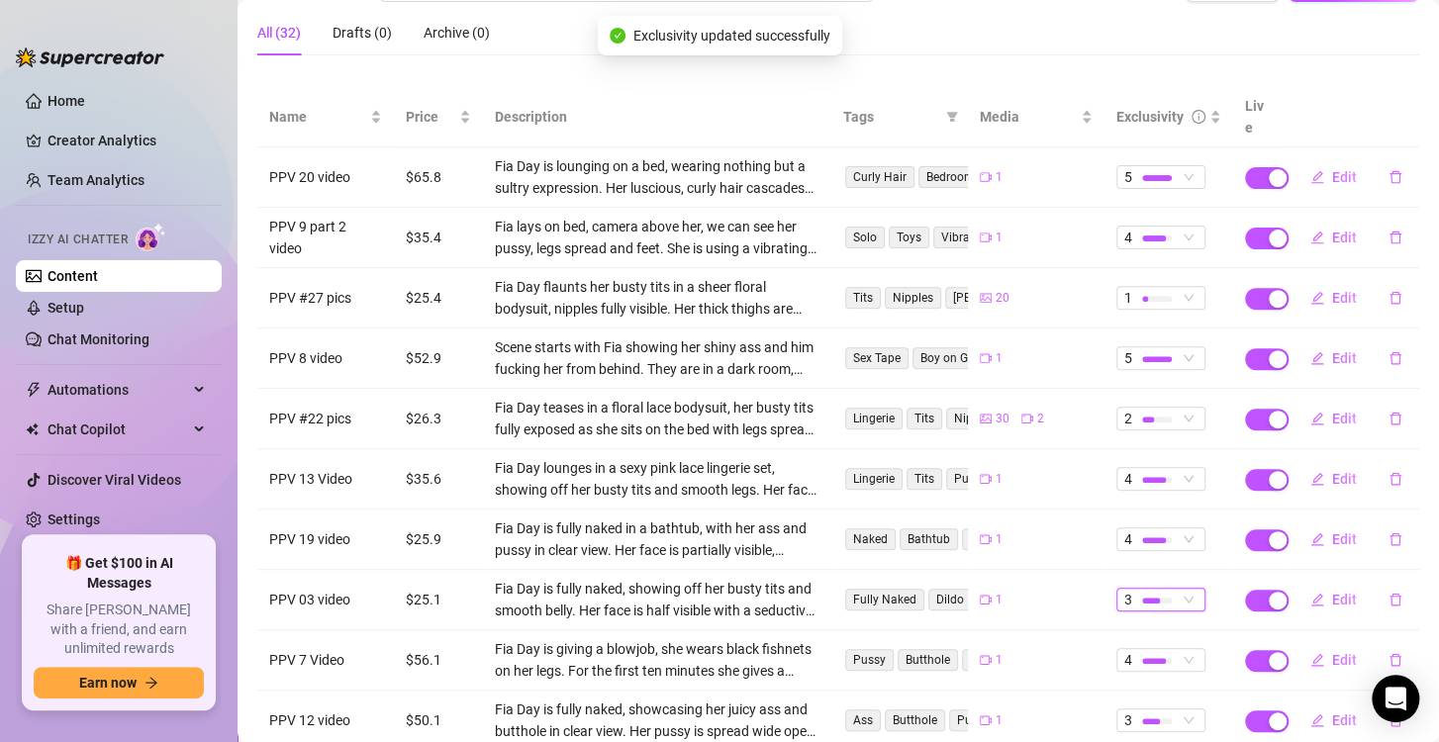
scroll to position [277, 0]
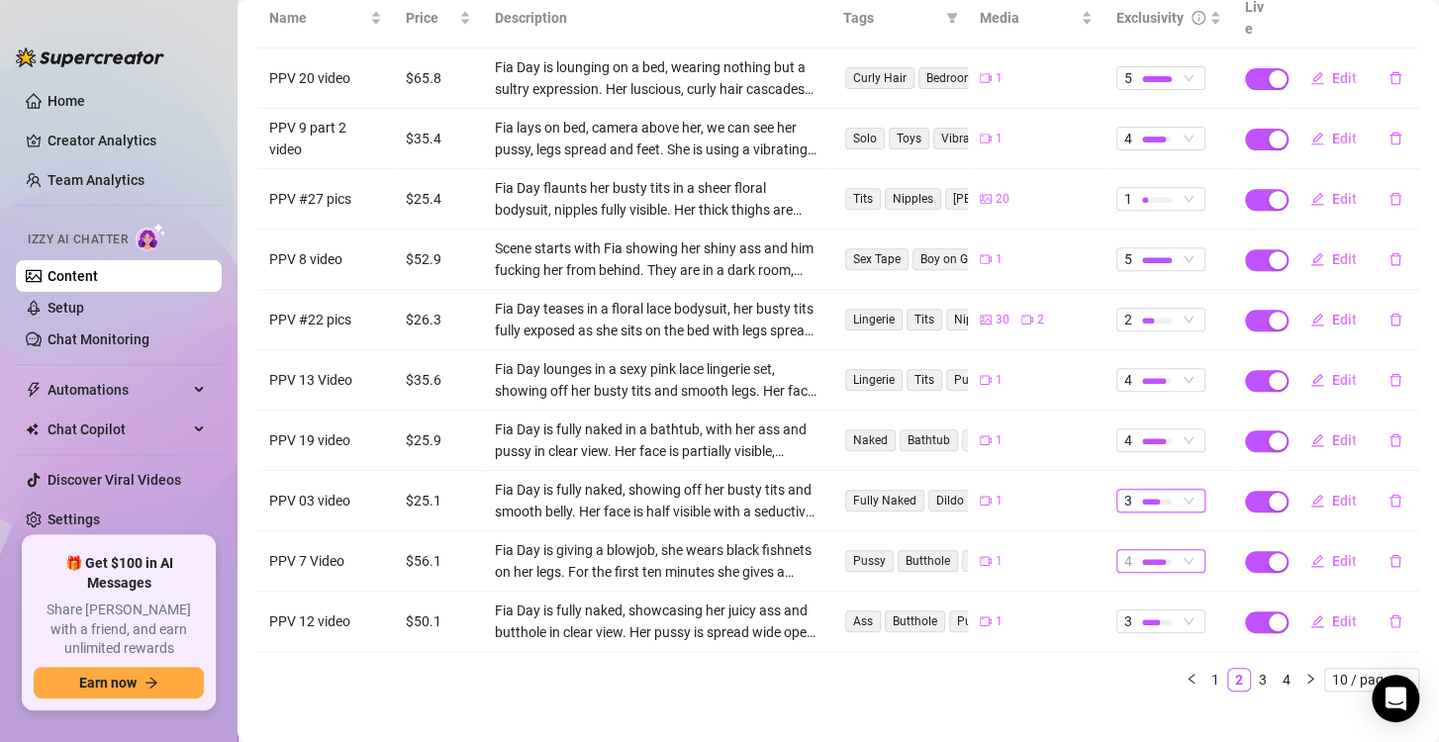
click at [1150, 552] on div at bounding box center [1157, 561] width 30 height 19
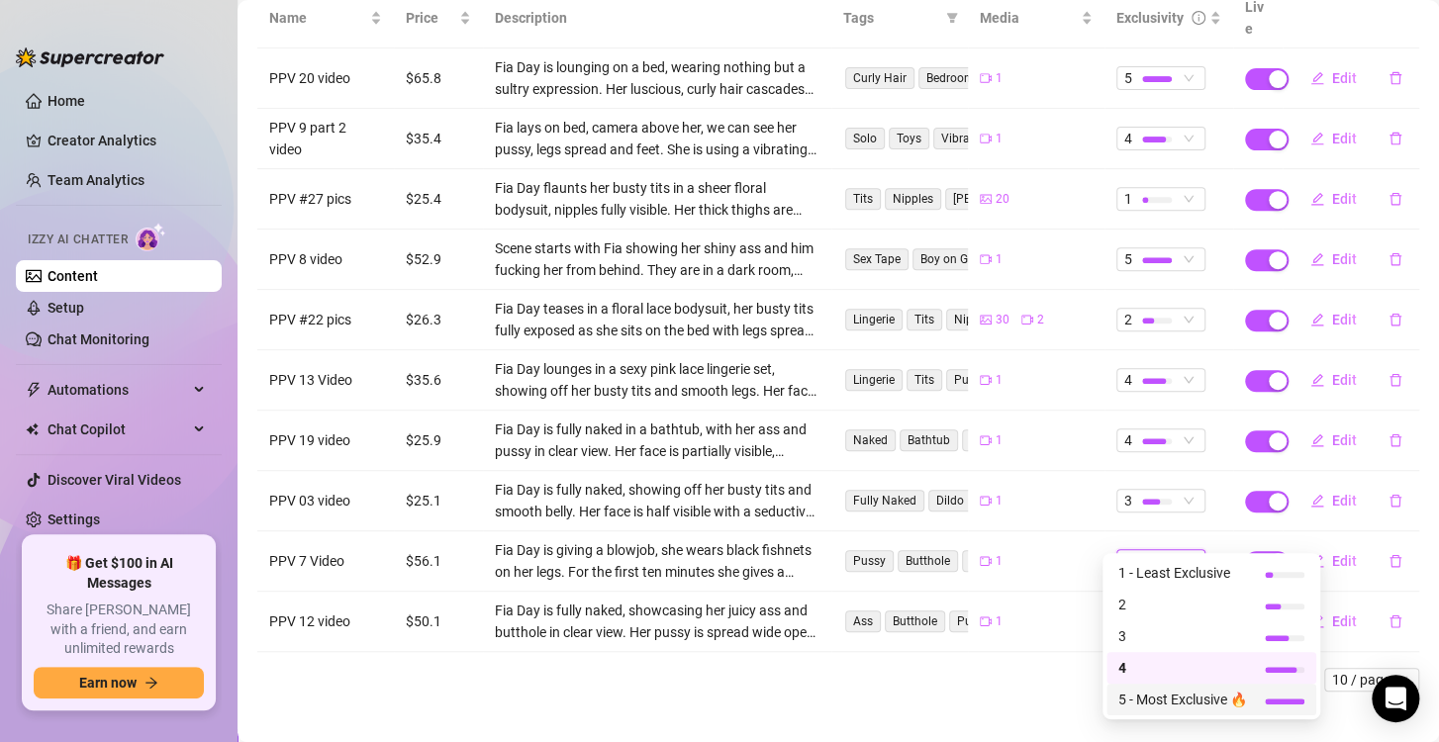
click at [1120, 709] on span "5 - Most Exclusive 🔥" at bounding box center [1182, 700] width 129 height 22
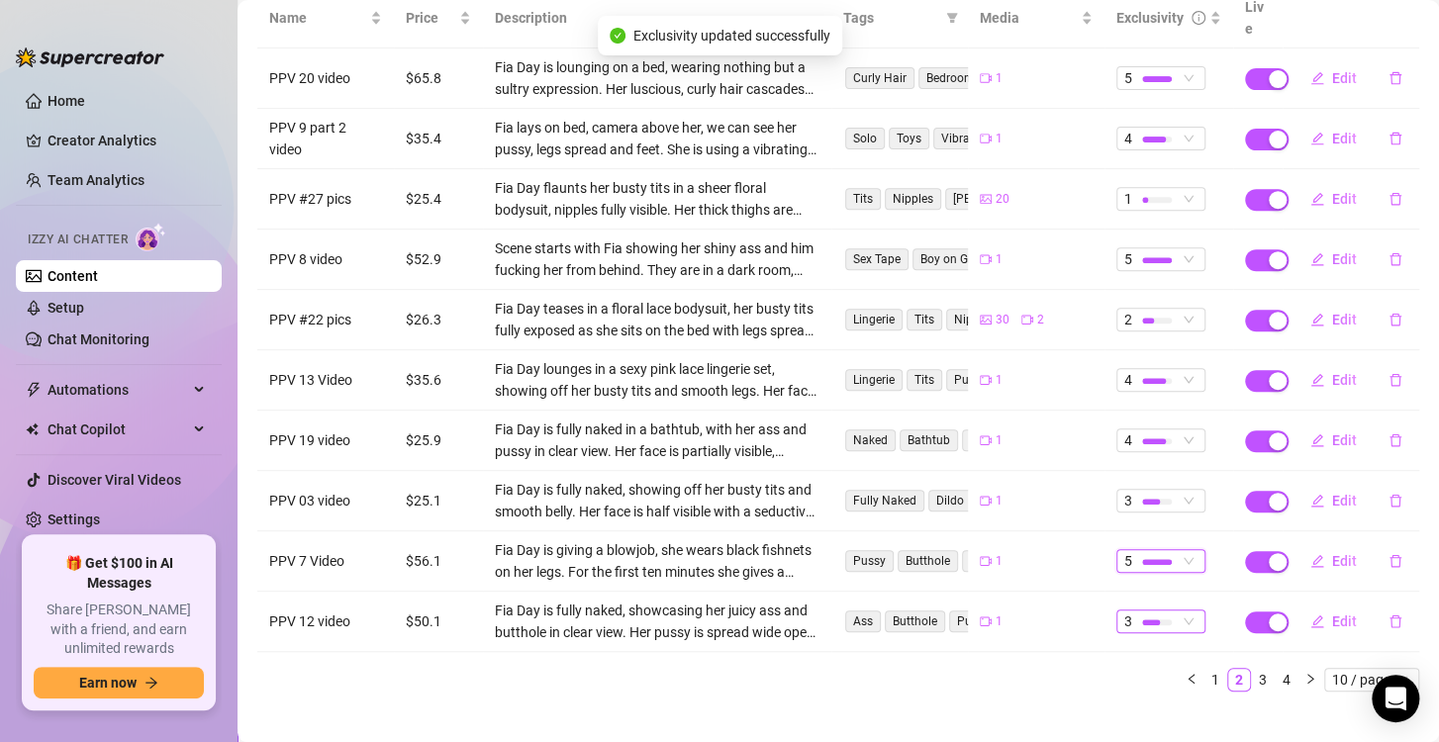
click at [1142, 613] on div at bounding box center [1157, 622] width 30 height 19
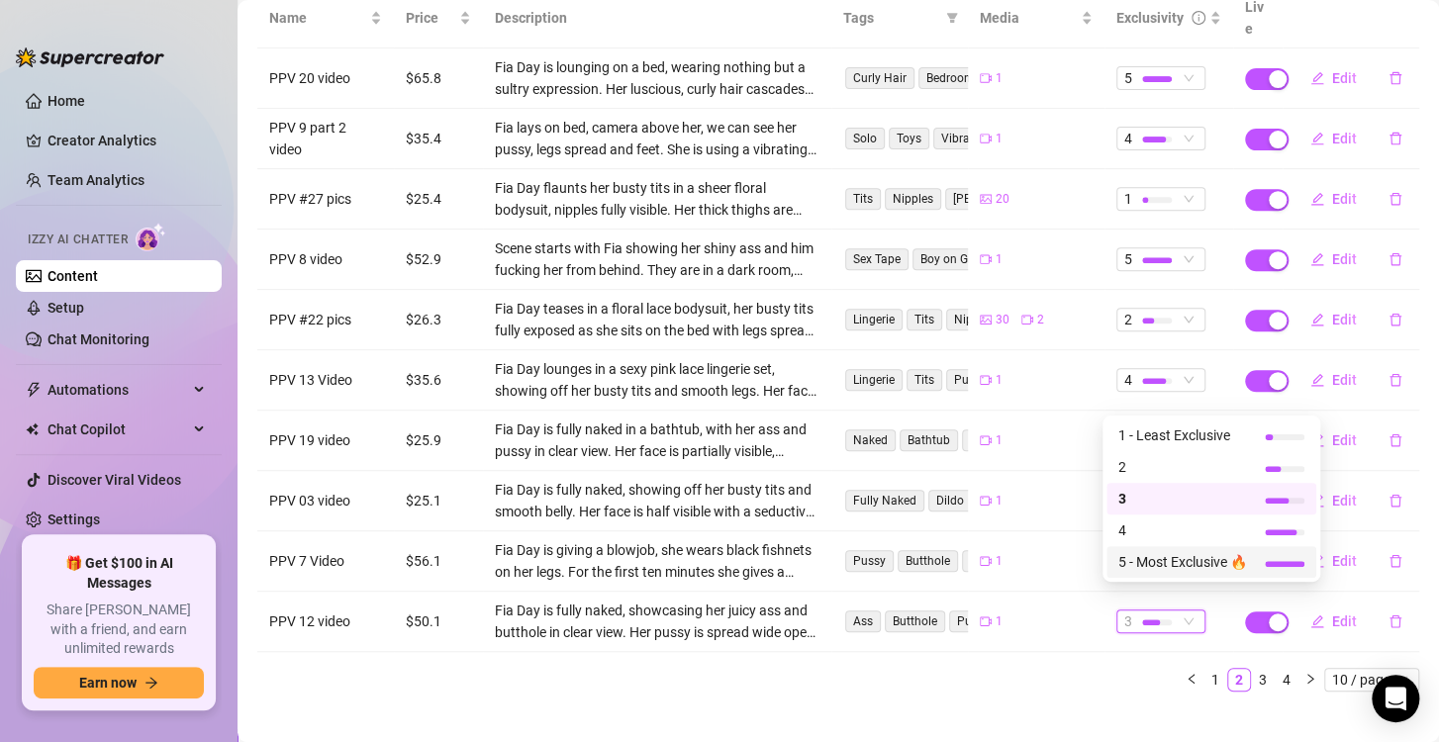
click at [1165, 570] on span "5 - Most Exclusive 🔥" at bounding box center [1182, 562] width 129 height 22
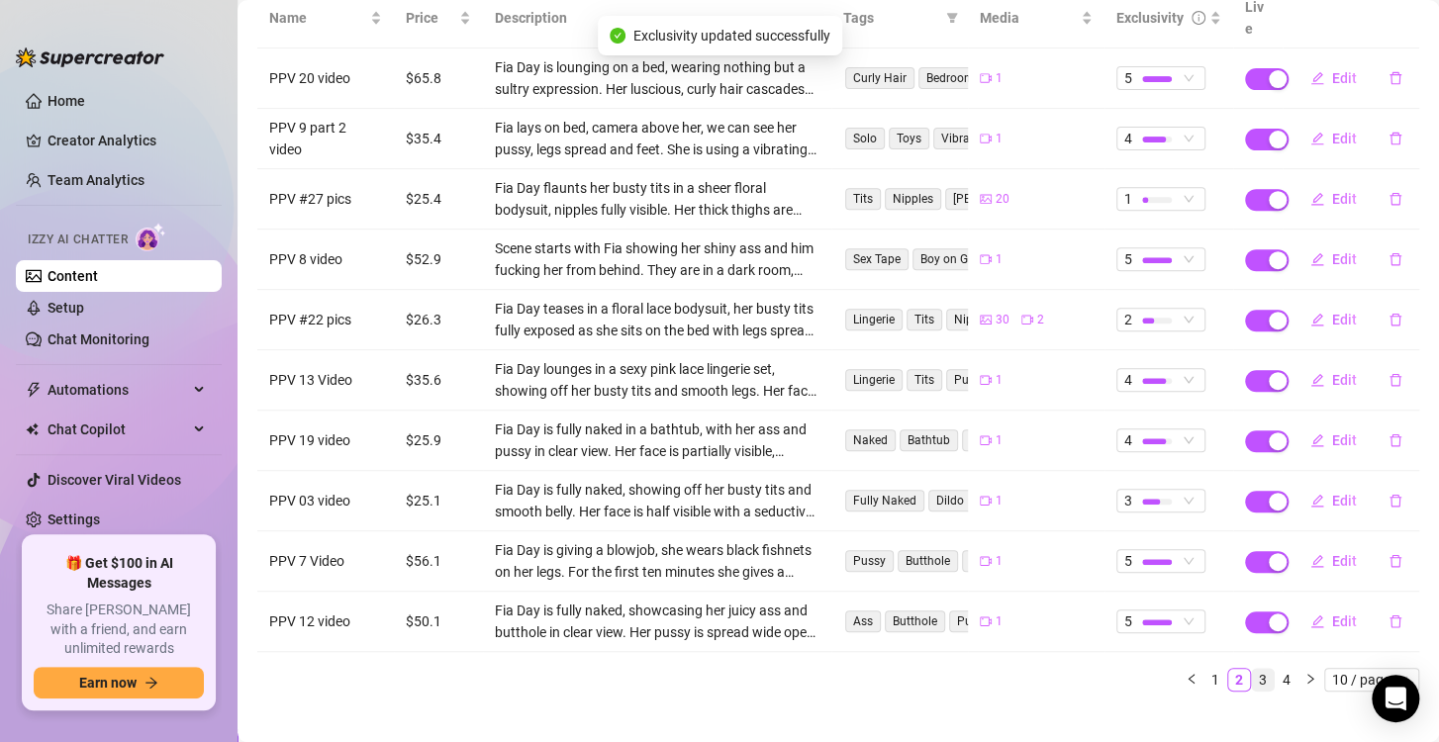
click at [1252, 669] on link "3" at bounding box center [1263, 680] width 22 height 22
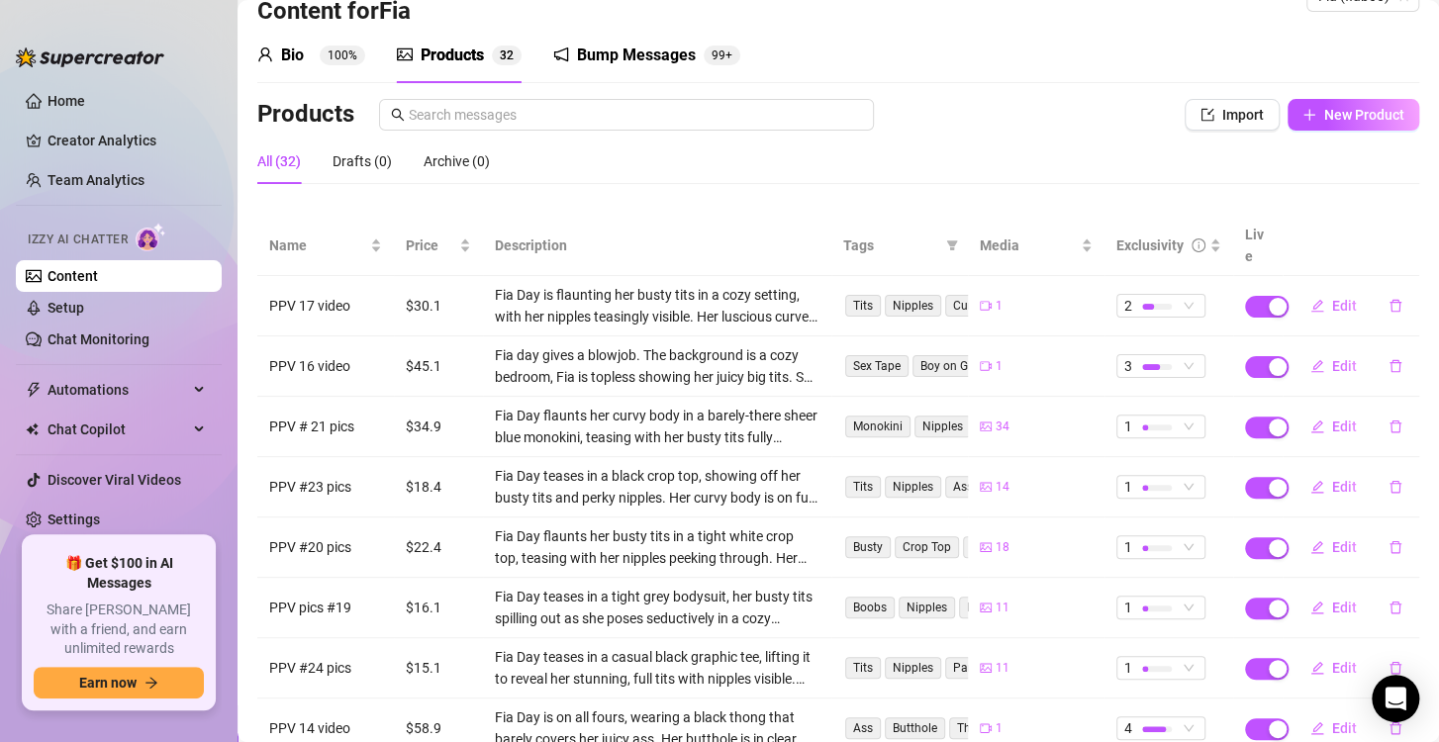
scroll to position [0, 0]
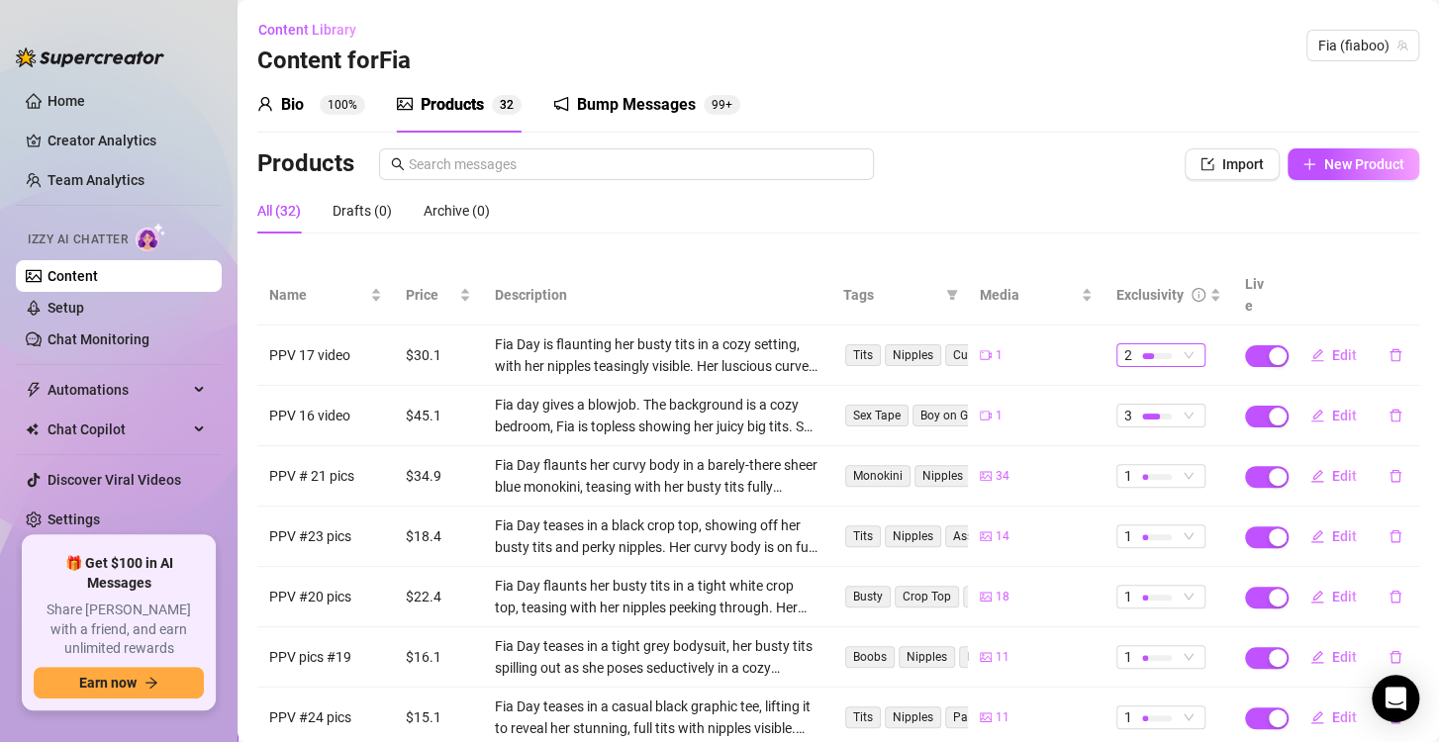
click at [1155, 346] on div at bounding box center [1157, 355] width 30 height 19
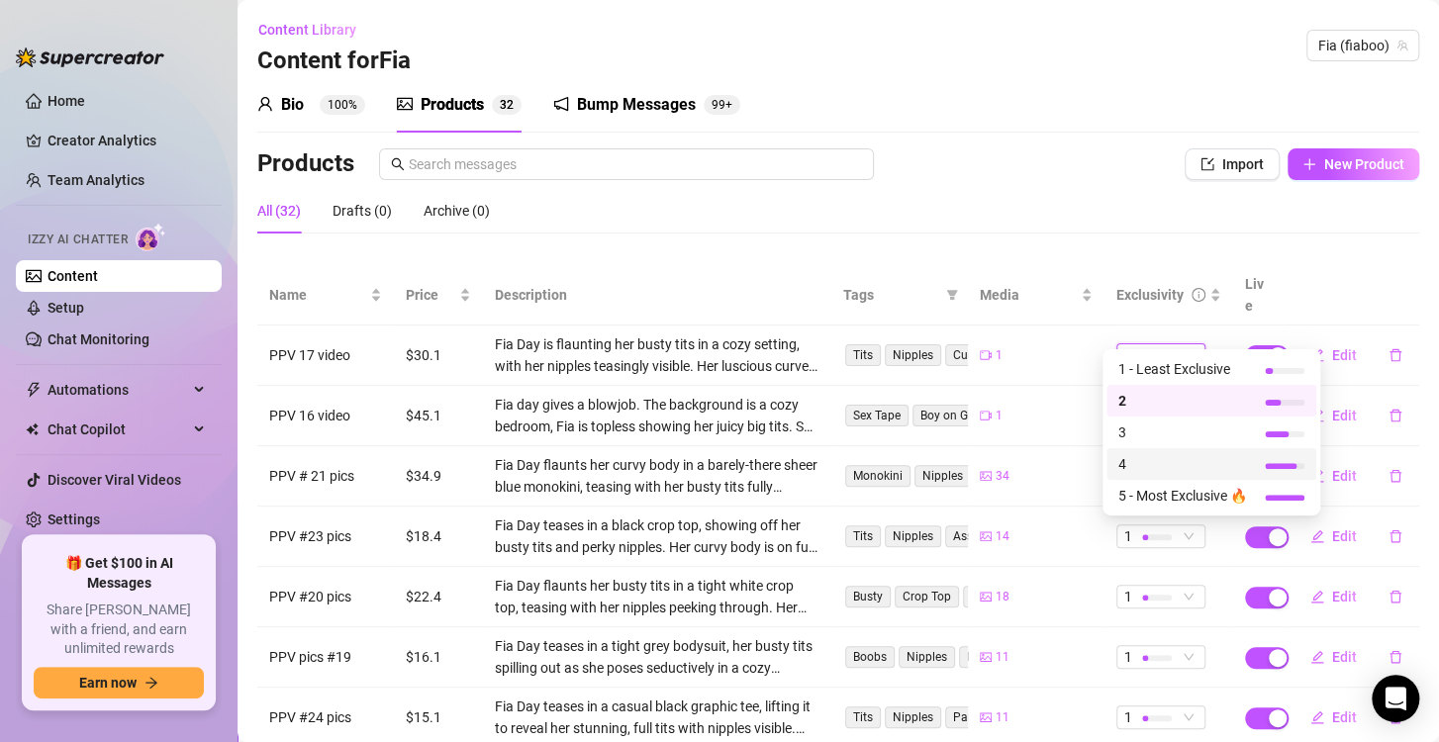
click at [1154, 470] on span "4" at bounding box center [1182, 464] width 129 height 22
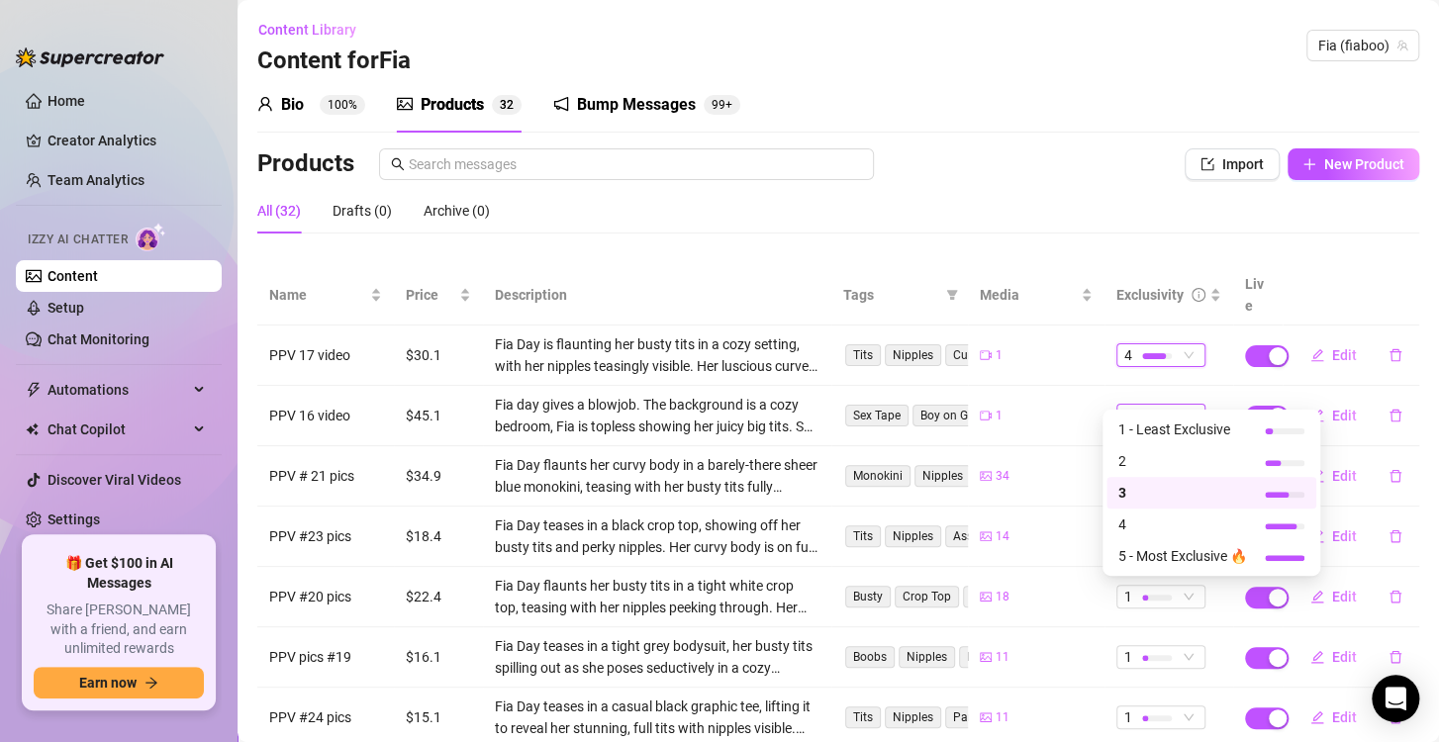
click at [1160, 405] on div "3" at bounding box center [1150, 416] width 52 height 22
click at [1177, 547] on span "5 - Most Exclusive 🔥" at bounding box center [1182, 556] width 129 height 22
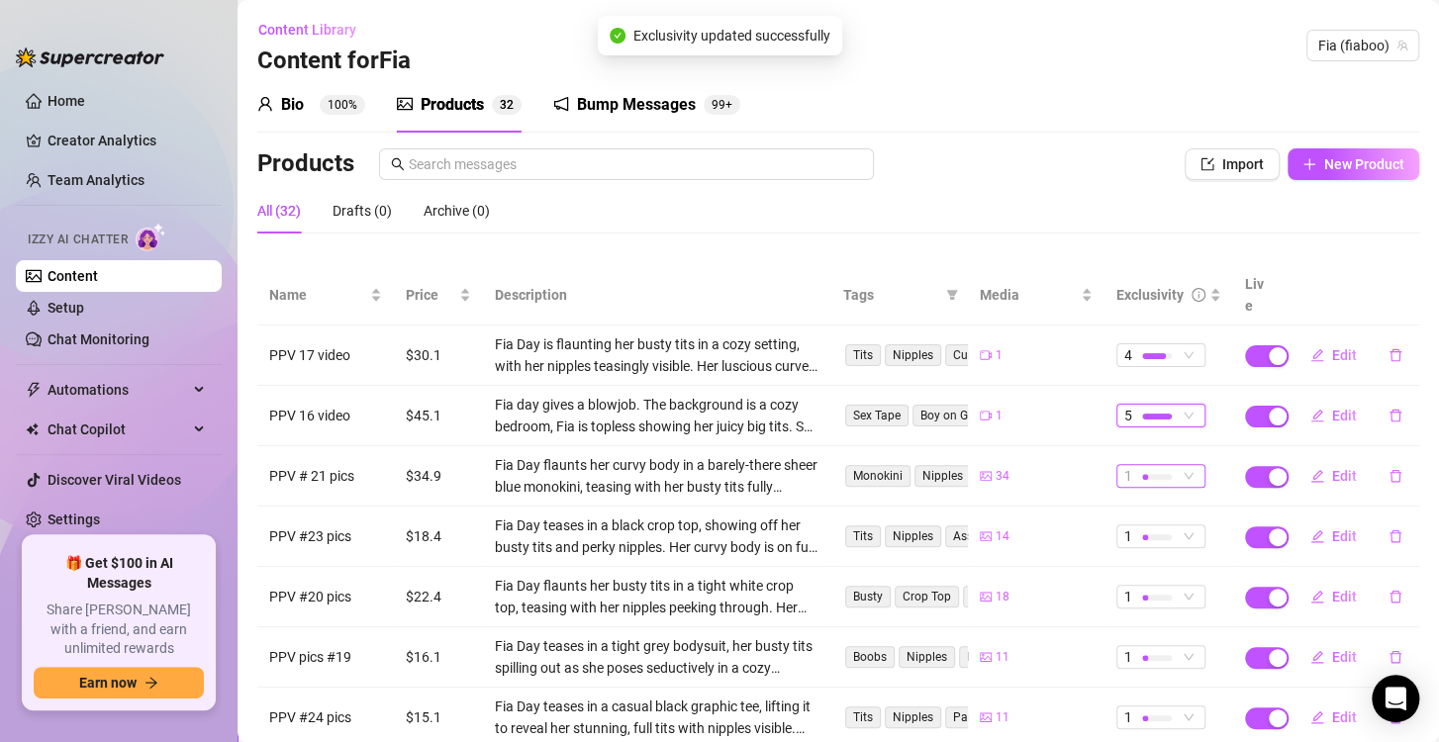
click at [1142, 467] on div at bounding box center [1157, 476] width 30 height 19
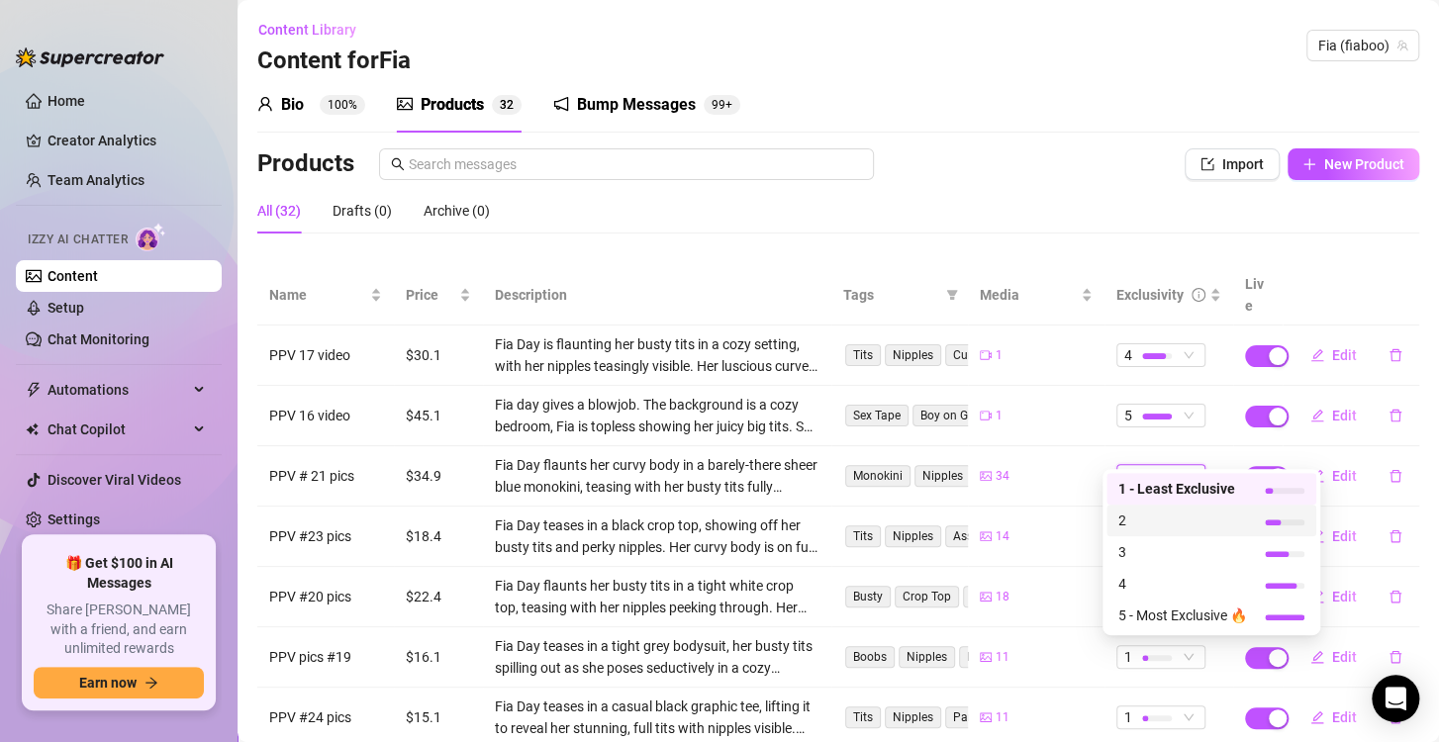
click at [1143, 521] on span "2" at bounding box center [1182, 521] width 129 height 22
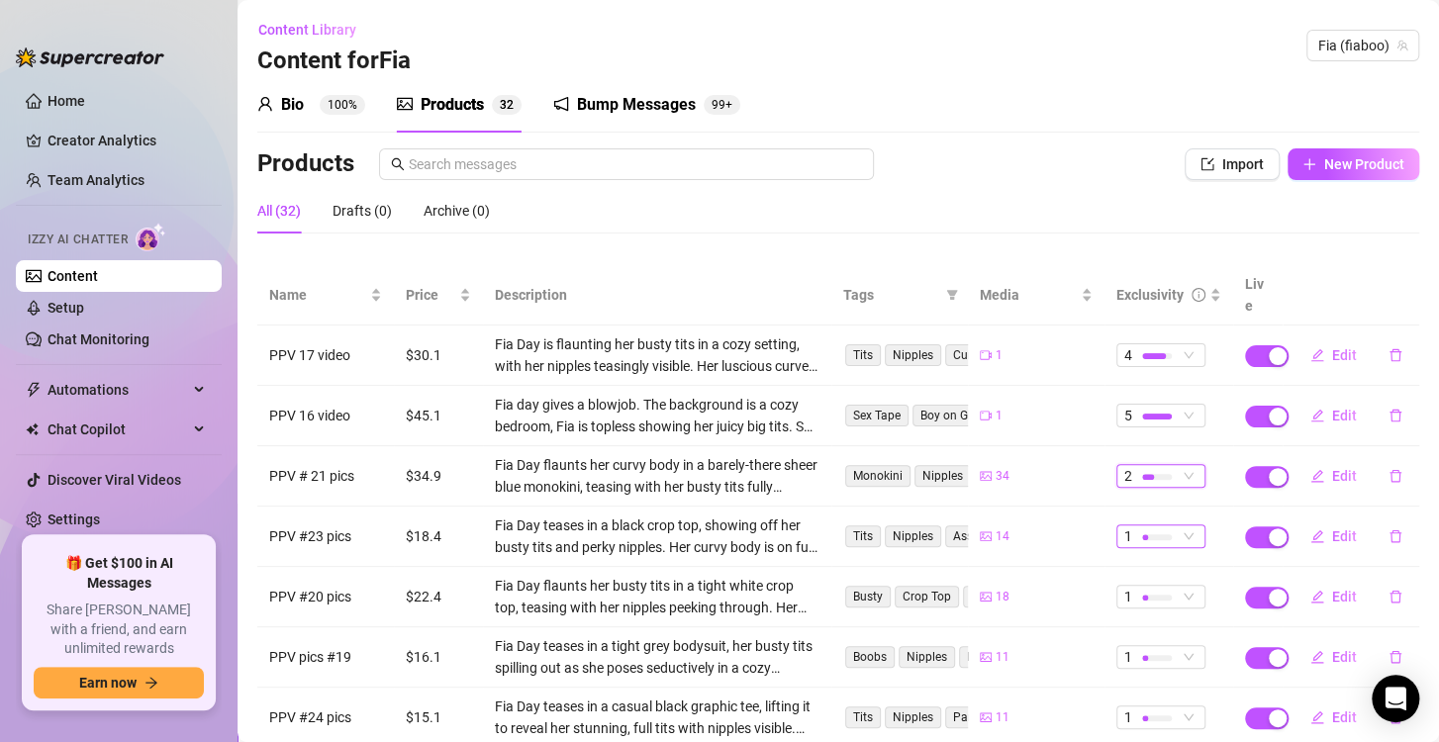
click at [1179, 525] on span "1" at bounding box center [1160, 536] width 73 height 22
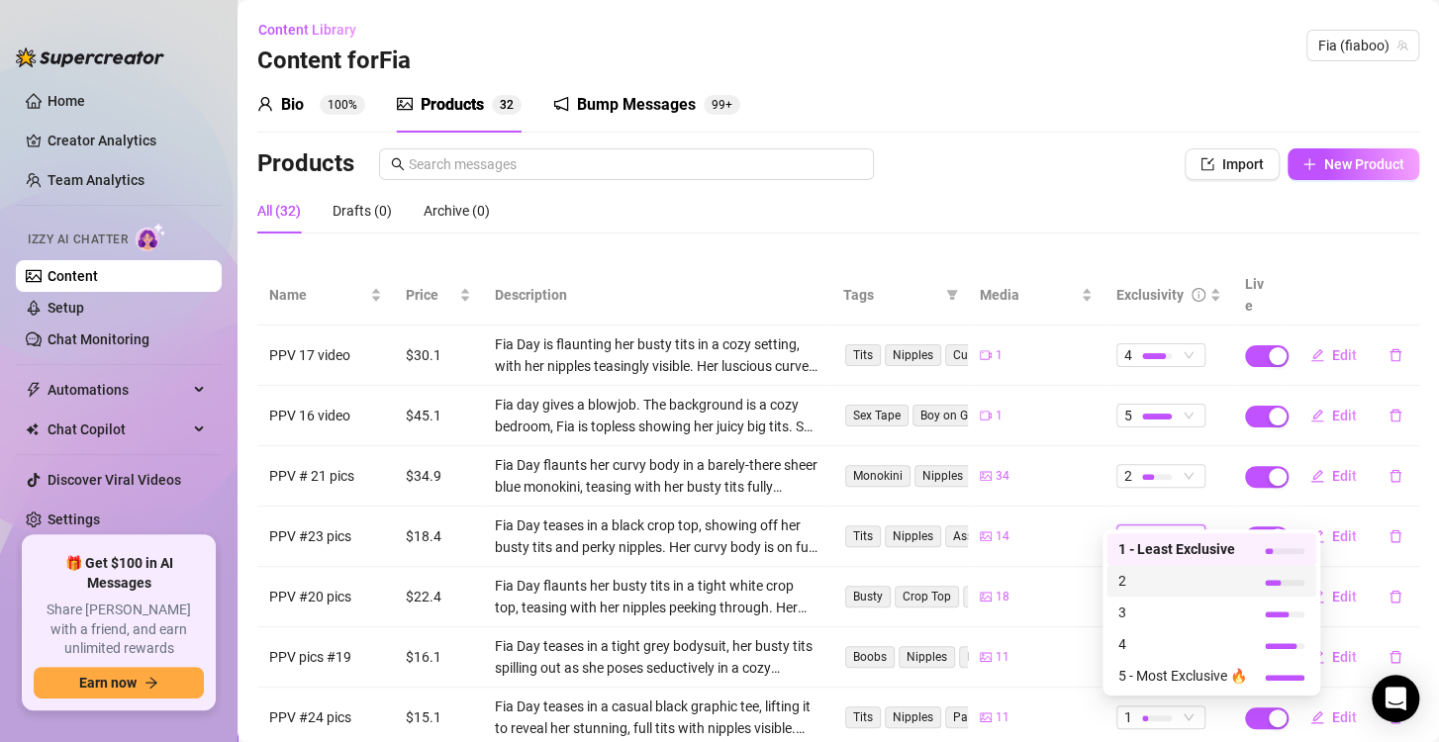
click at [1177, 582] on span "2" at bounding box center [1182, 581] width 129 height 22
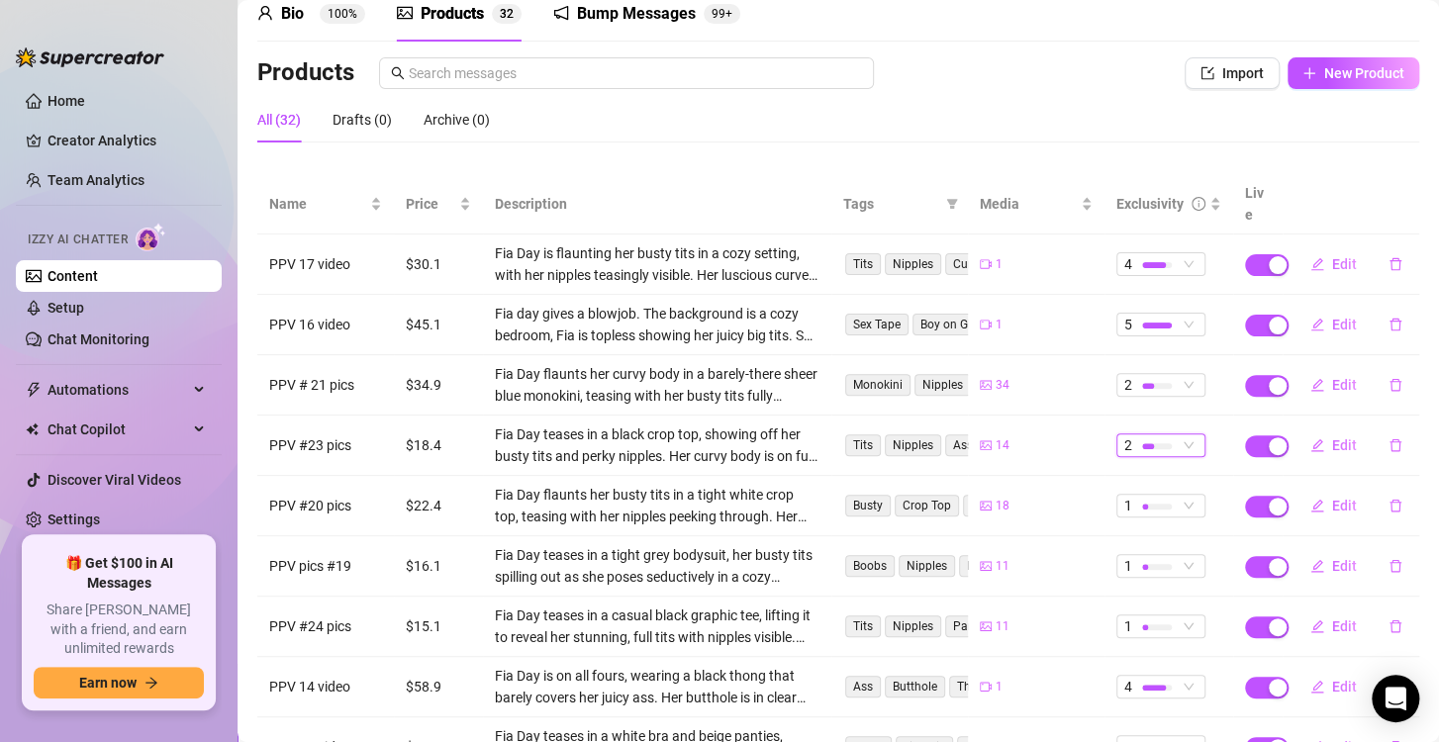
scroll to position [99, 0]
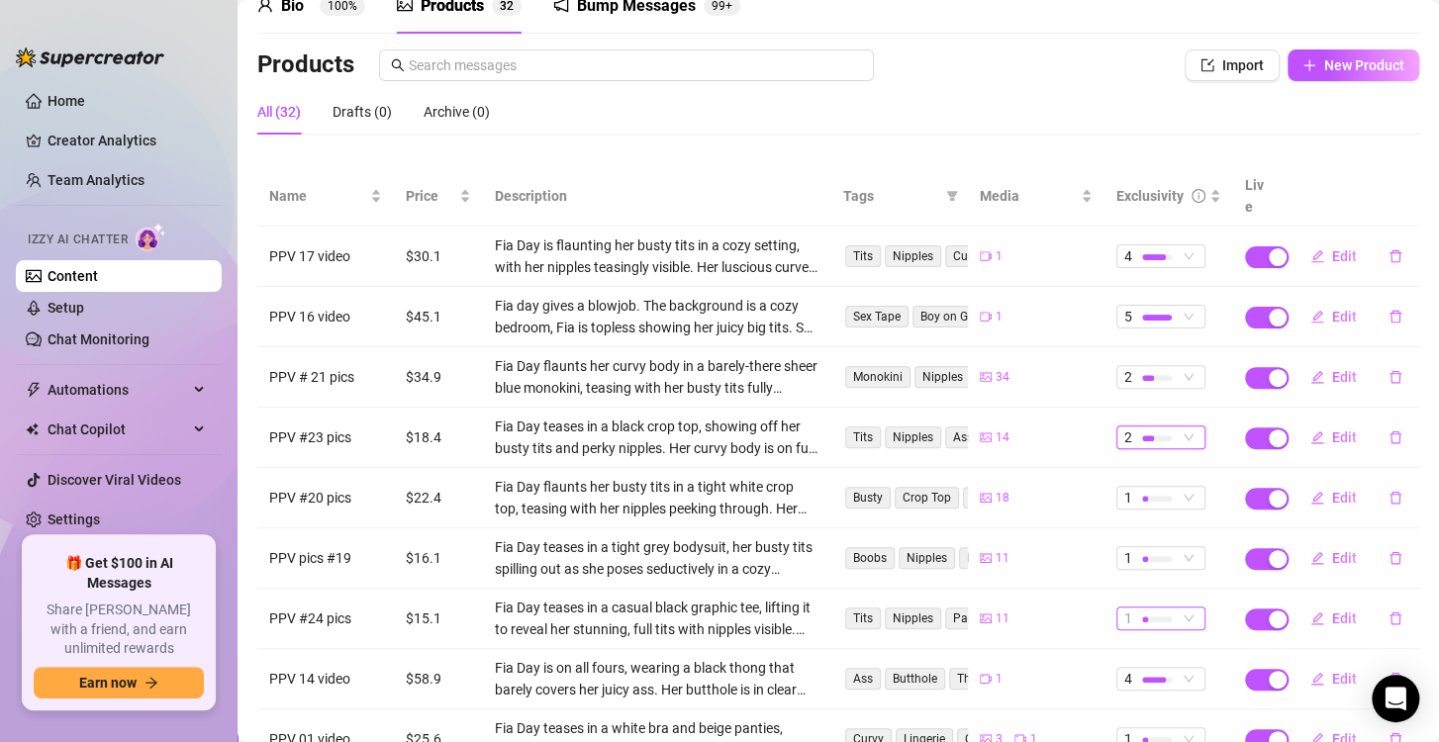
click at [1159, 608] on div "1" at bounding box center [1150, 619] width 52 height 22
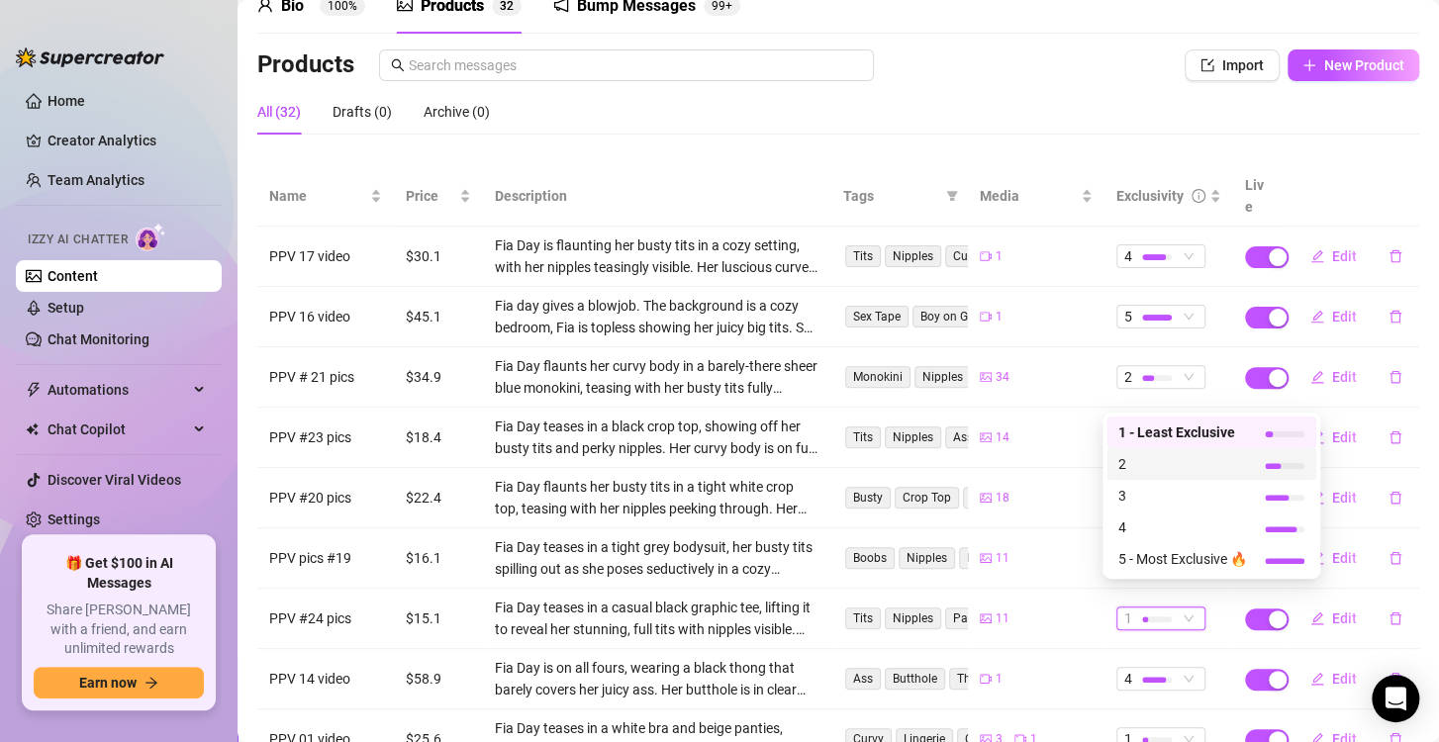
click at [1163, 470] on span "2" at bounding box center [1182, 464] width 129 height 22
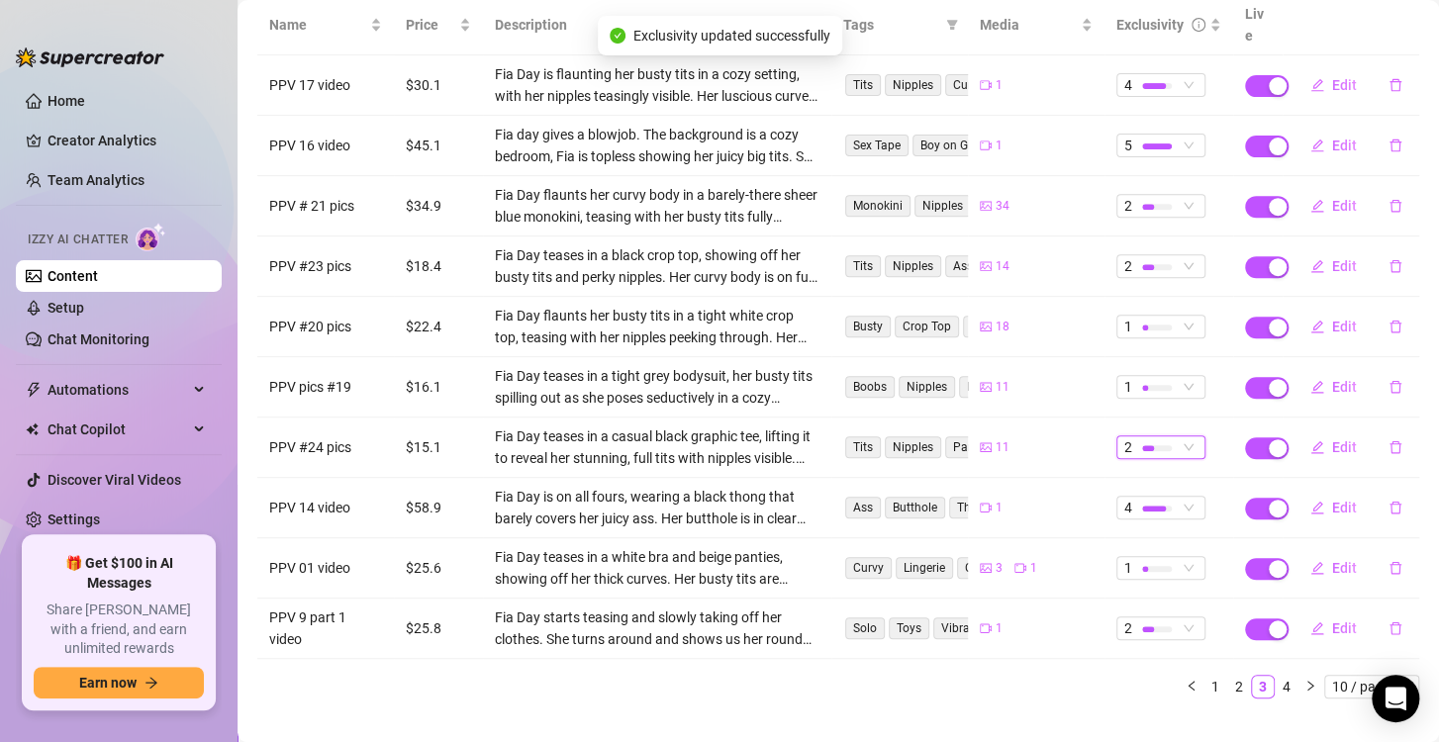
scroll to position [277, 0]
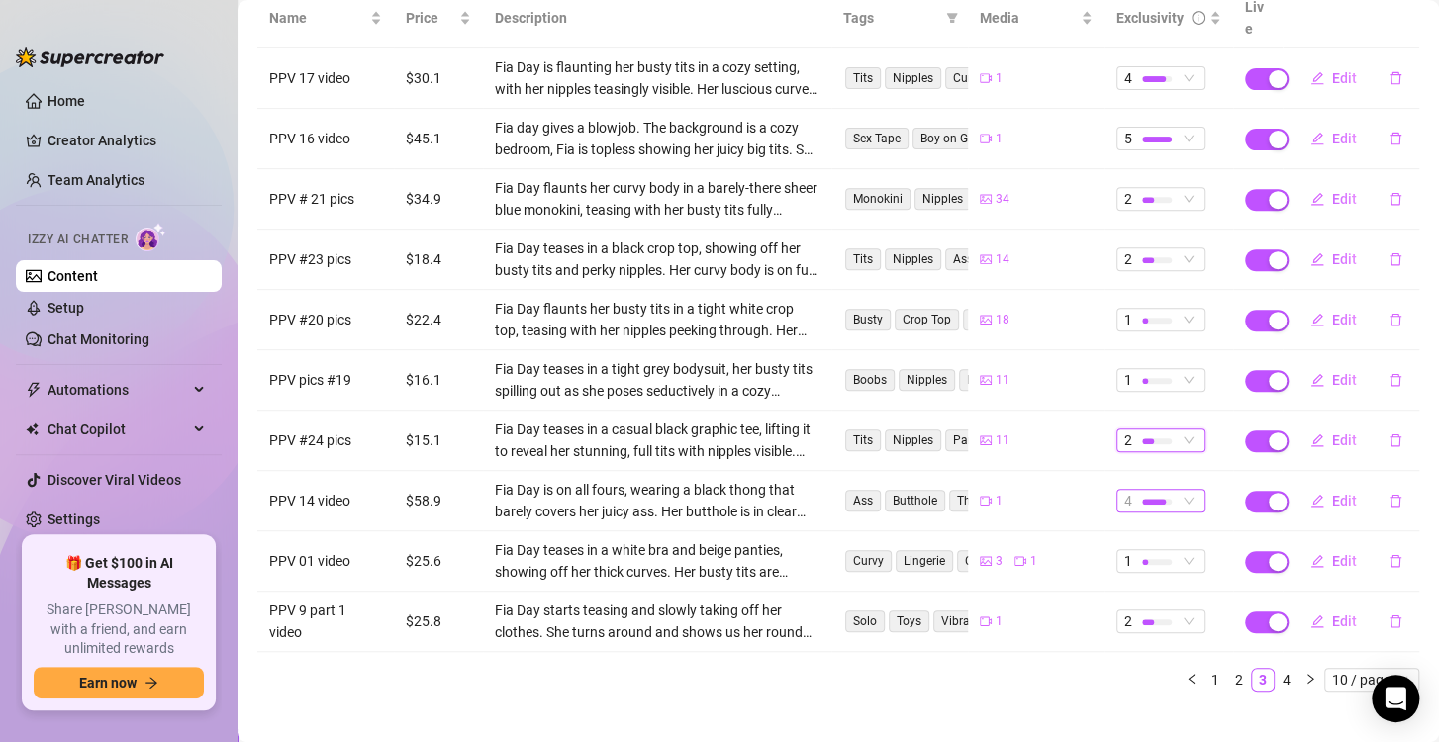
click at [1151, 492] on div at bounding box center [1157, 501] width 30 height 19
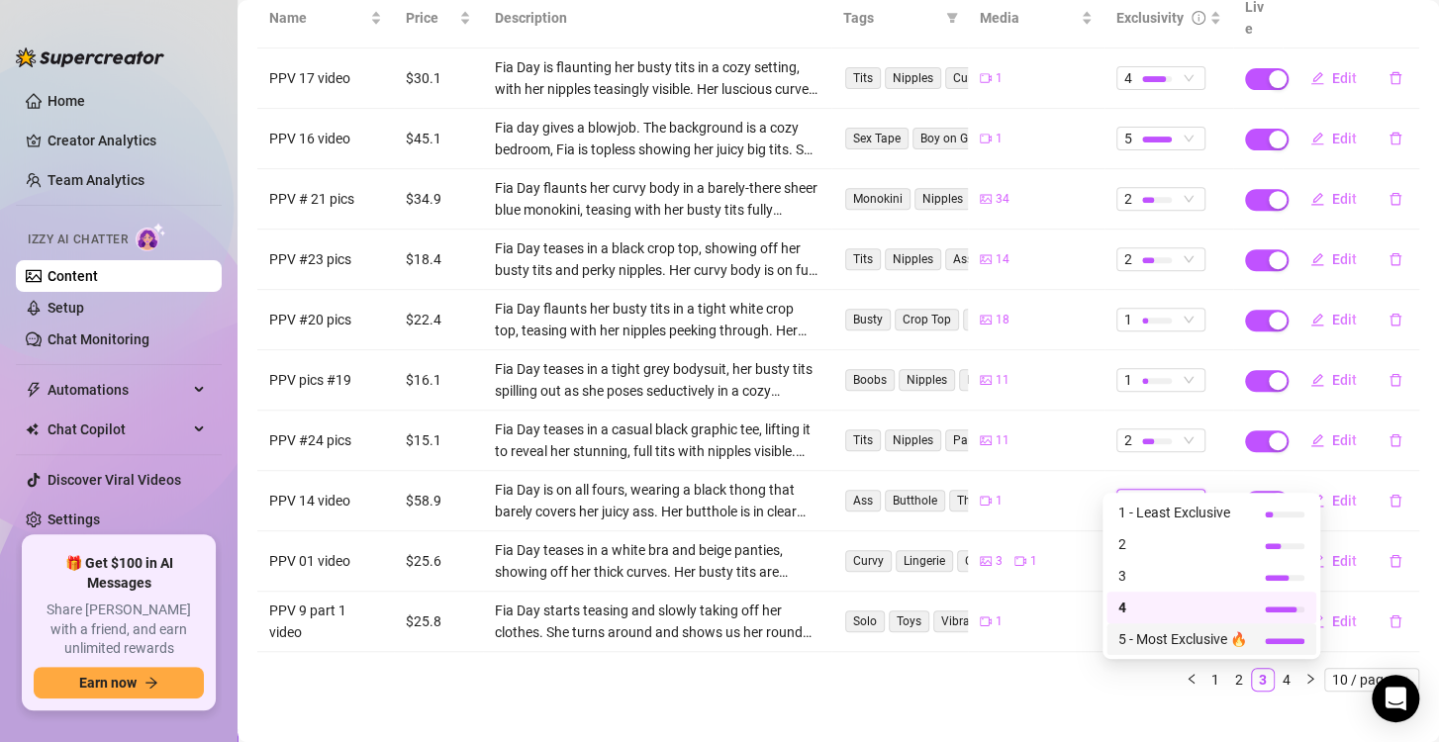
click at [1149, 654] on div "5 - Most Exclusive 🔥" at bounding box center [1211, 639] width 210 height 32
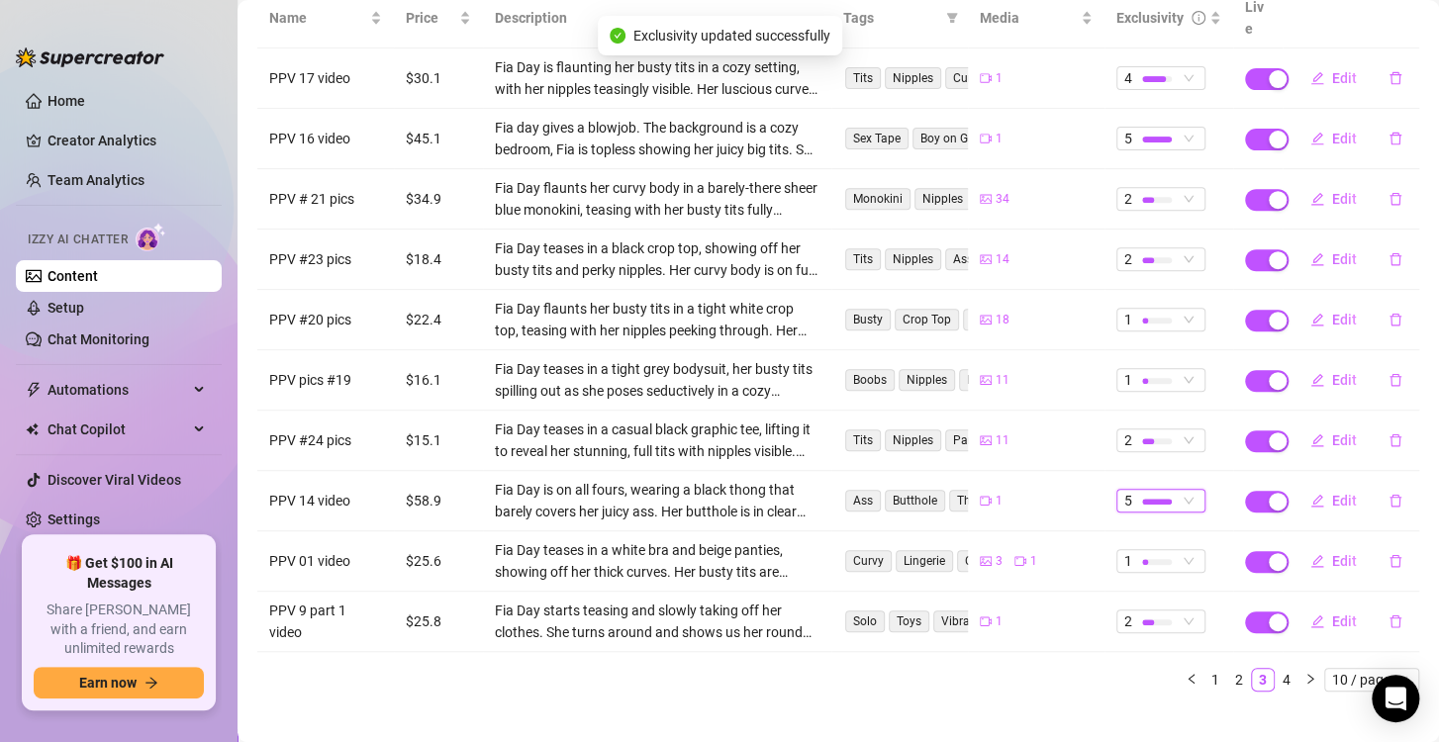
click at [1152, 549] on td "1" at bounding box center [1168, 561] width 129 height 60
click at [1158, 550] on div "1" at bounding box center [1150, 561] width 52 height 22
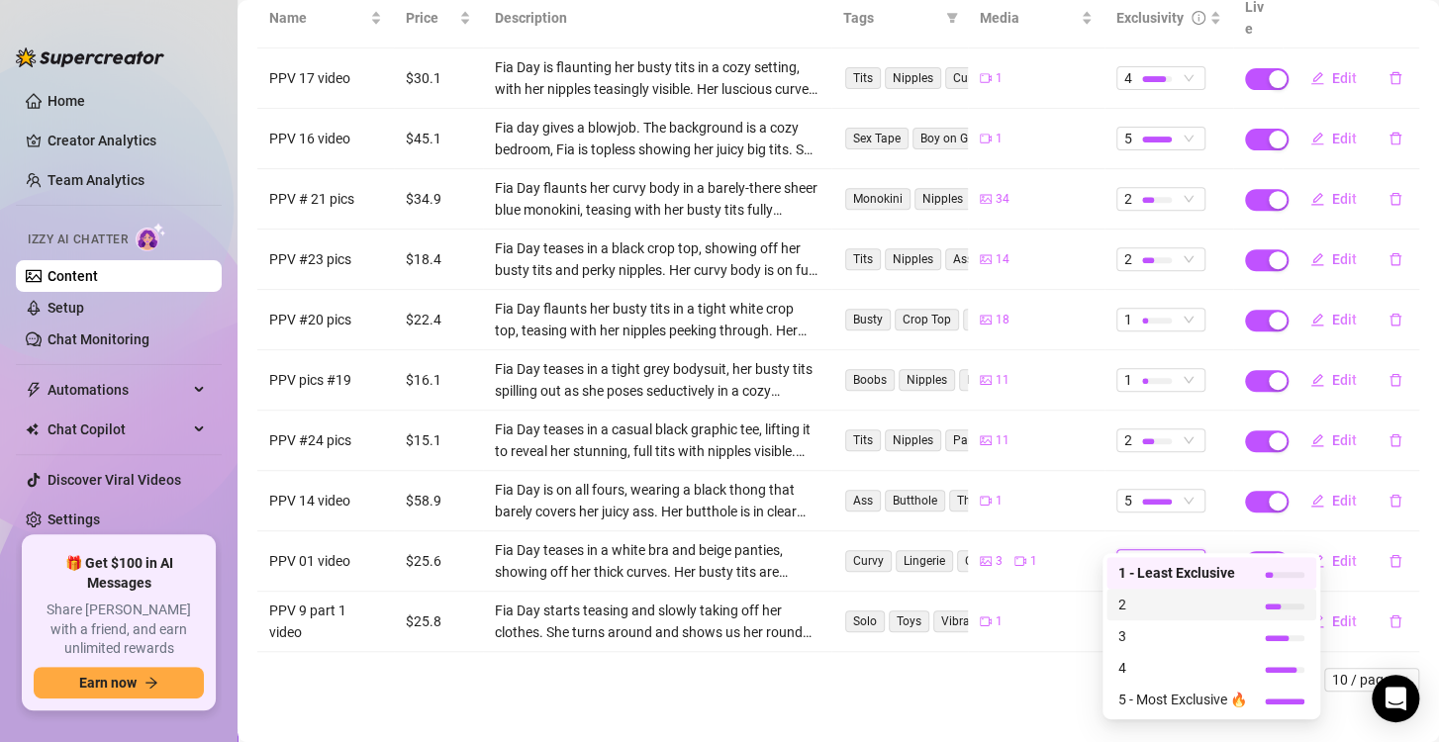
click at [1142, 609] on span "2" at bounding box center [1182, 605] width 129 height 22
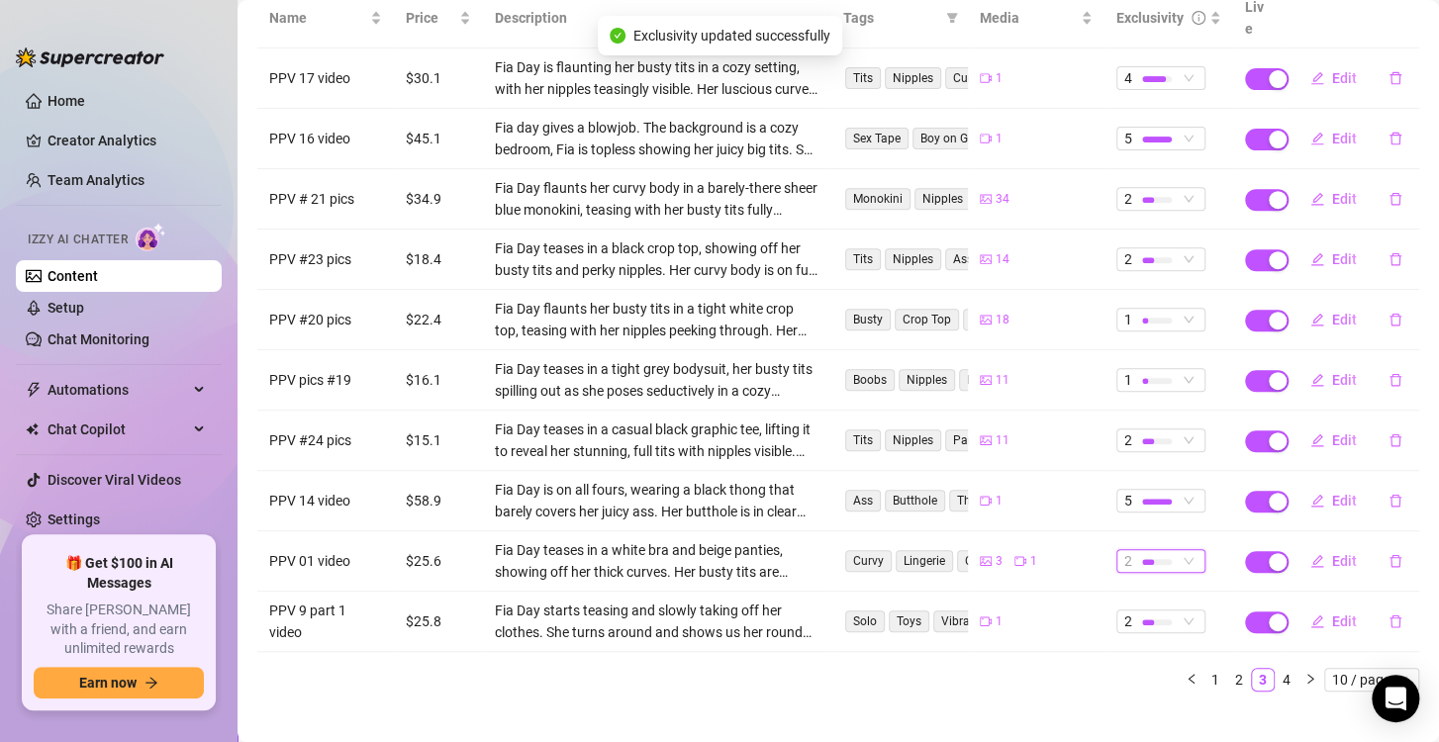
click at [1157, 552] on div at bounding box center [1157, 561] width 30 height 19
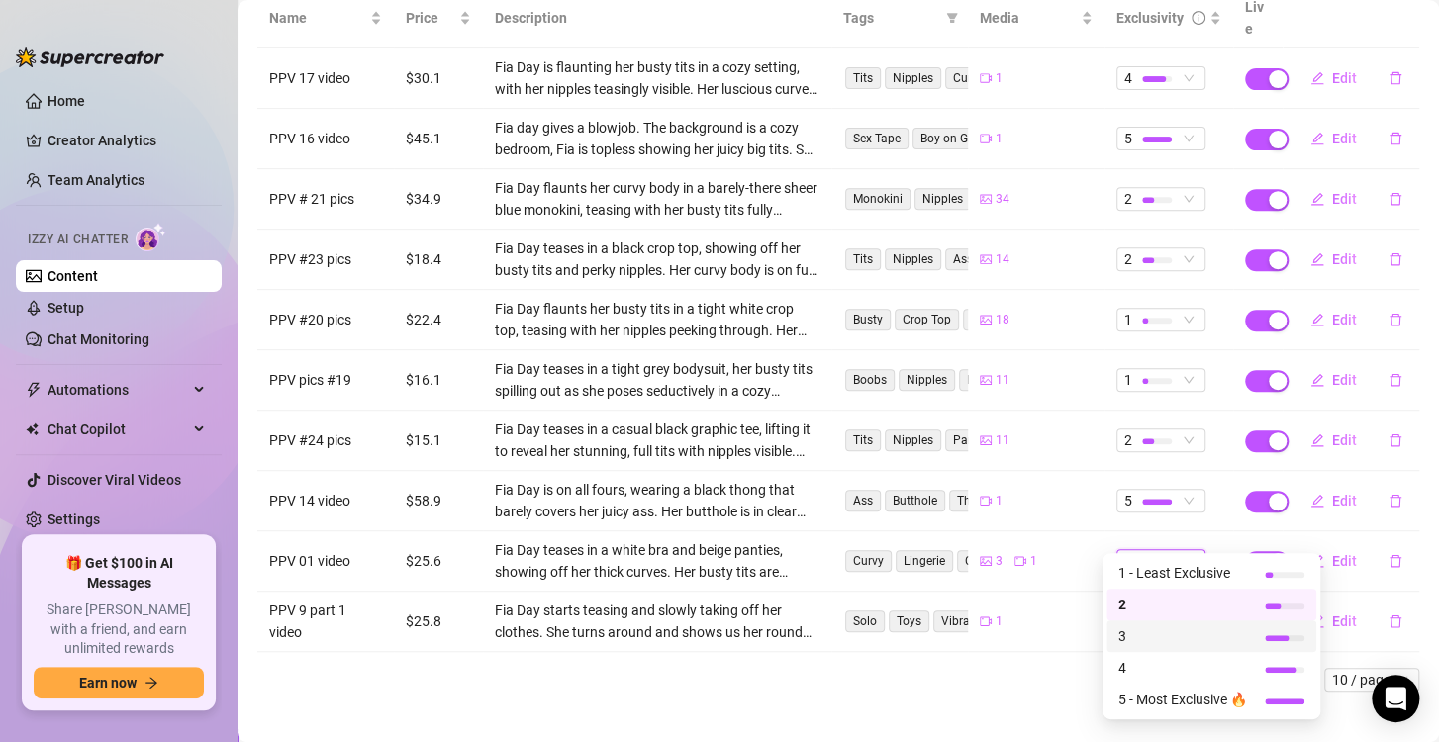
click at [1134, 645] on span "3" at bounding box center [1182, 636] width 129 height 22
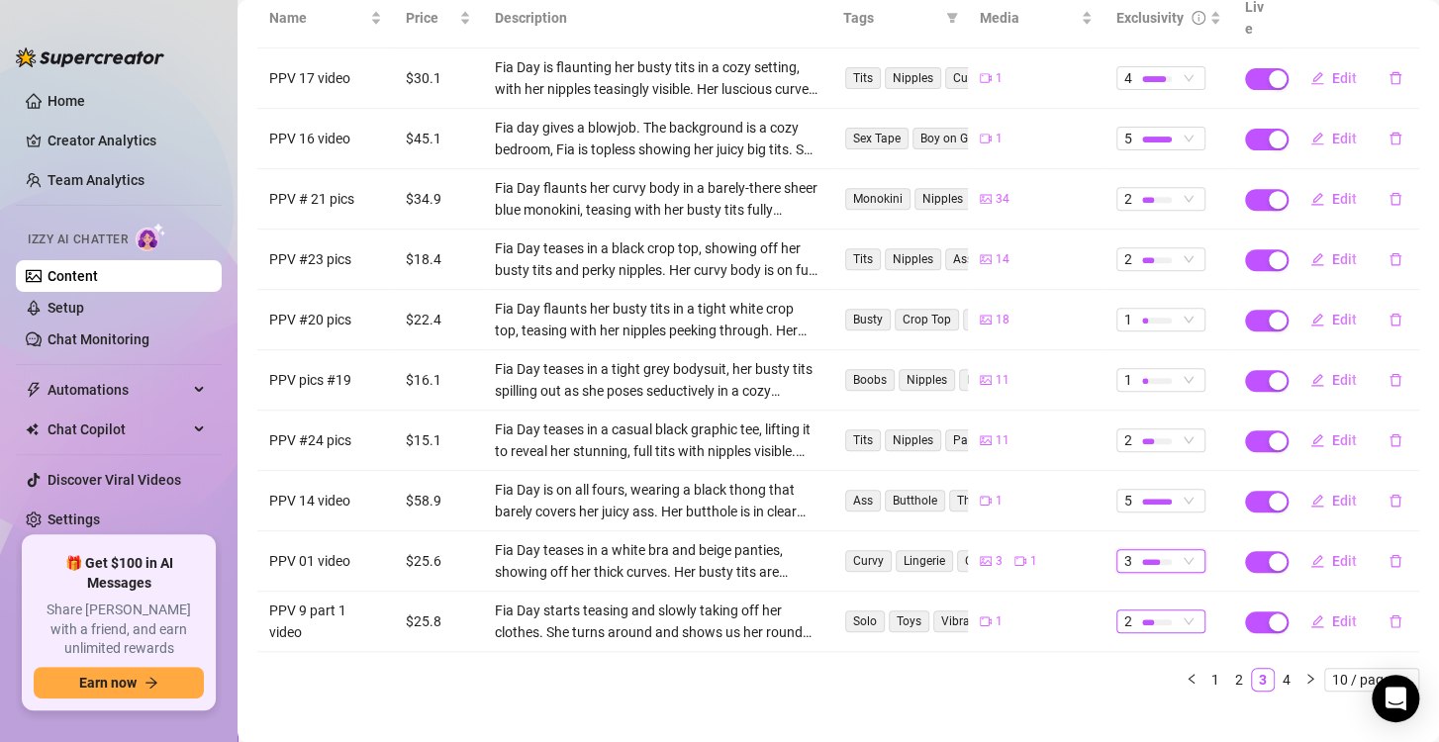
click at [1163, 611] on div "2" at bounding box center [1150, 622] width 52 height 22
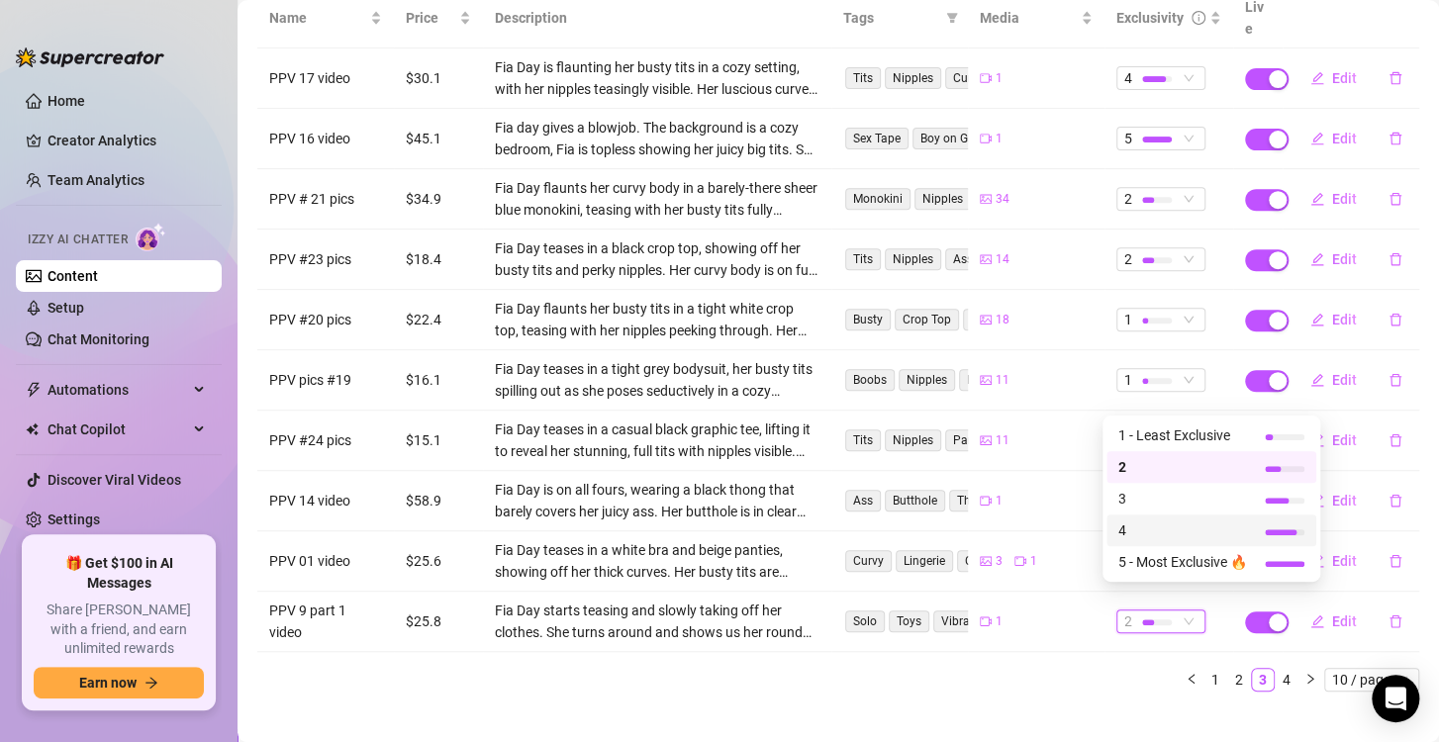
click at [1168, 529] on span "4" at bounding box center [1182, 531] width 129 height 22
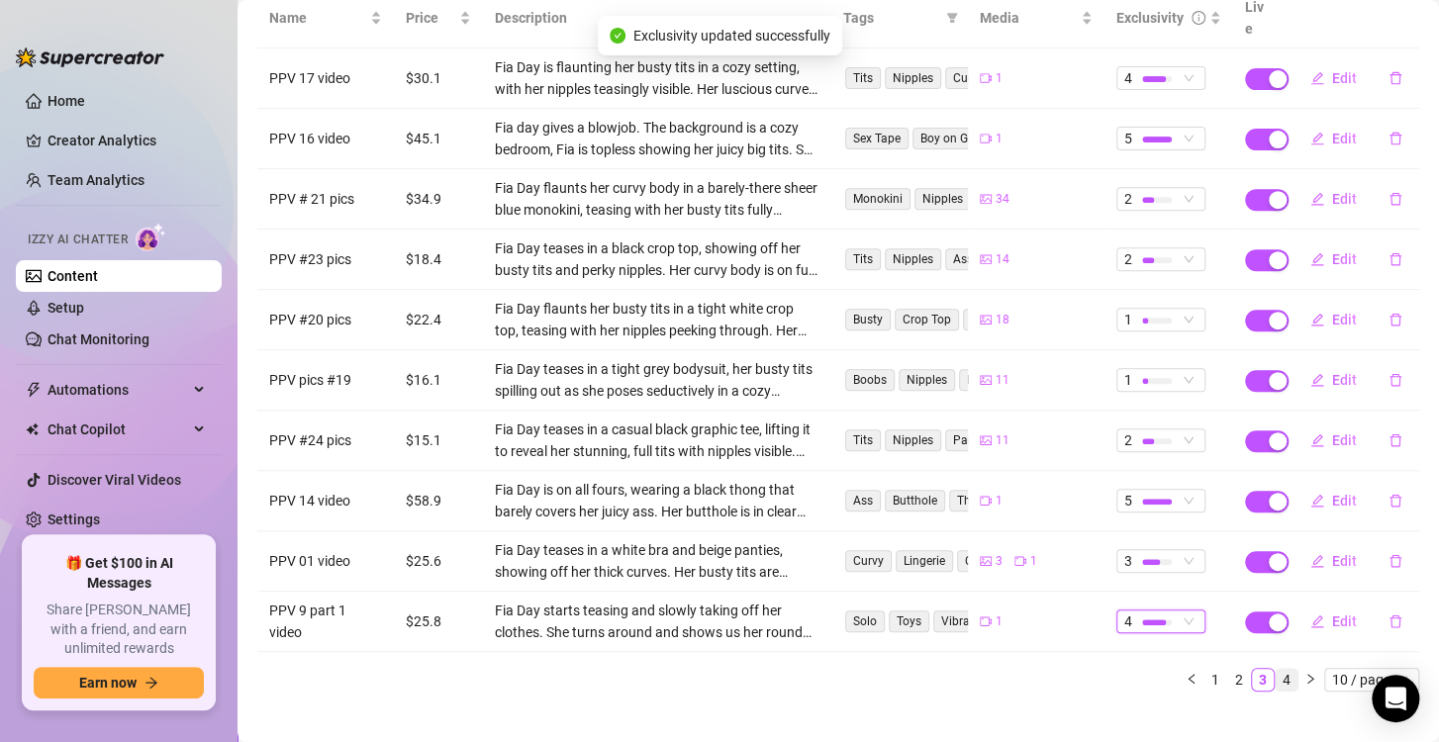
click at [1276, 669] on link "4" at bounding box center [1287, 680] width 22 height 22
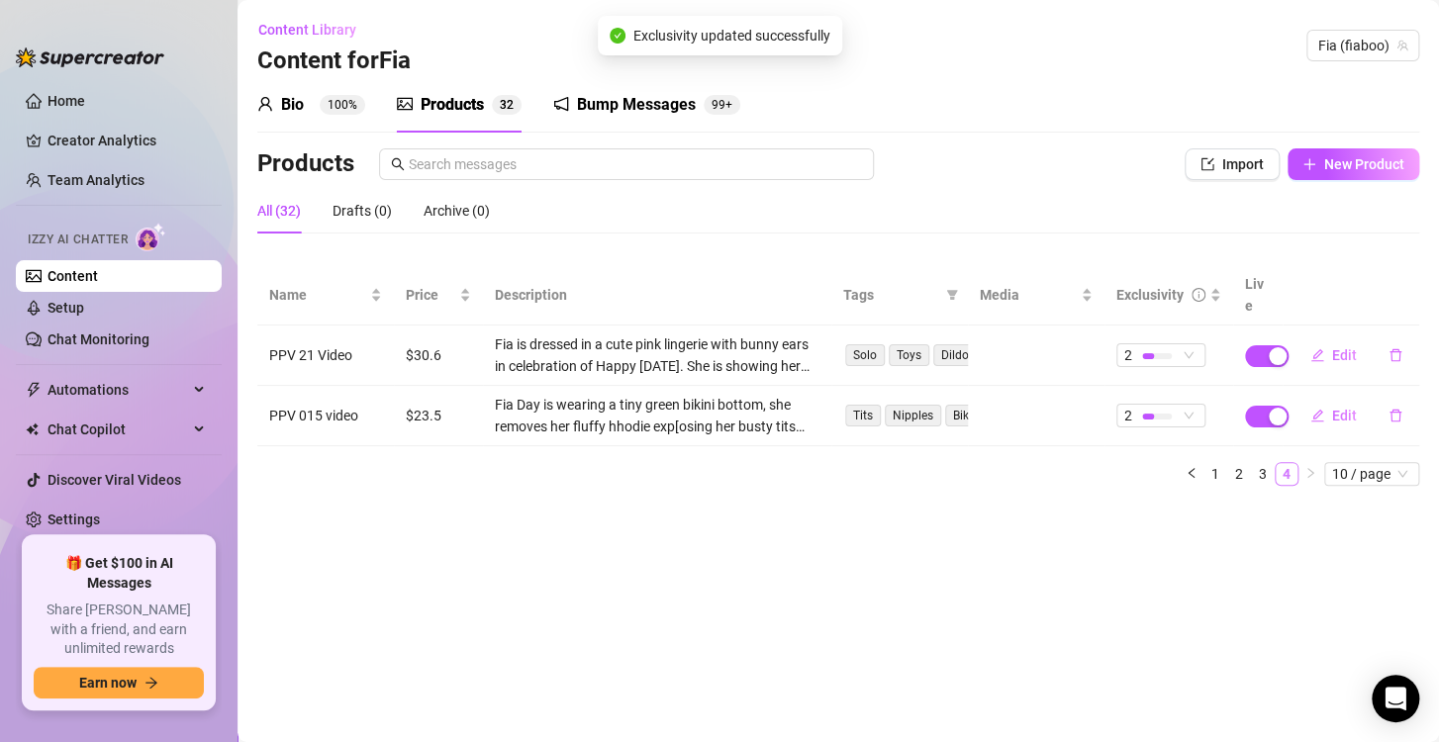
scroll to position [0, 0]
click at [1194, 344] on span "2" at bounding box center [1160, 355] width 73 height 22
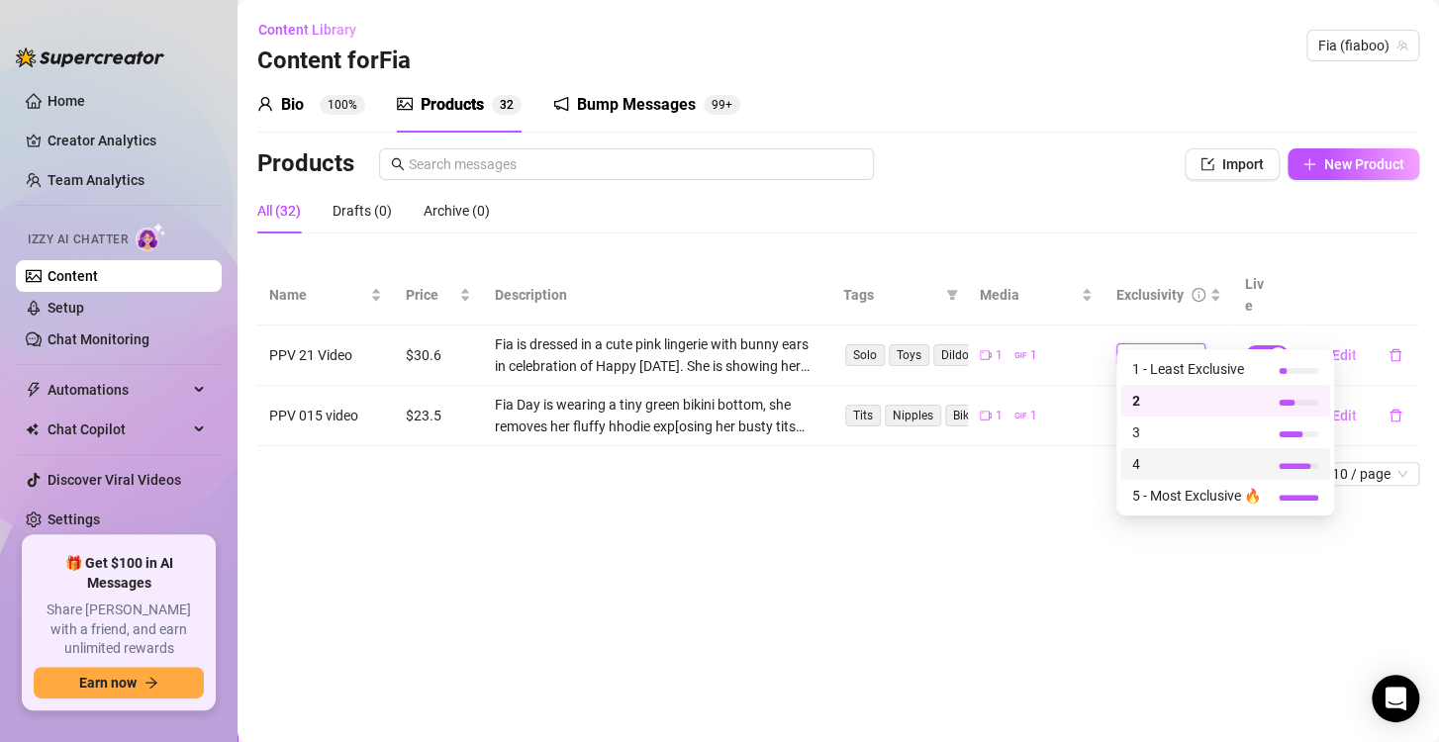
click at [1148, 456] on span "4" at bounding box center [1196, 464] width 129 height 22
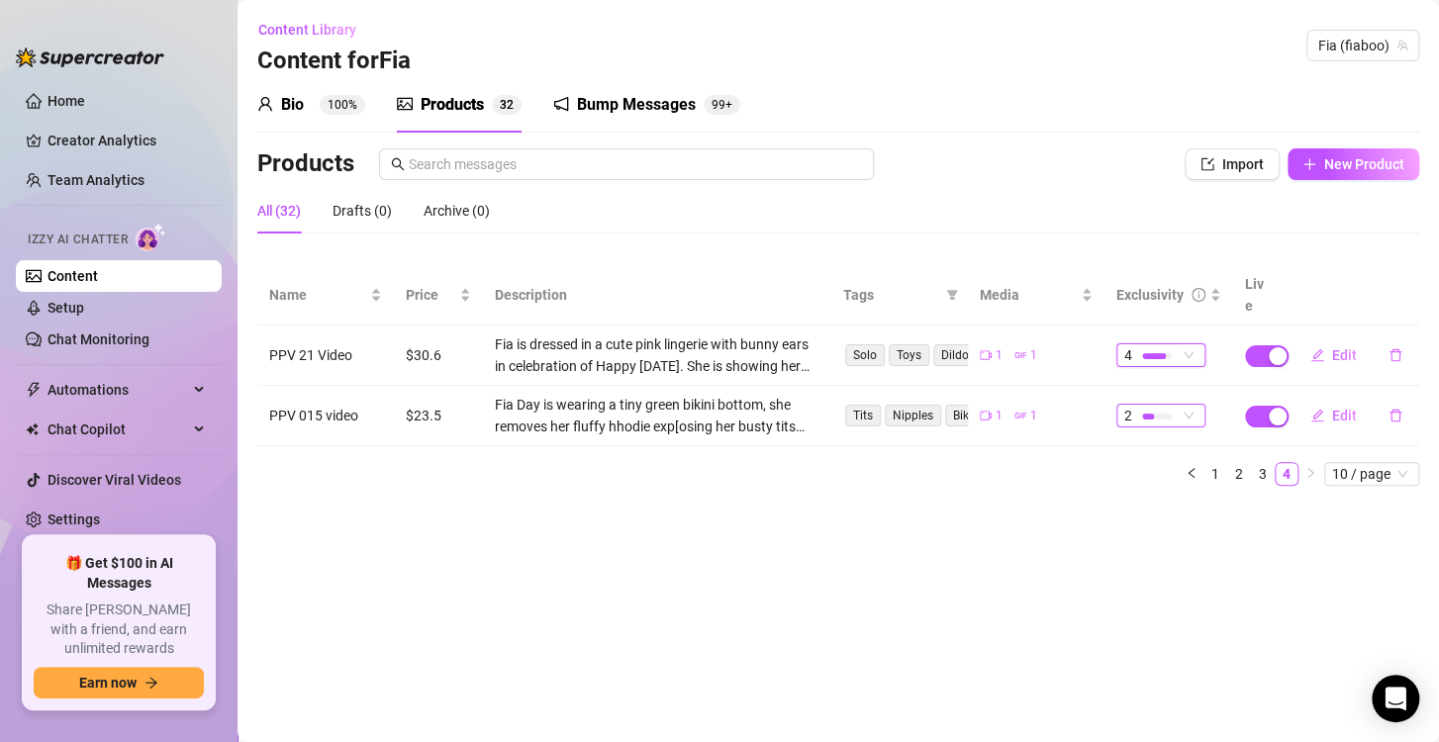
click at [1193, 405] on span "2" at bounding box center [1160, 416] width 73 height 22
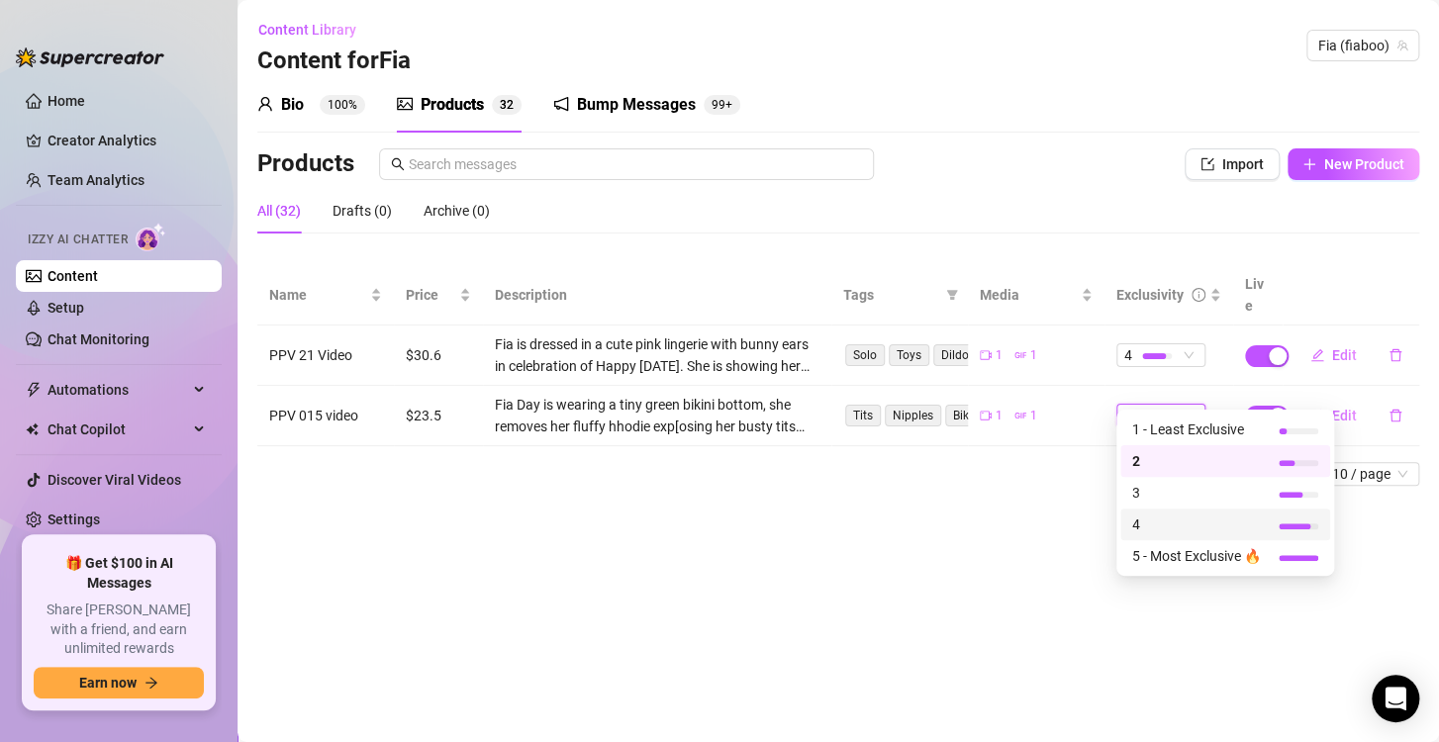
click at [1212, 525] on span "4" at bounding box center [1196, 525] width 129 height 22
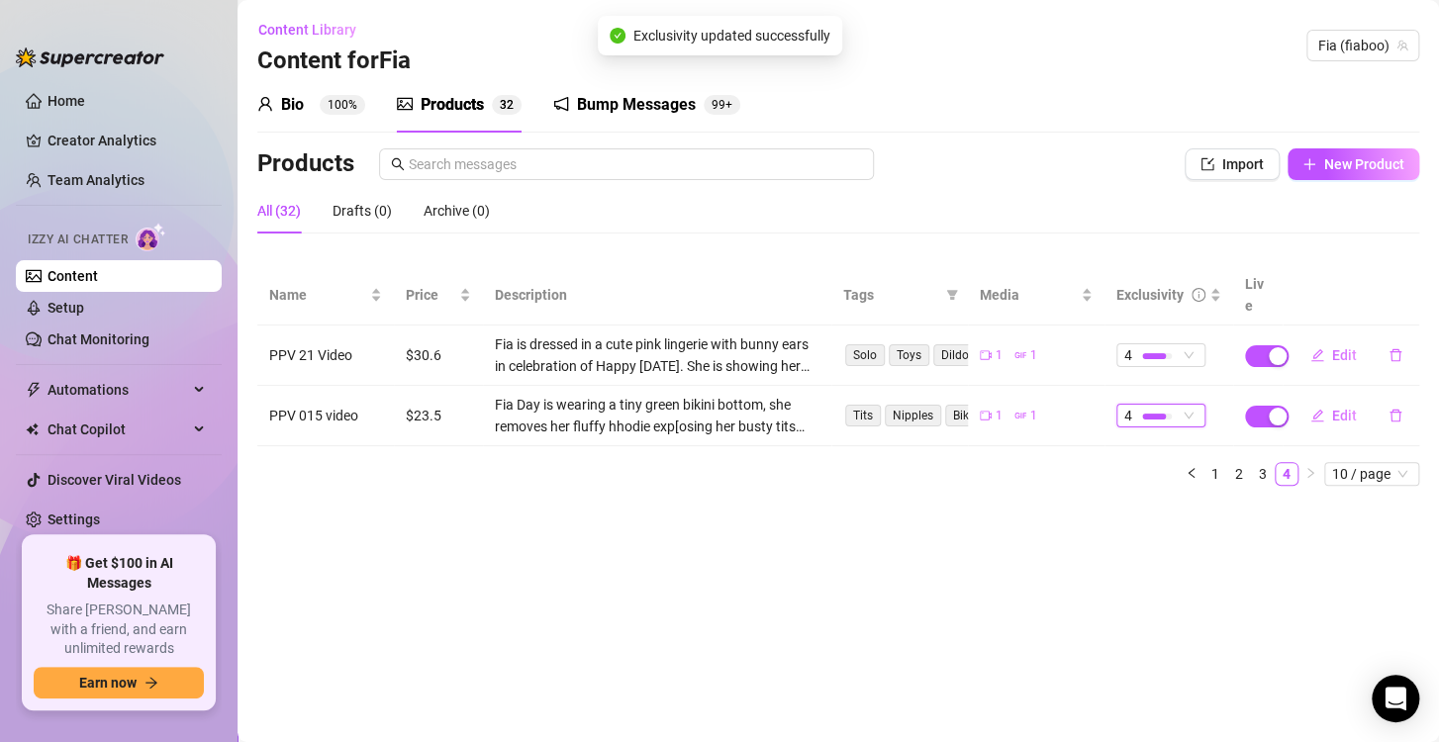
click at [1175, 536] on main "Content Library Content for Fia Fia (fiaboo) Bio 100% Products 3 2 Bump Message…" at bounding box center [838, 371] width 1201 height 742
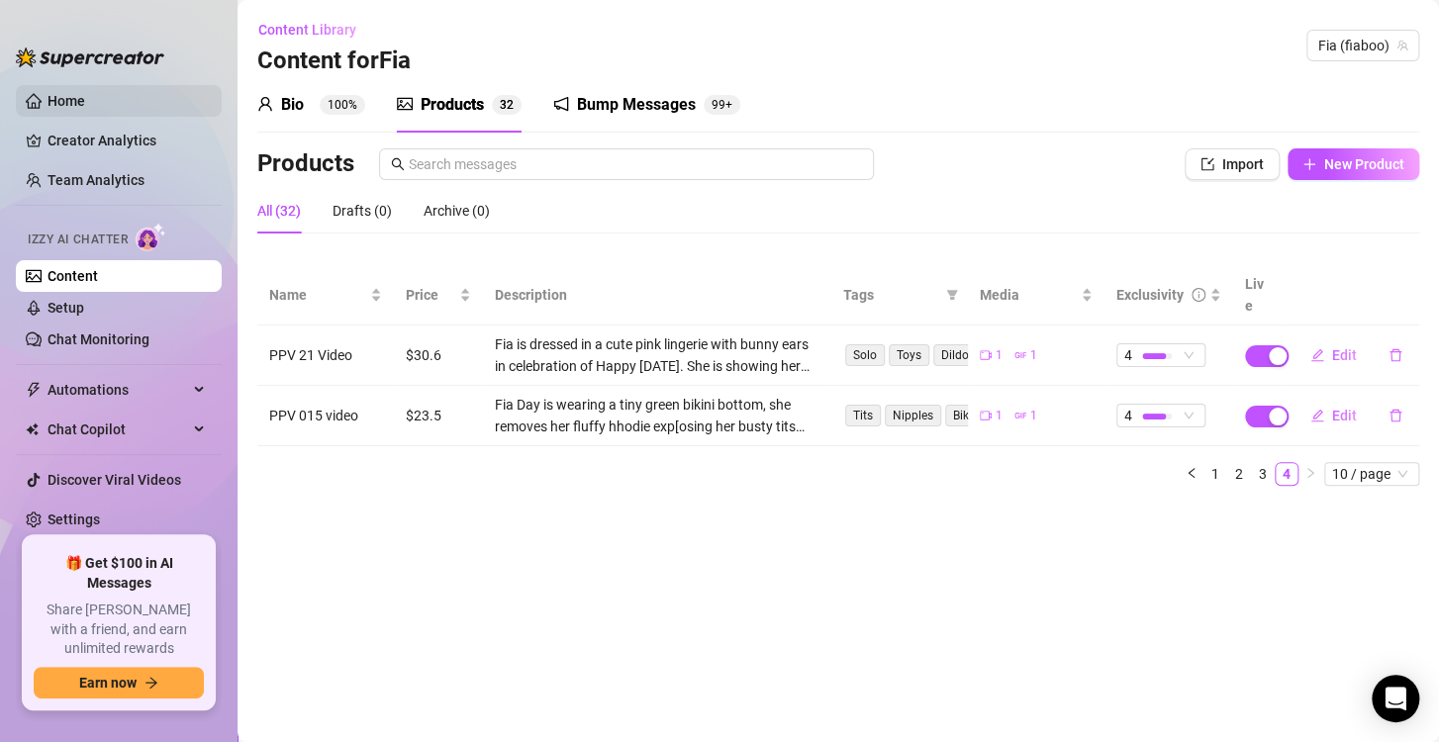
click at [85, 108] on link "Home" at bounding box center [67, 101] width 38 height 16
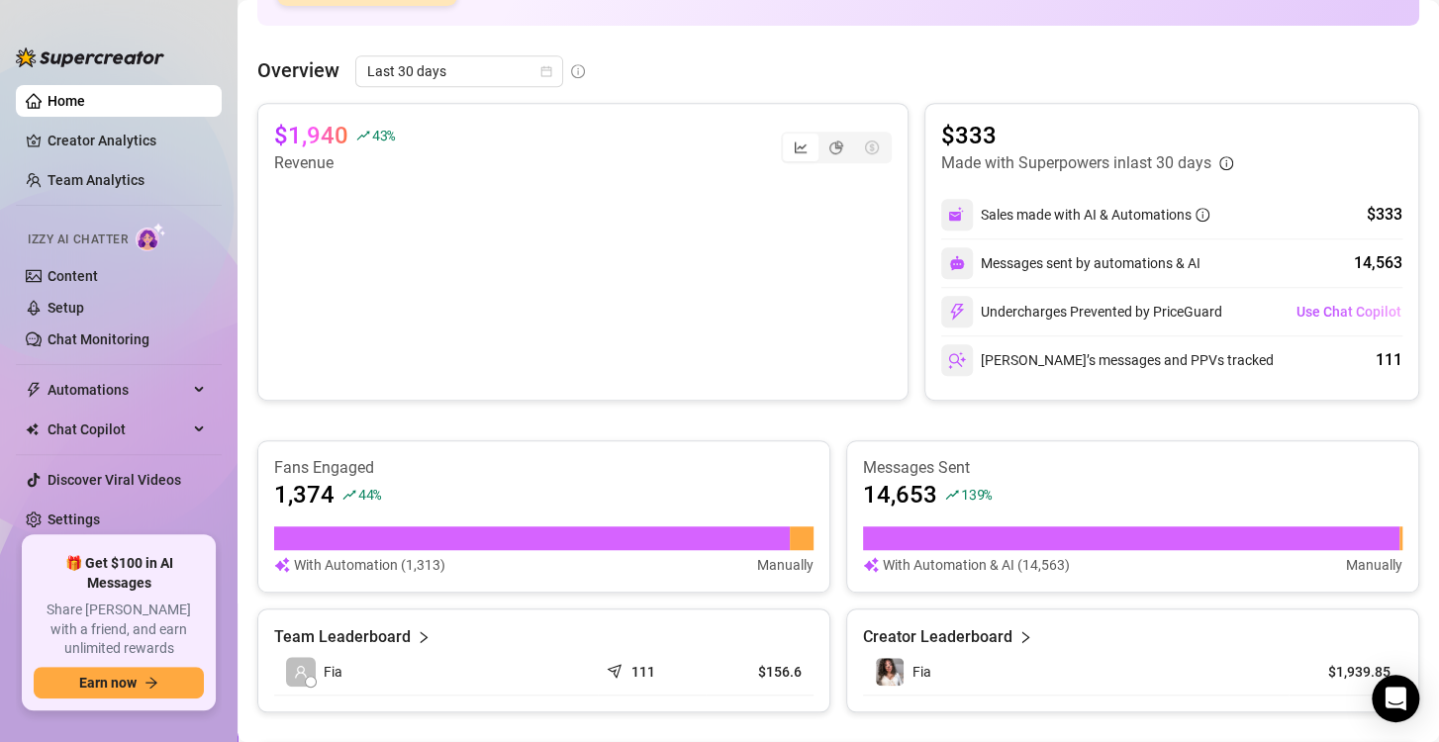
scroll to position [396, 0]
